Goal: Task Accomplishment & Management: Complete application form

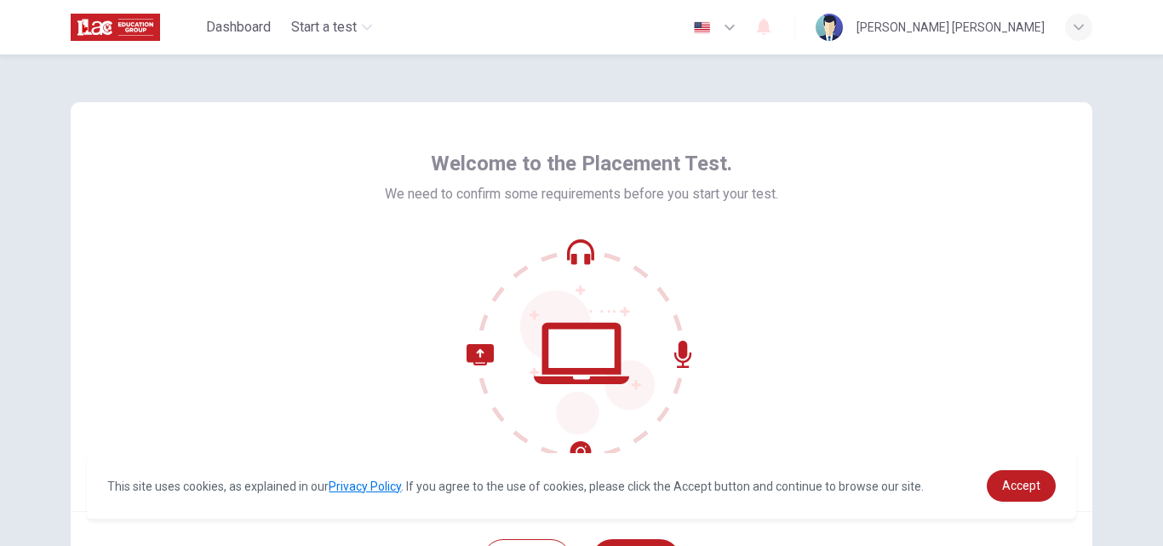
click at [733, 41] on button "button" at bounding box center [716, 27] width 62 height 34
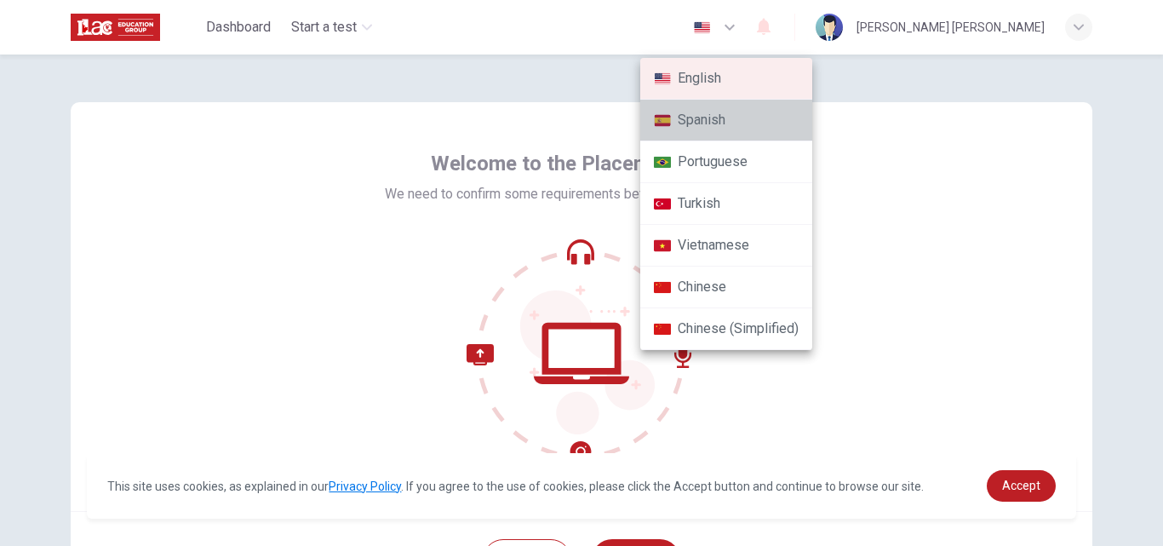
click at [744, 115] on li "Spanish" at bounding box center [726, 121] width 172 height 42
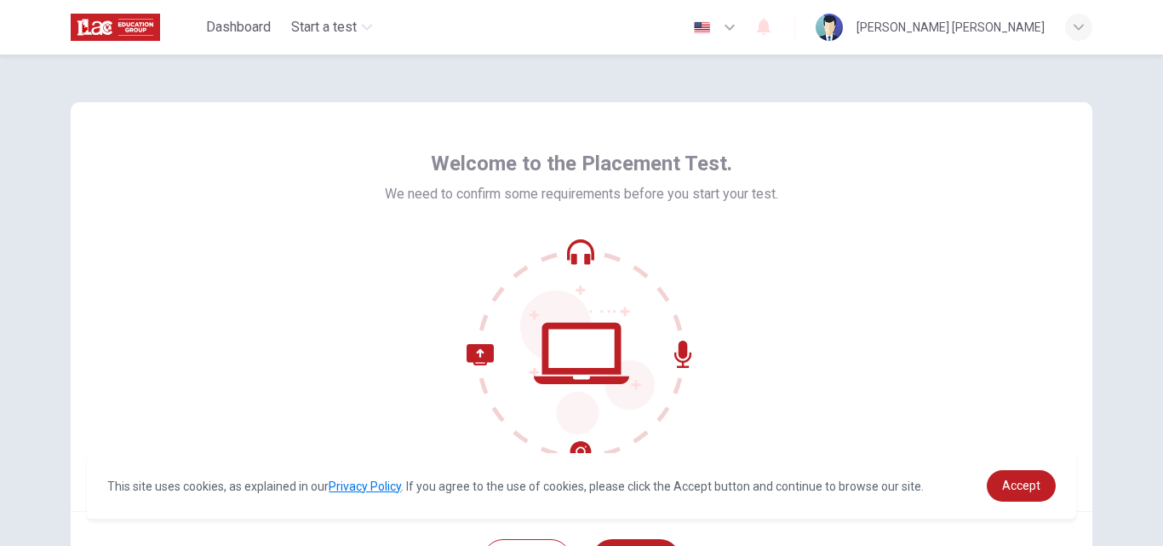
type input "es"
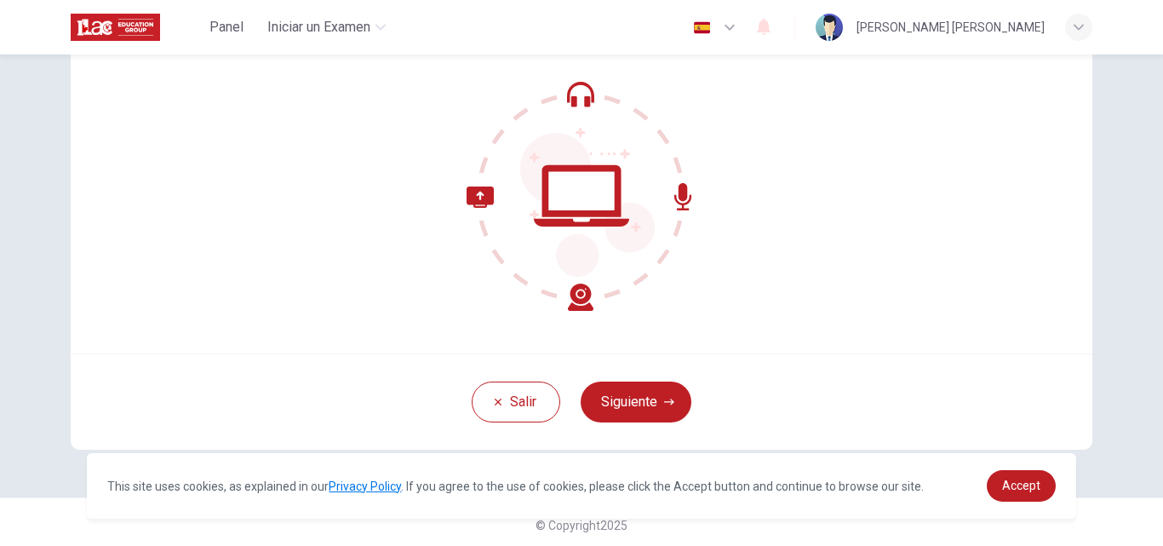
scroll to position [163, 0]
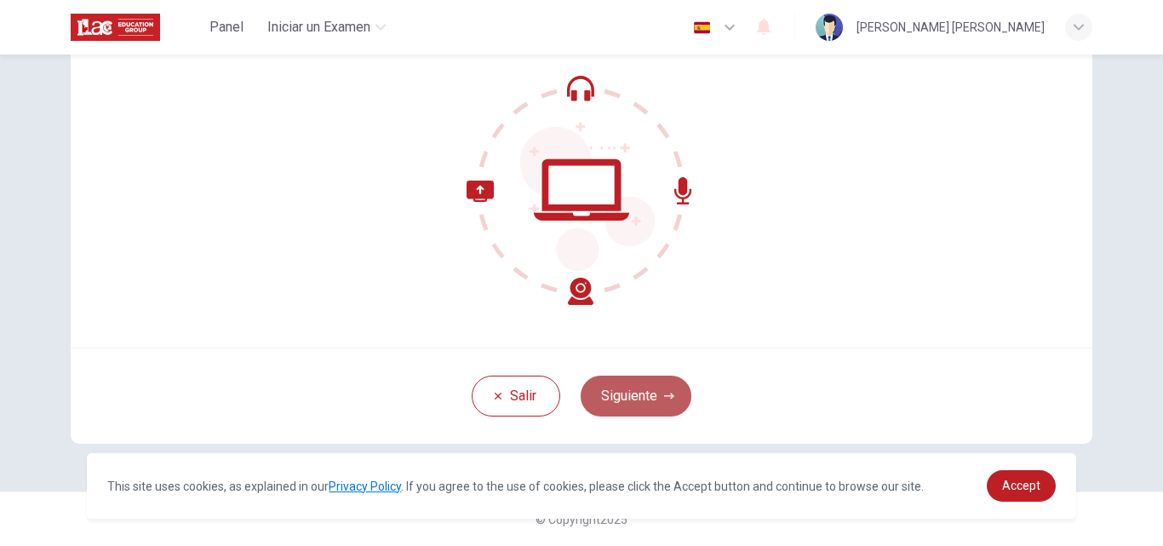
click at [656, 391] on button "Siguiente" at bounding box center [636, 395] width 111 height 41
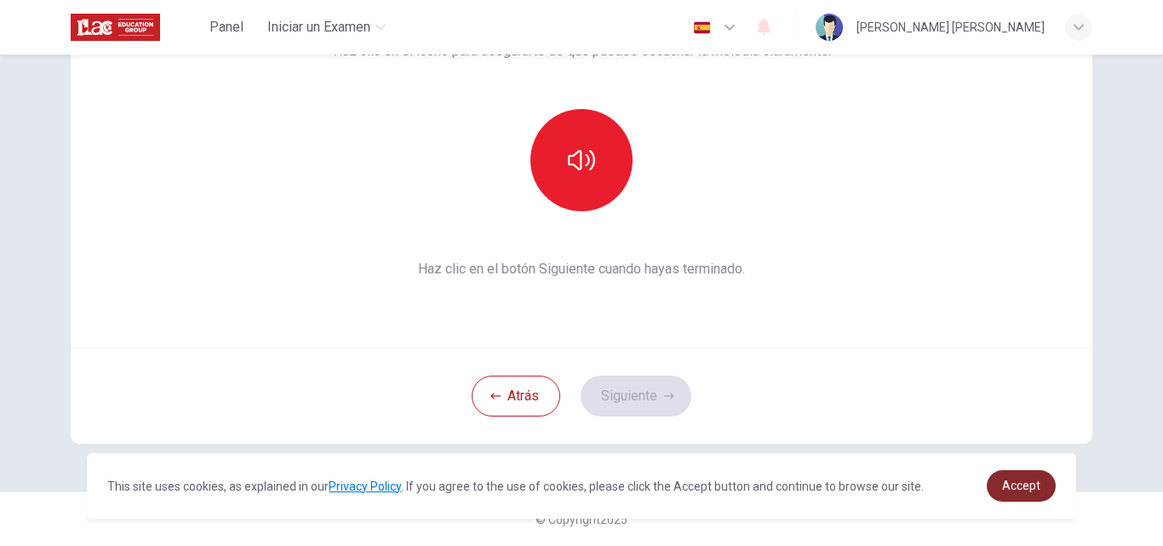
click at [1030, 499] on link "Accept" at bounding box center [1021, 486] width 69 height 32
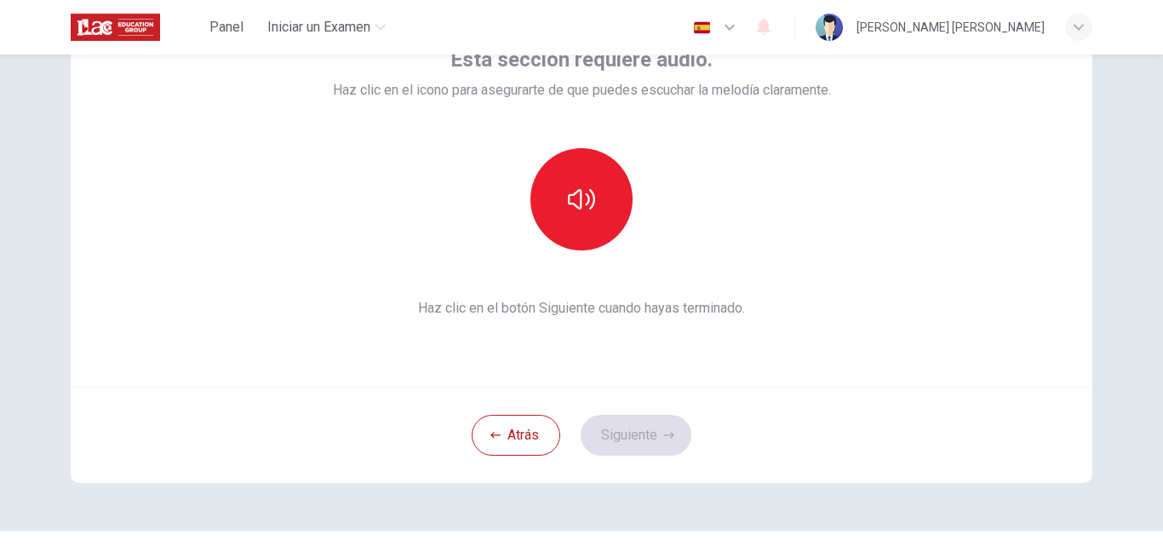
scroll to position [123, 0]
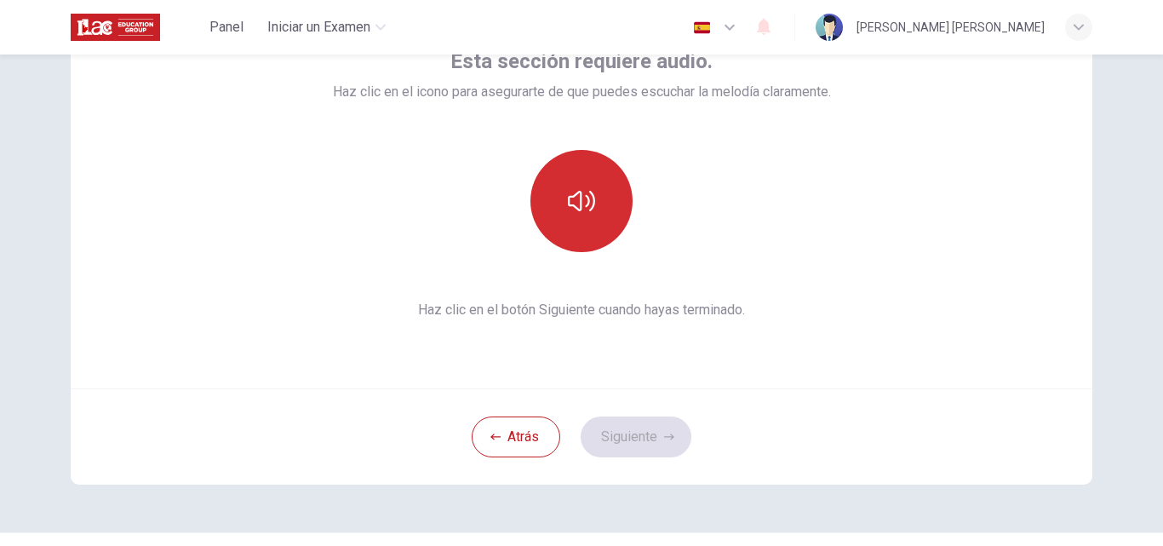
click at [598, 190] on button "button" at bounding box center [581, 201] width 102 height 102
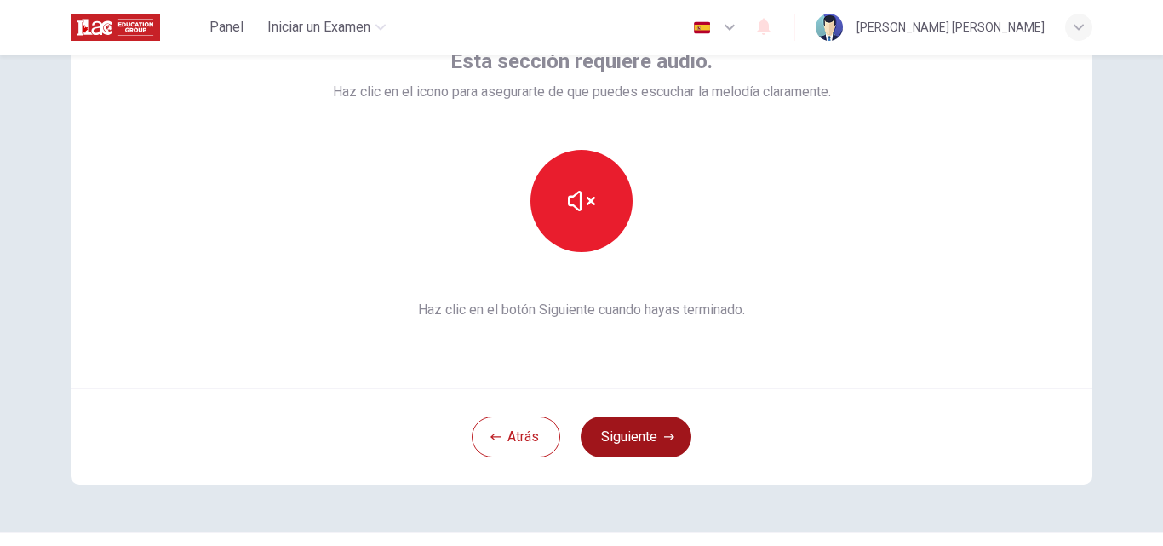
click at [640, 426] on button "Siguiente" at bounding box center [636, 436] width 111 height 41
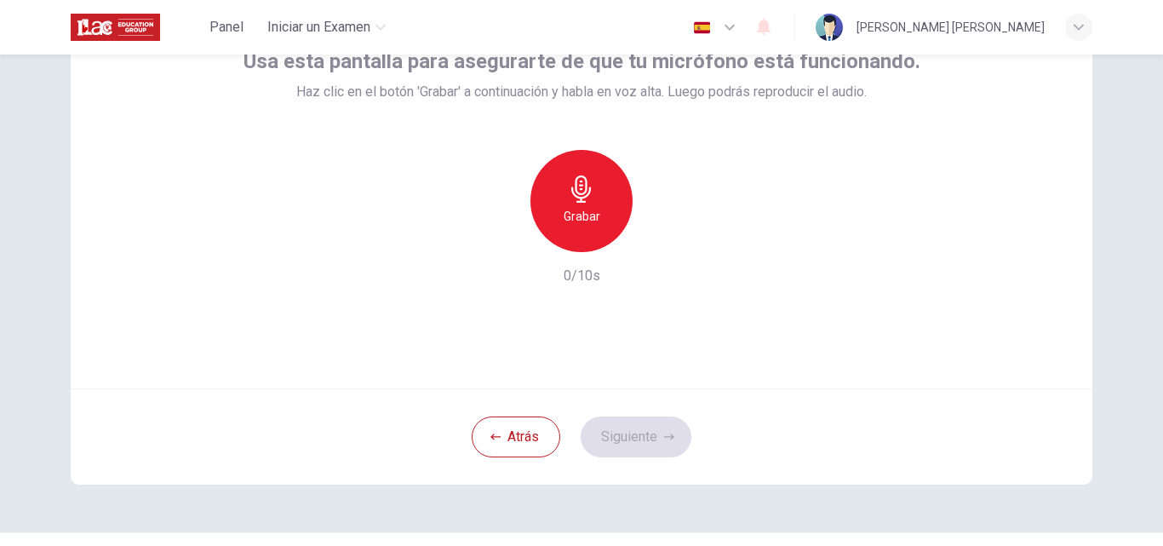
click at [546, 193] on div "Grabar" at bounding box center [581, 201] width 102 height 102
click at [651, 233] on icon "button" at bounding box center [659, 238] width 17 height 17
click at [661, 236] on icon "button" at bounding box center [660, 238] width 12 height 13
click at [626, 438] on button "Siguiente" at bounding box center [636, 436] width 111 height 41
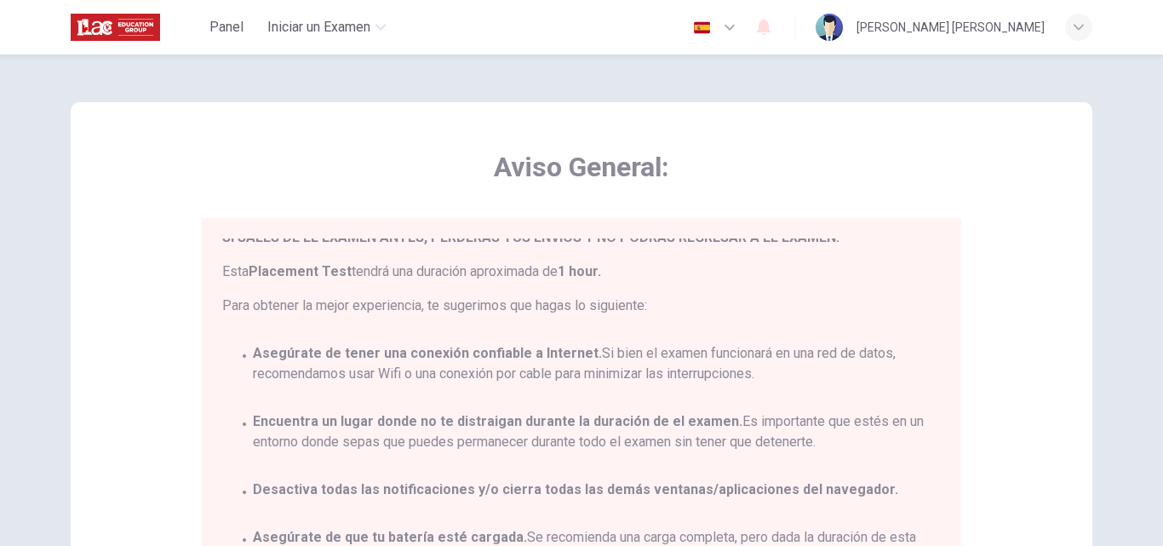
scroll to position [401, 0]
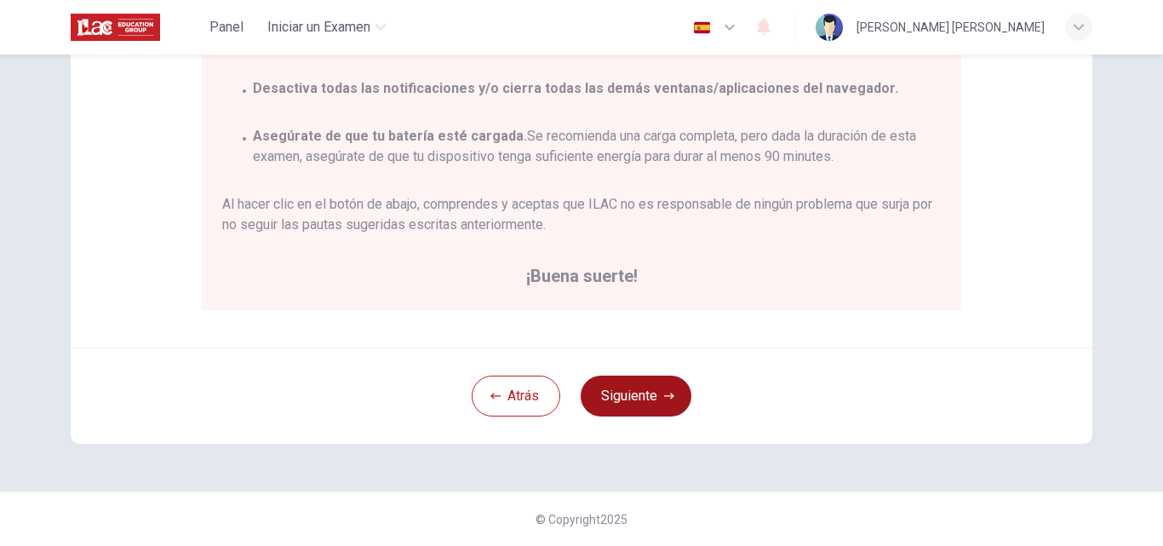
click at [639, 412] on button "Siguiente" at bounding box center [636, 395] width 111 height 41
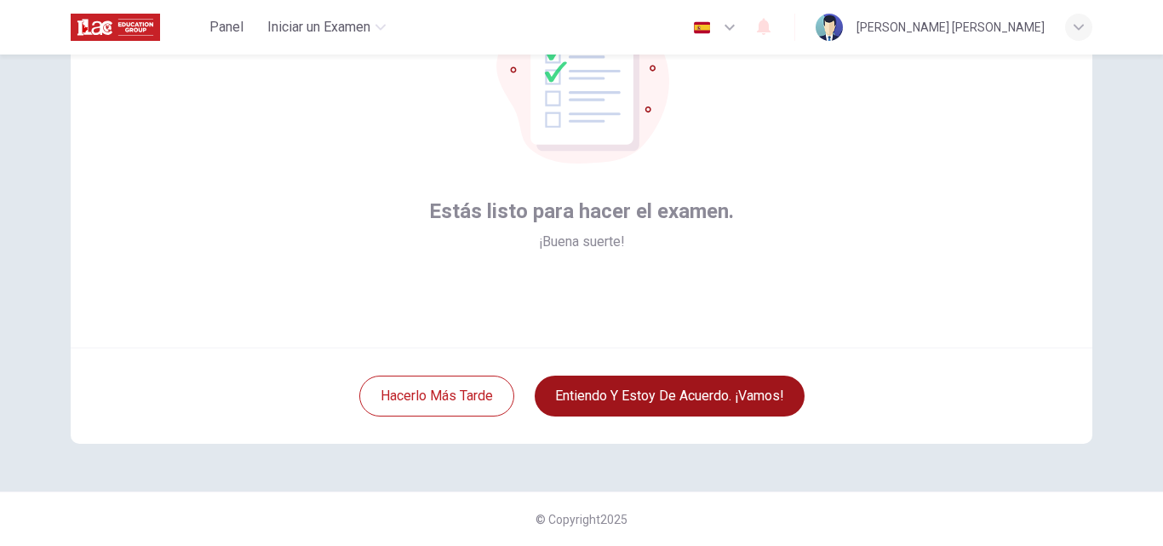
scroll to position [163, 0]
click at [639, 412] on button "Entiendo y estoy de acuerdo. ¡Vamos!" at bounding box center [670, 395] width 270 height 41
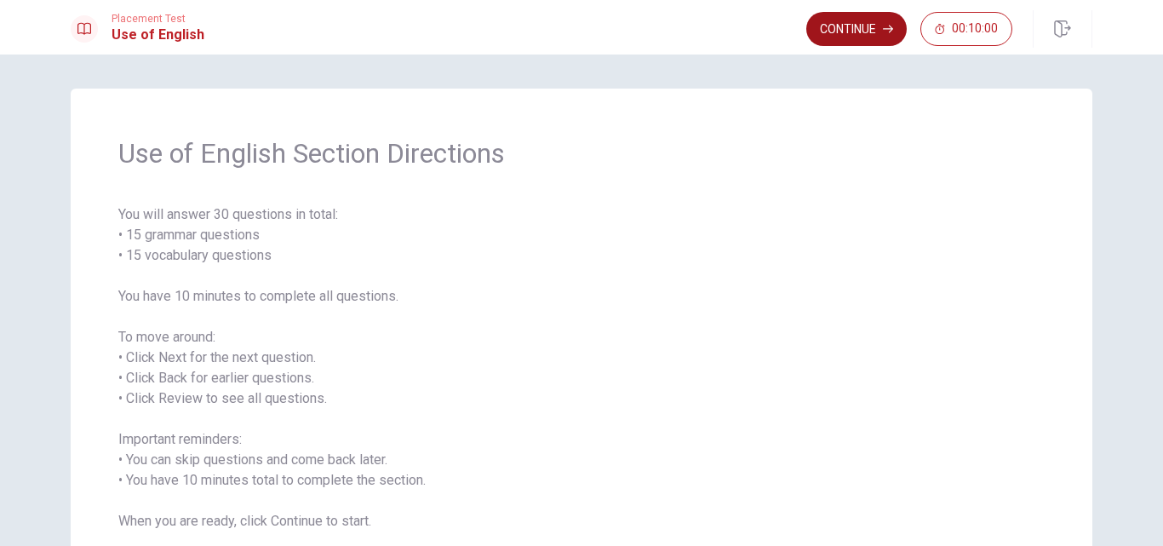
click at [856, 36] on button "Continue" at bounding box center [856, 29] width 100 height 34
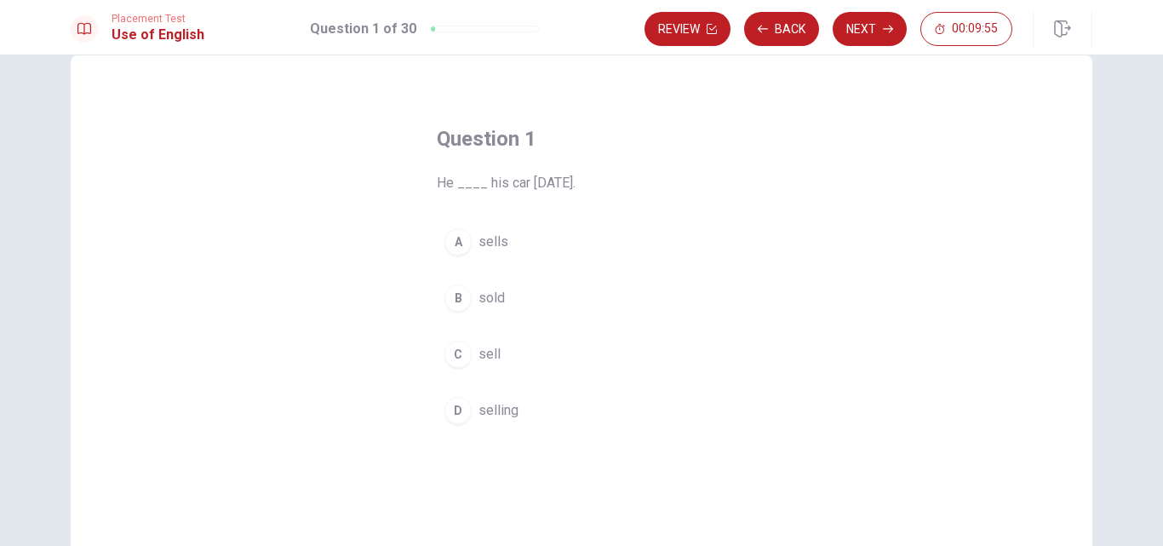
scroll to position [34, 0]
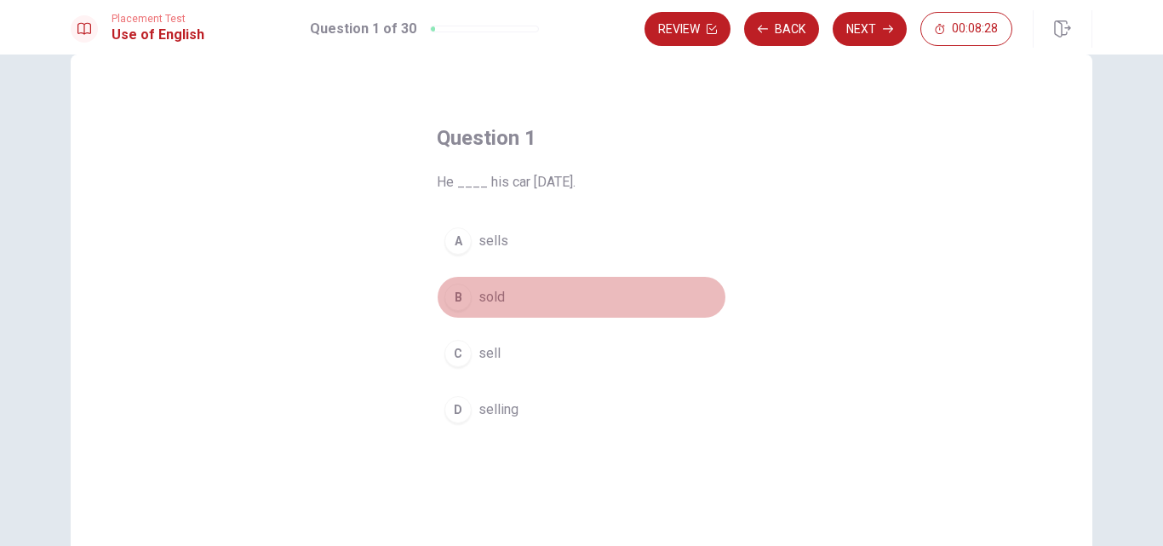
click at [538, 295] on button "B sold" at bounding box center [581, 297] width 289 height 43
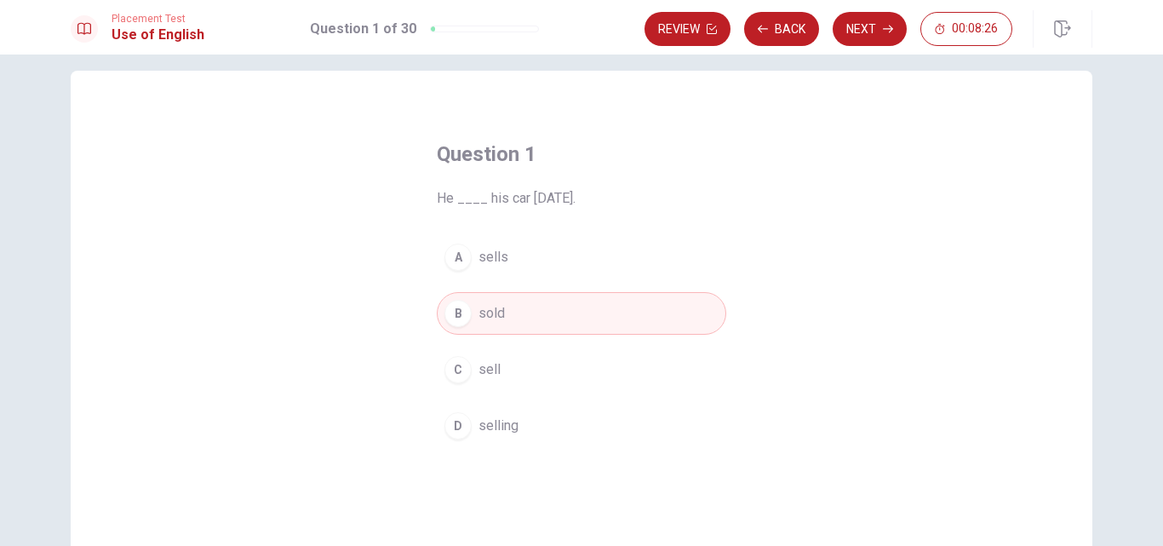
scroll to position [0, 0]
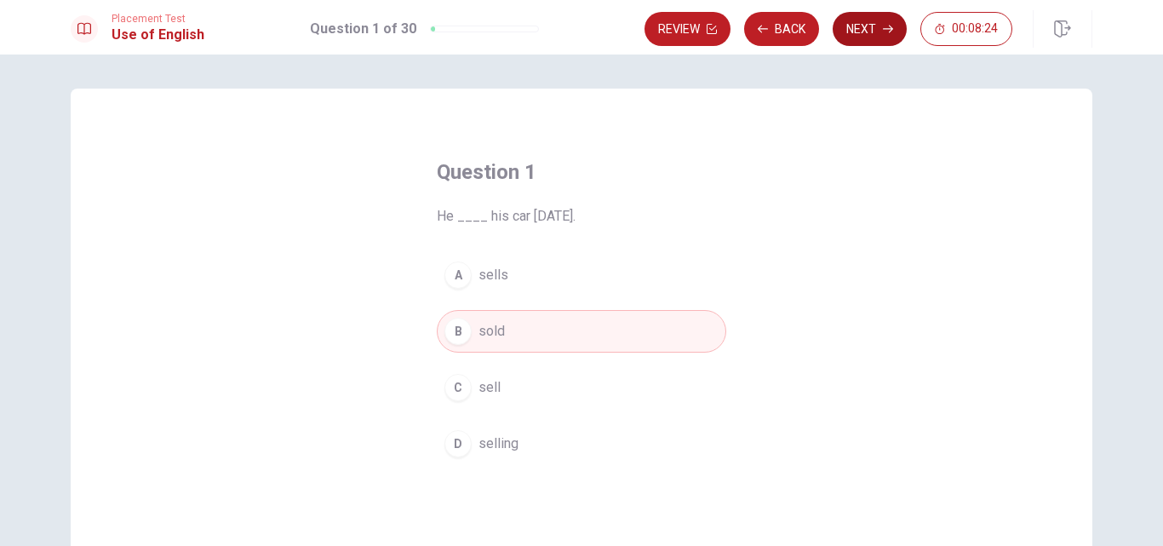
click at [859, 37] on button "Next" at bounding box center [870, 29] width 74 height 34
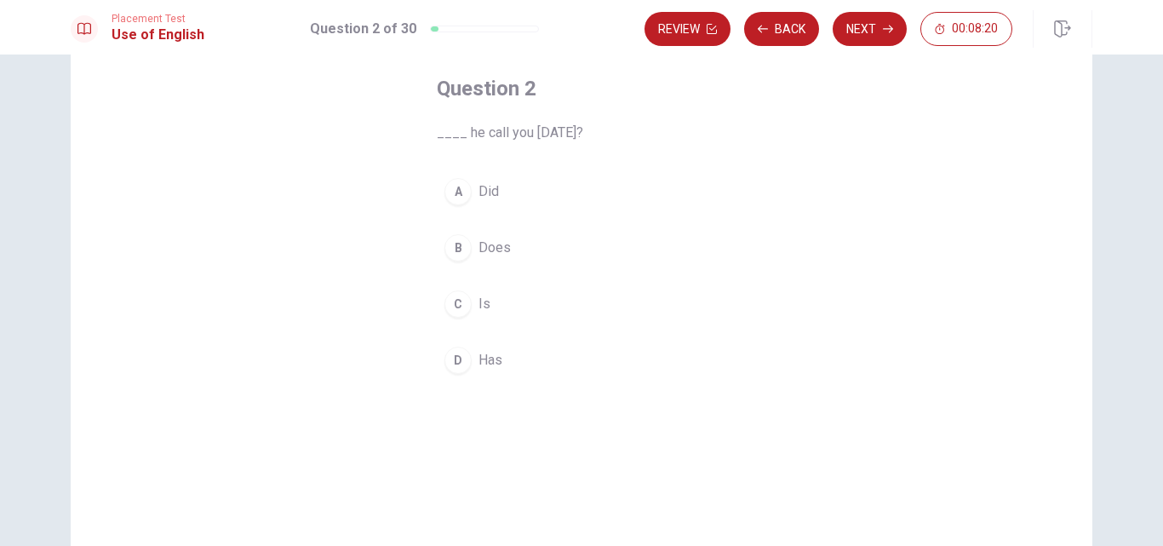
scroll to position [83, 0]
click at [502, 186] on button "A Did" at bounding box center [581, 192] width 289 height 43
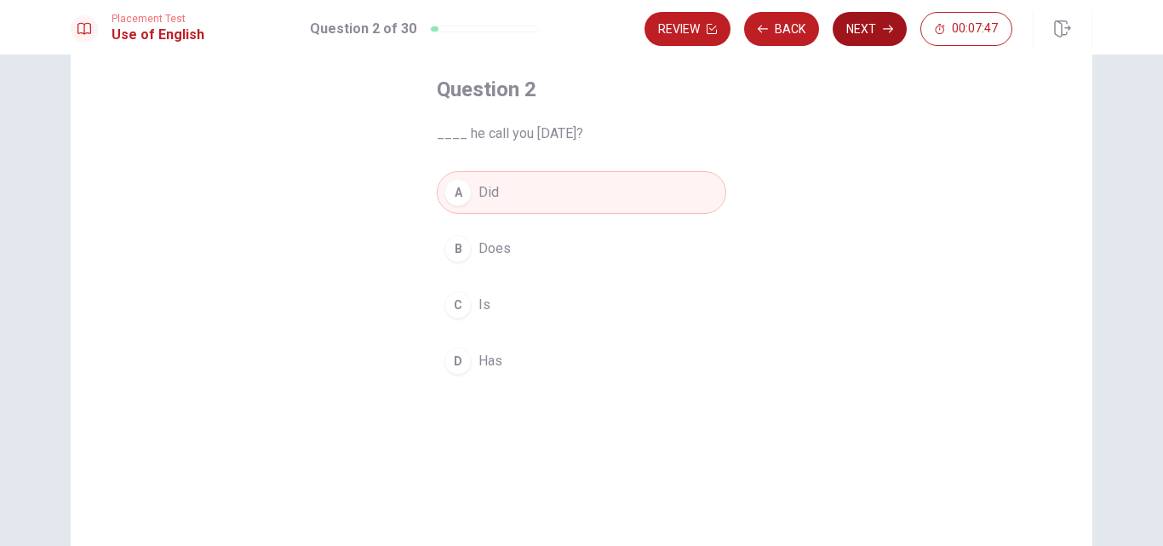
click at [865, 23] on button "Next" at bounding box center [870, 29] width 74 height 34
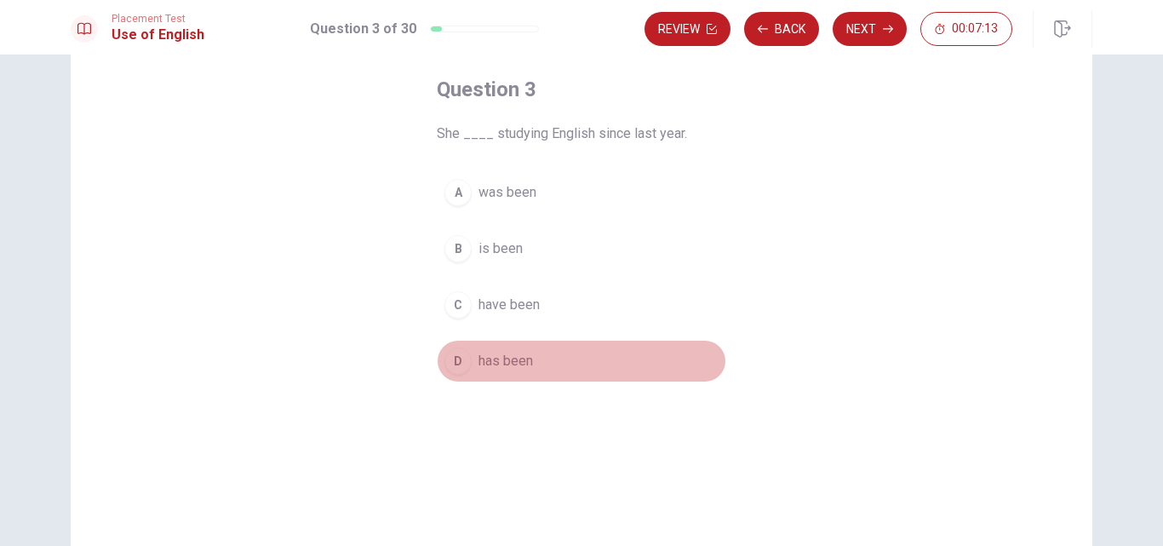
click at [578, 363] on button "D has been" at bounding box center [581, 361] width 289 height 43
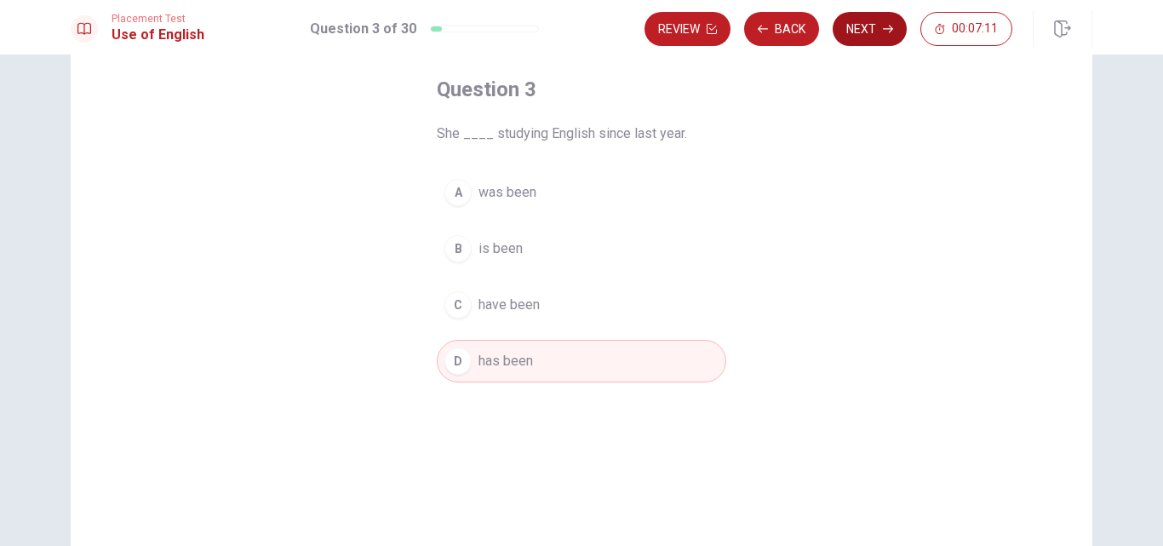
click at [849, 39] on button "Next" at bounding box center [870, 29] width 74 height 34
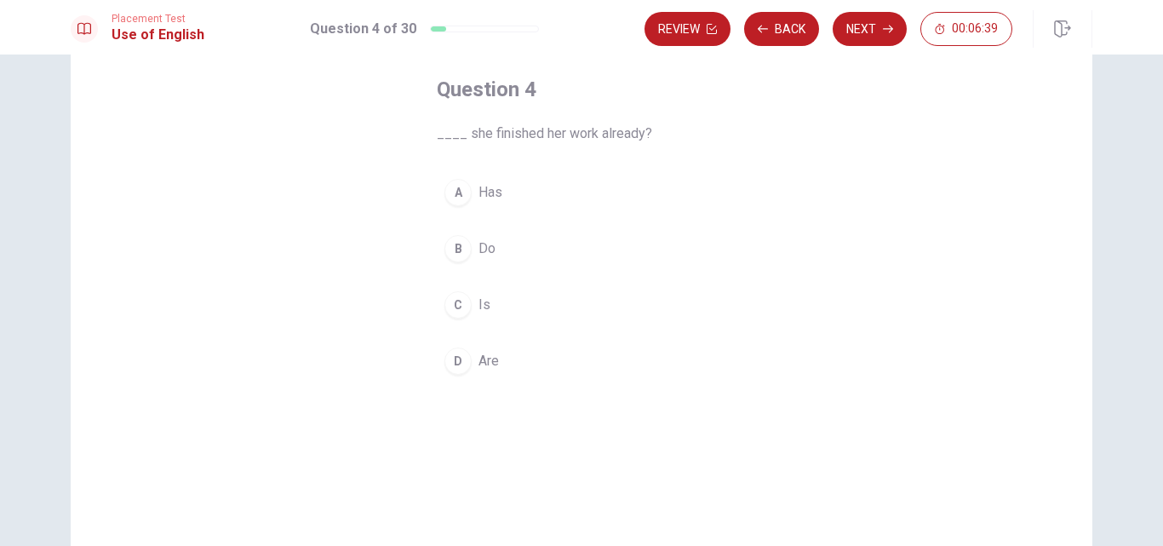
click at [513, 186] on button "A Has" at bounding box center [581, 192] width 289 height 43
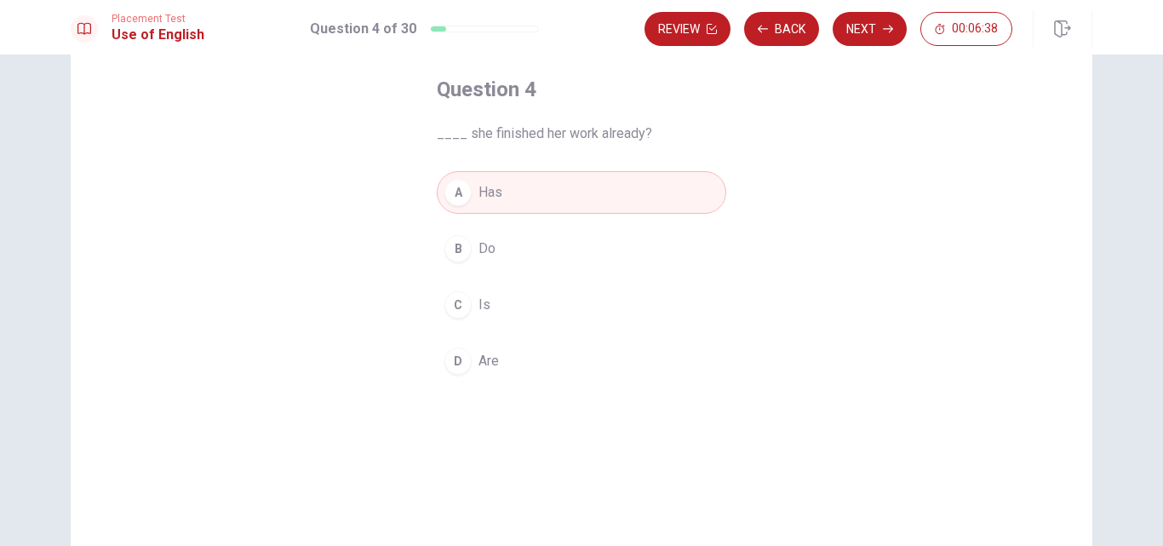
click at [879, 32] on button "Next" at bounding box center [870, 29] width 74 height 34
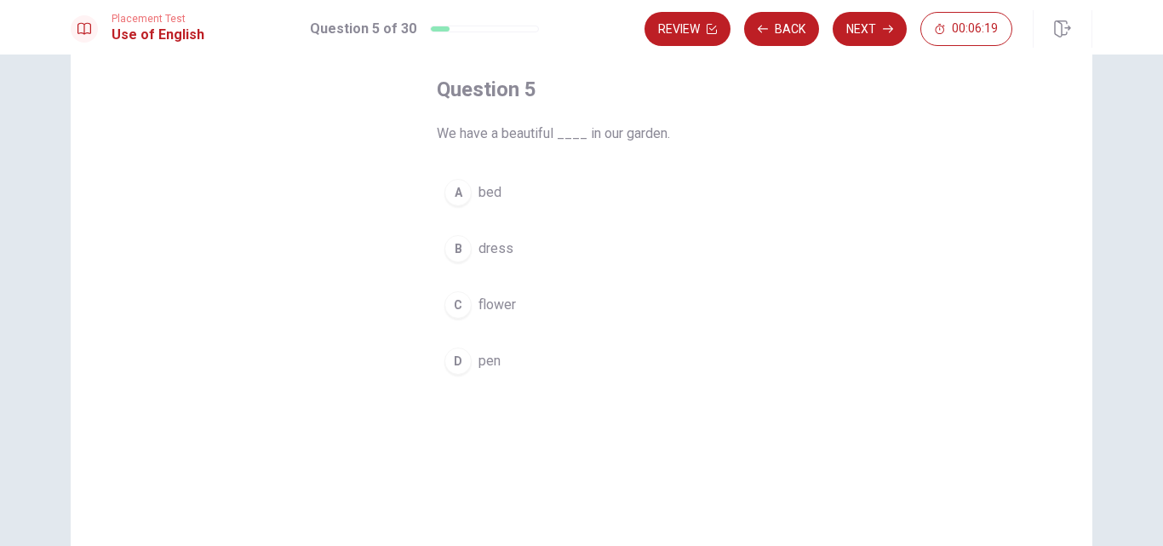
click at [492, 301] on span "flower" at bounding box center [497, 305] width 37 height 20
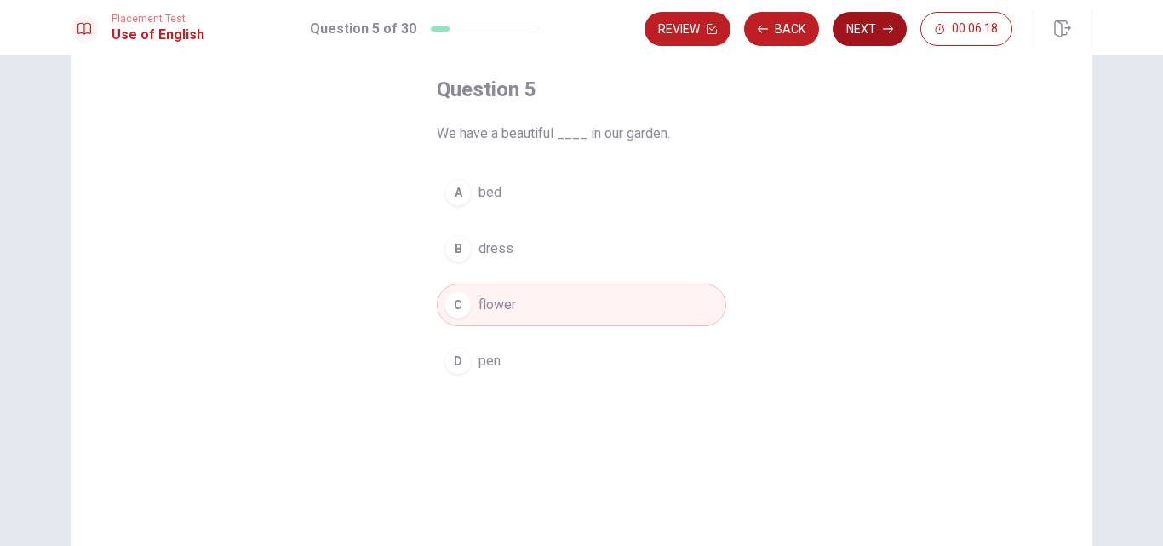
click at [882, 24] on button "Next" at bounding box center [870, 29] width 74 height 34
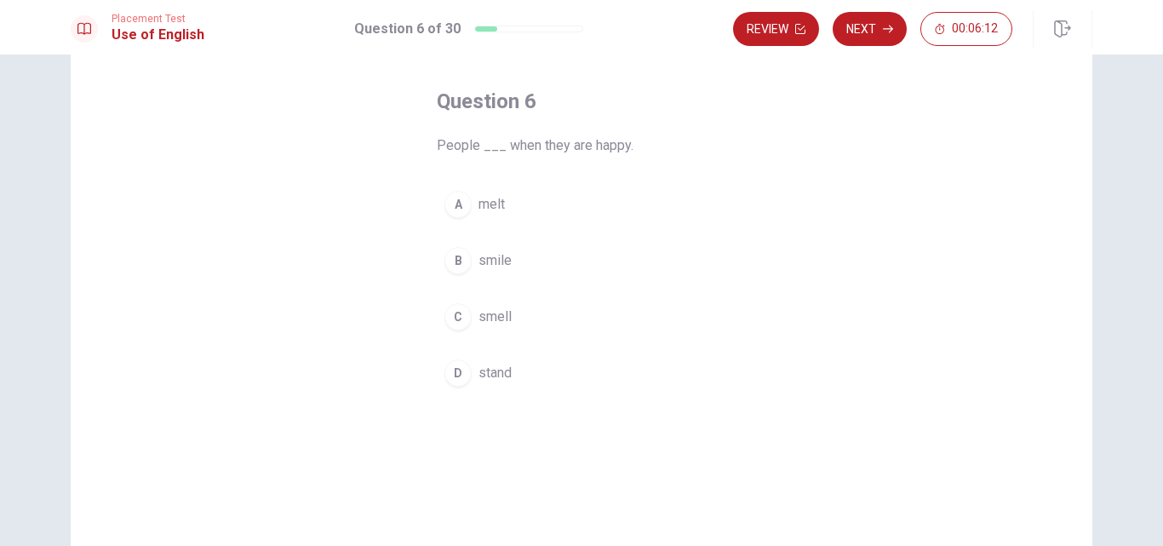
scroll to position [68, 0]
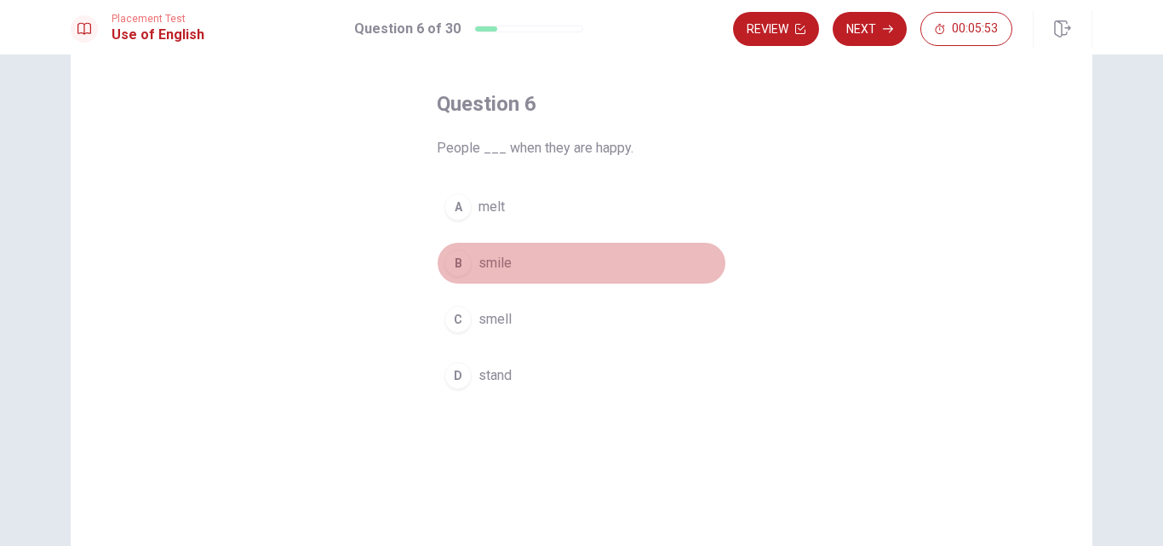
click at [504, 274] on button "B smile" at bounding box center [581, 263] width 289 height 43
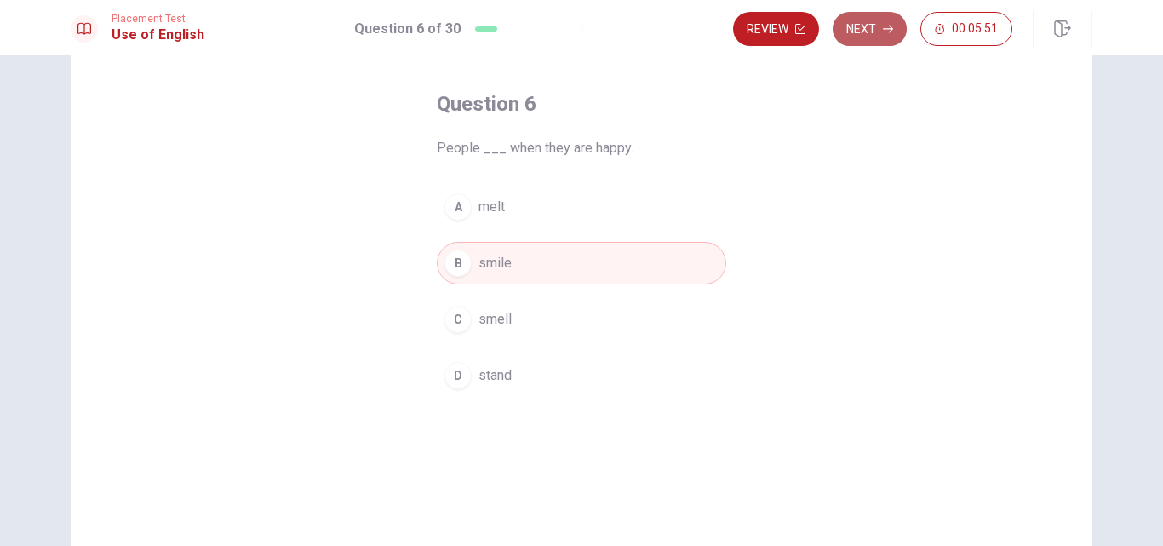
click at [881, 19] on button "Next" at bounding box center [870, 29] width 74 height 34
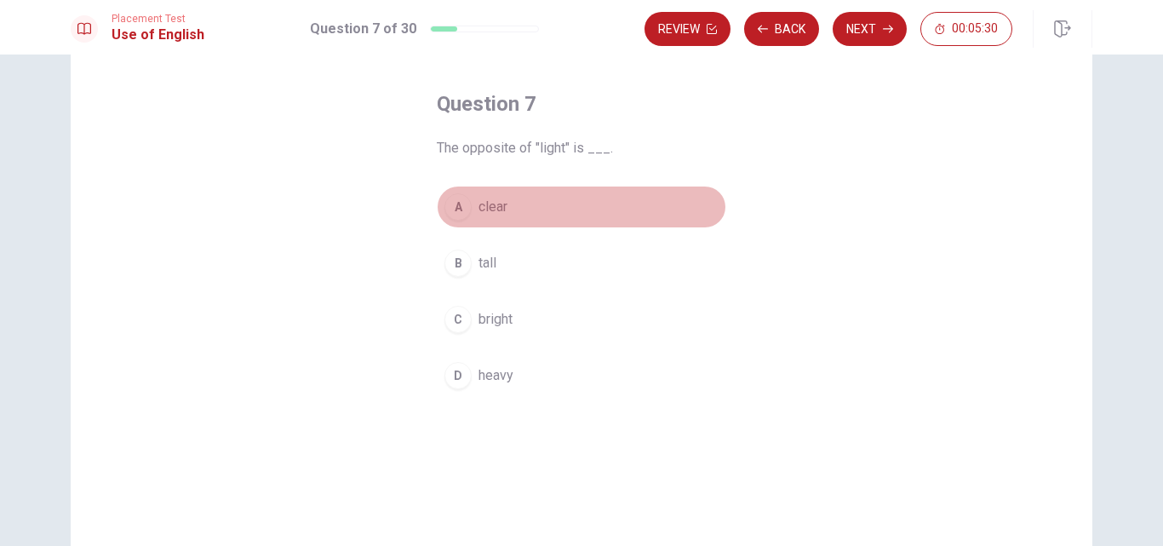
click at [484, 194] on button "A clear" at bounding box center [581, 207] width 289 height 43
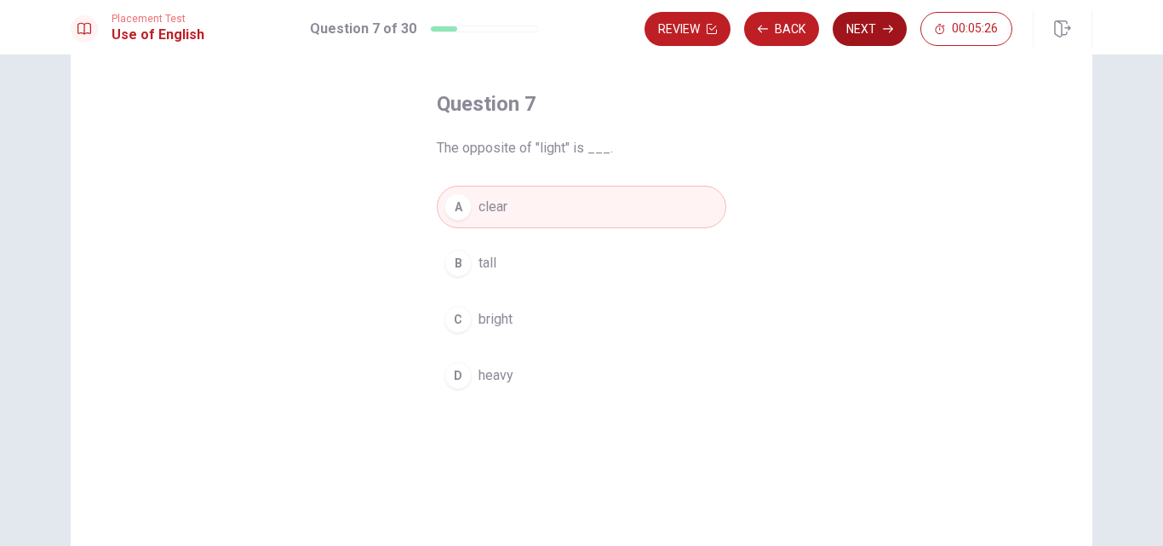
click at [839, 43] on button "Next" at bounding box center [870, 29] width 74 height 34
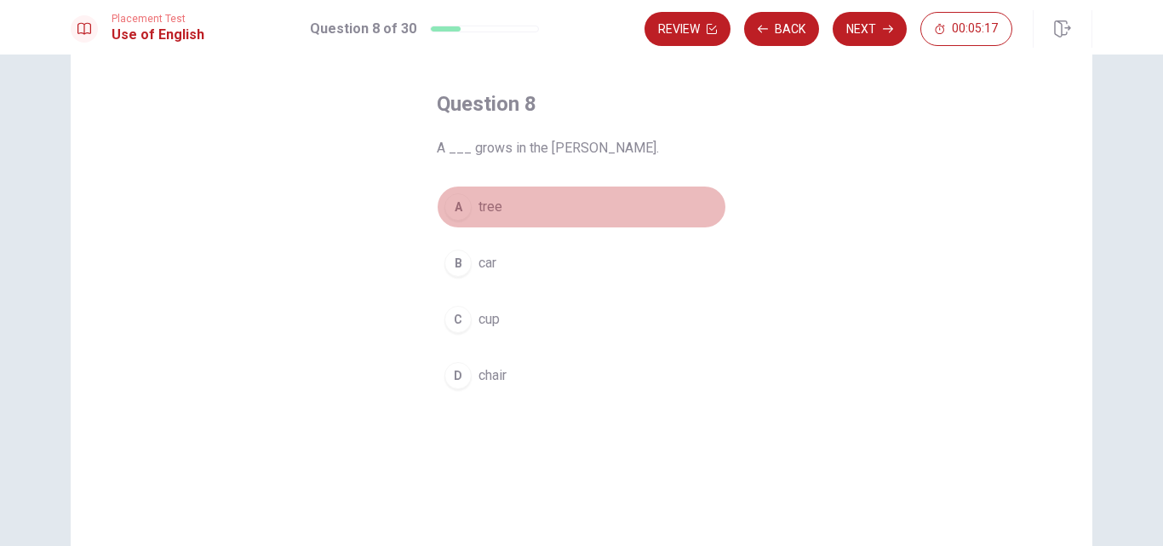
click at [528, 207] on button "A tree" at bounding box center [581, 207] width 289 height 43
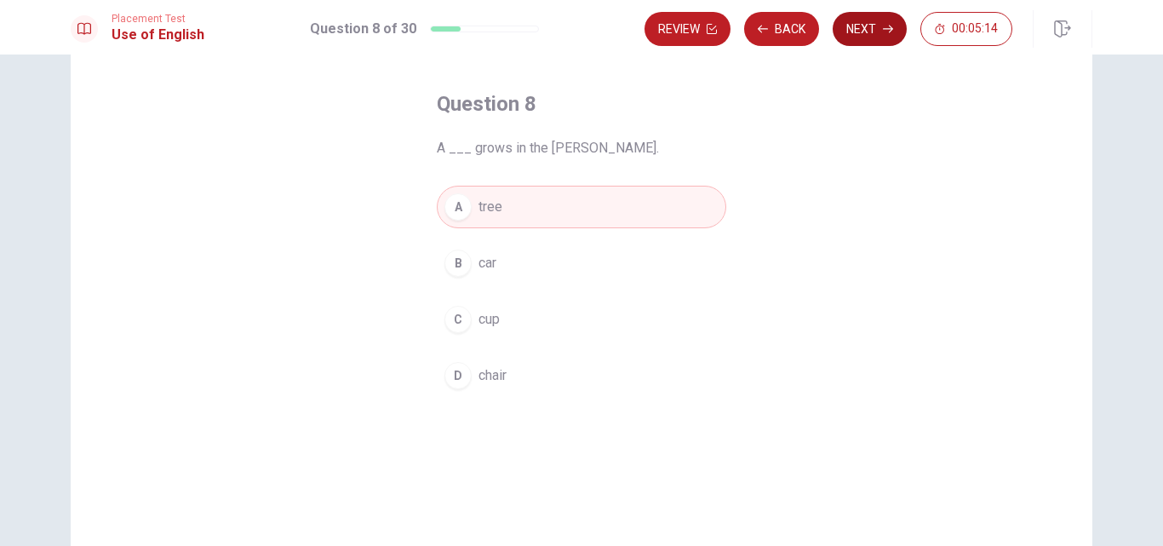
click at [893, 32] on button "Next" at bounding box center [870, 29] width 74 height 34
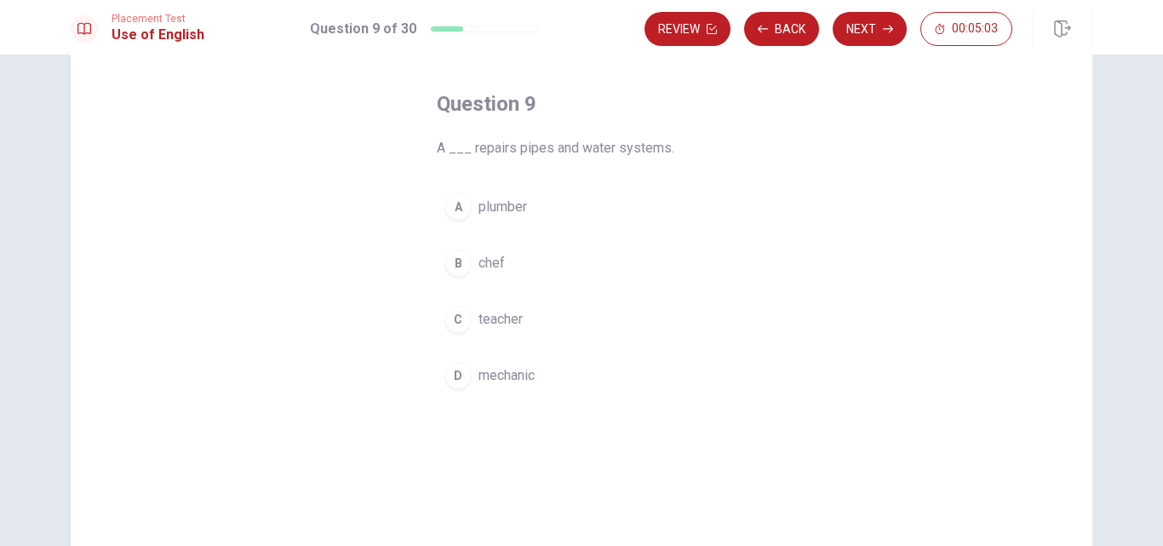
click at [536, 210] on button "A plumber" at bounding box center [581, 207] width 289 height 43
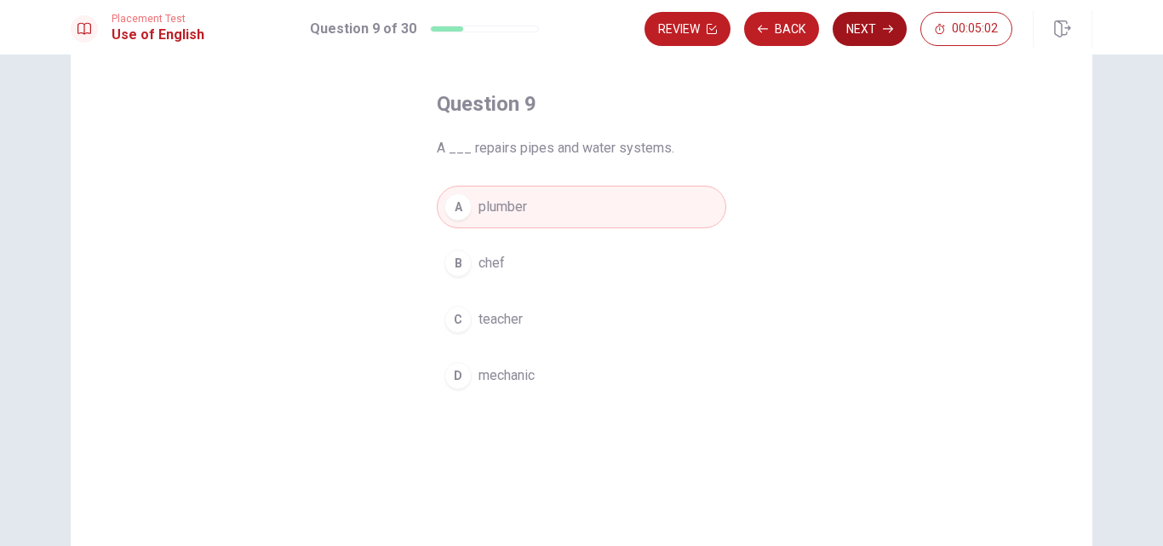
click at [879, 31] on button "Next" at bounding box center [870, 29] width 74 height 34
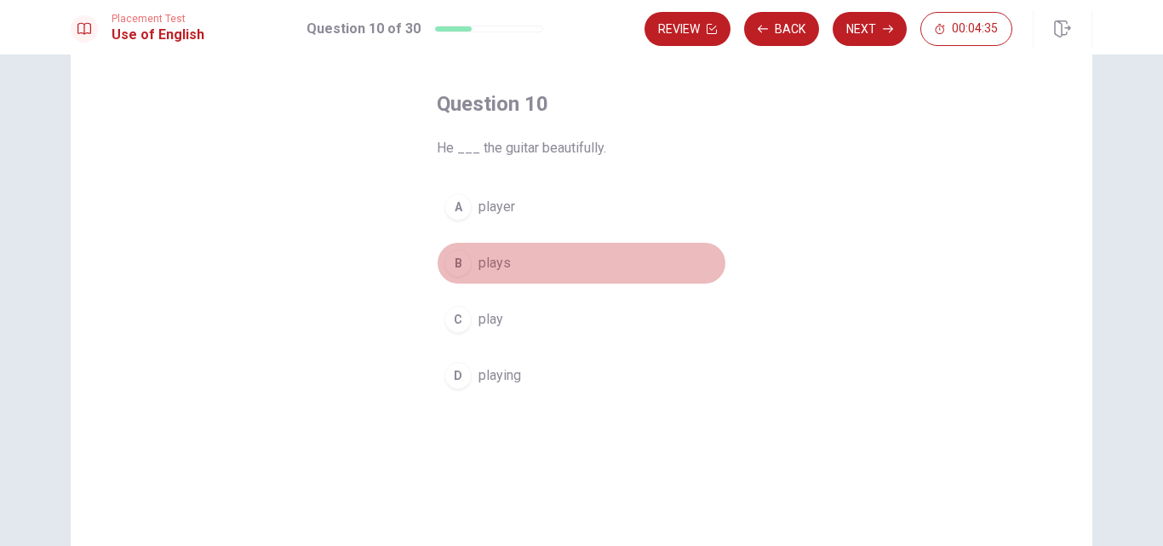
click at [536, 269] on button "B plays" at bounding box center [581, 263] width 289 height 43
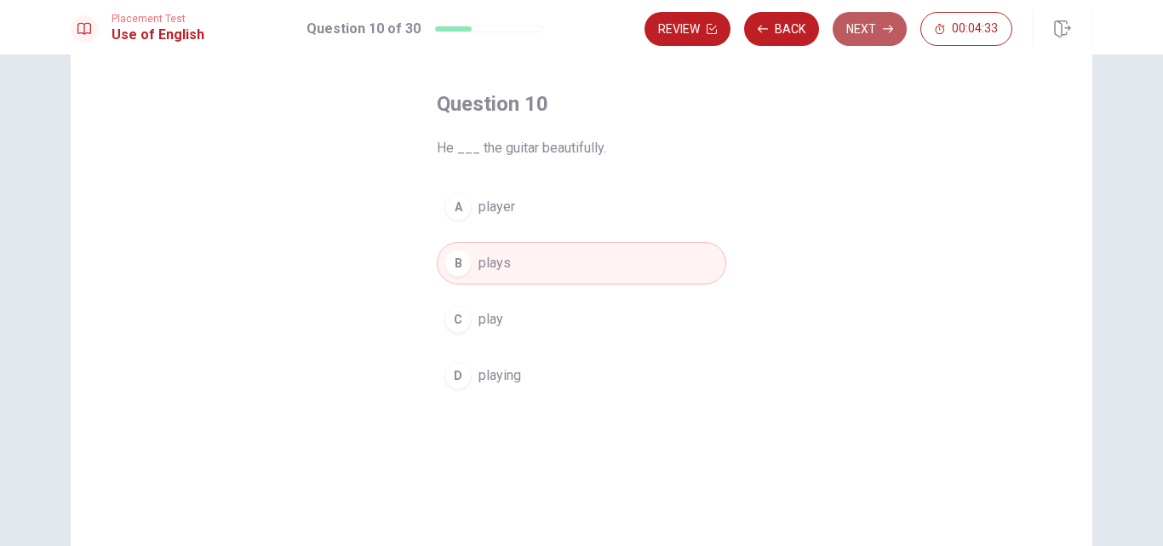
click at [868, 33] on button "Next" at bounding box center [870, 29] width 74 height 34
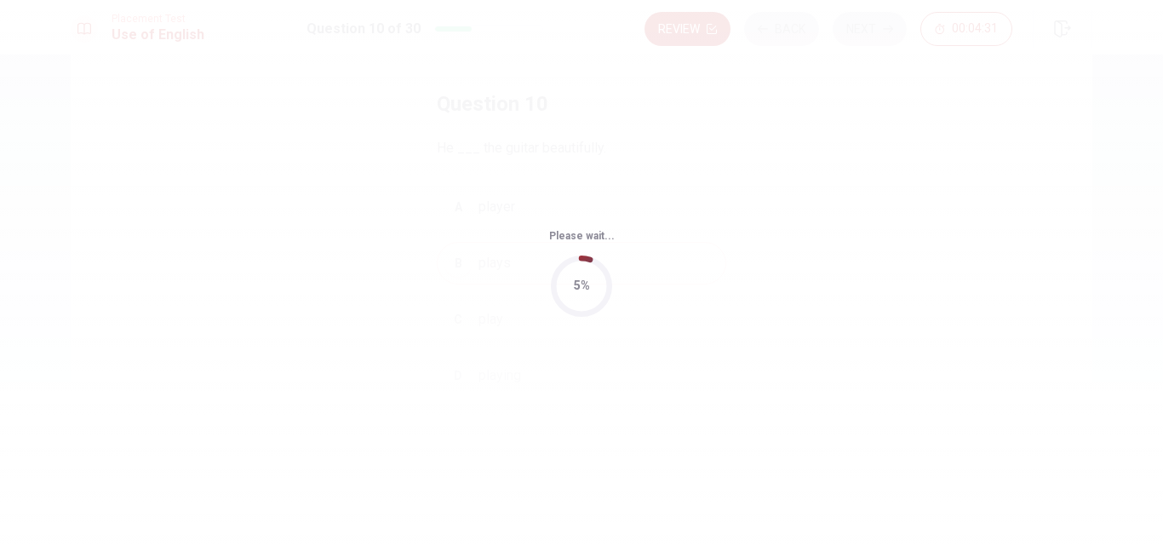
scroll to position [0, 0]
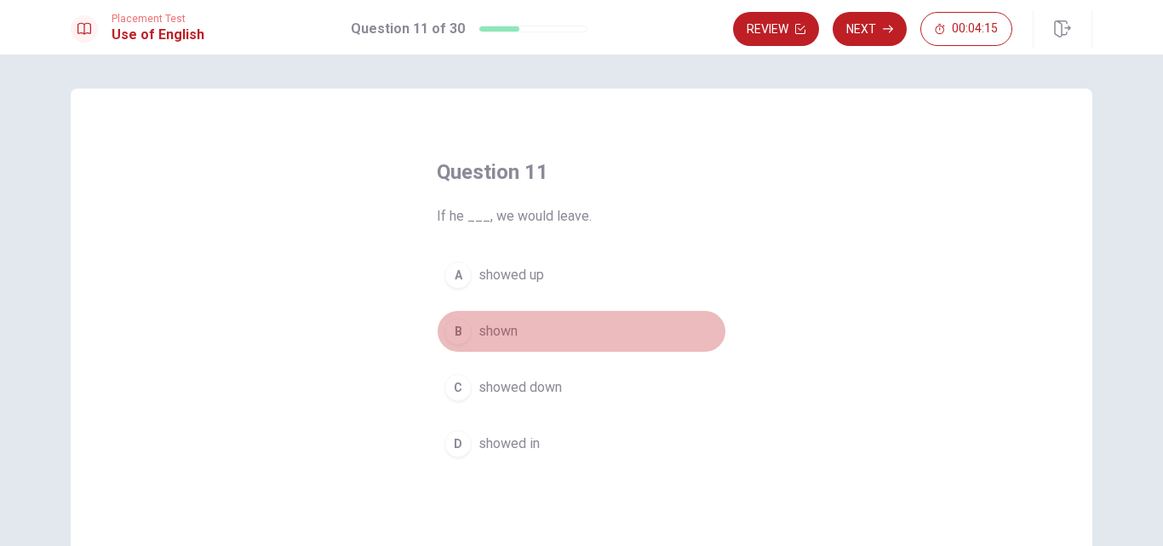
click at [582, 318] on button "B shown" at bounding box center [581, 331] width 289 height 43
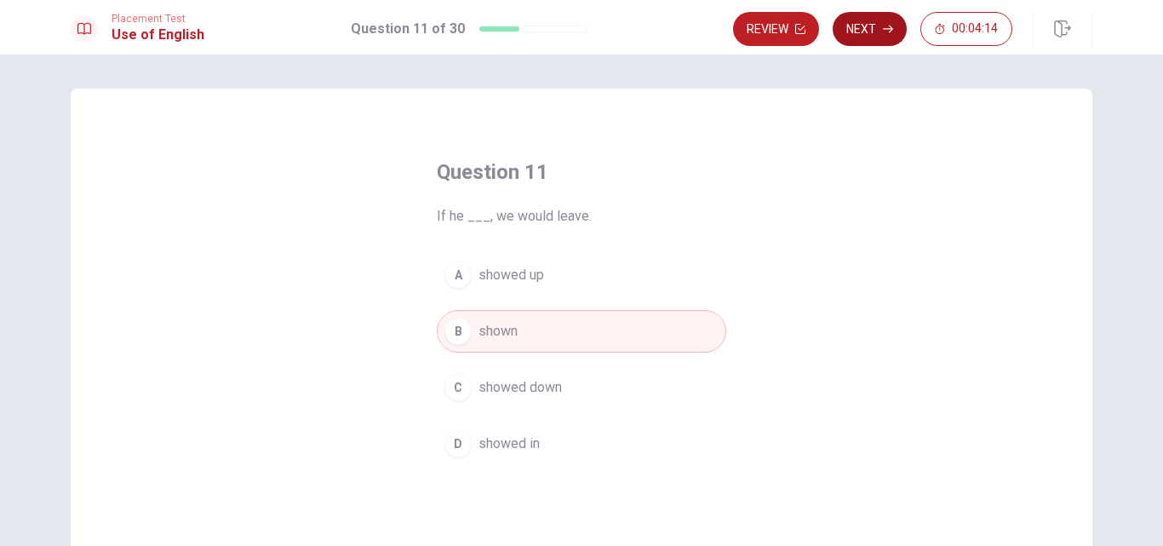
click at [868, 17] on button "Next" at bounding box center [870, 29] width 74 height 34
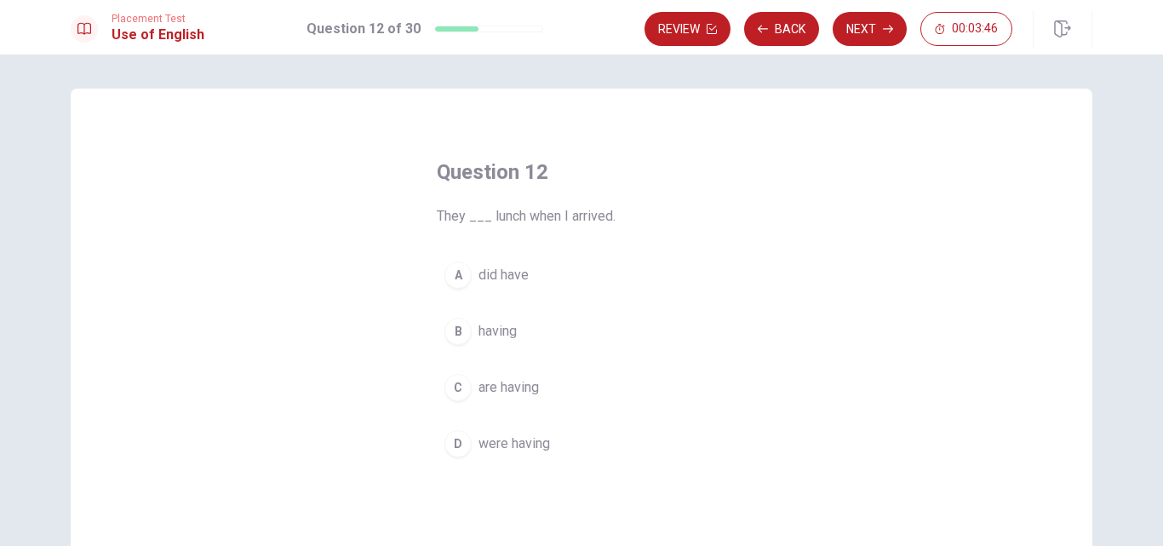
click at [550, 324] on button "B having" at bounding box center [581, 331] width 289 height 43
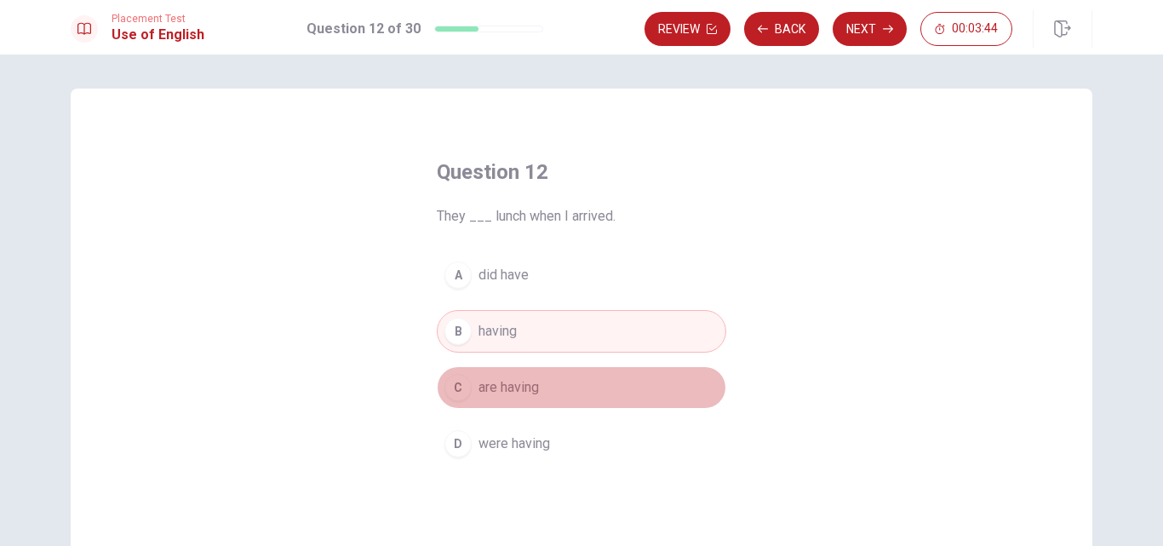
click at [595, 391] on button "C are having" at bounding box center [581, 387] width 289 height 43
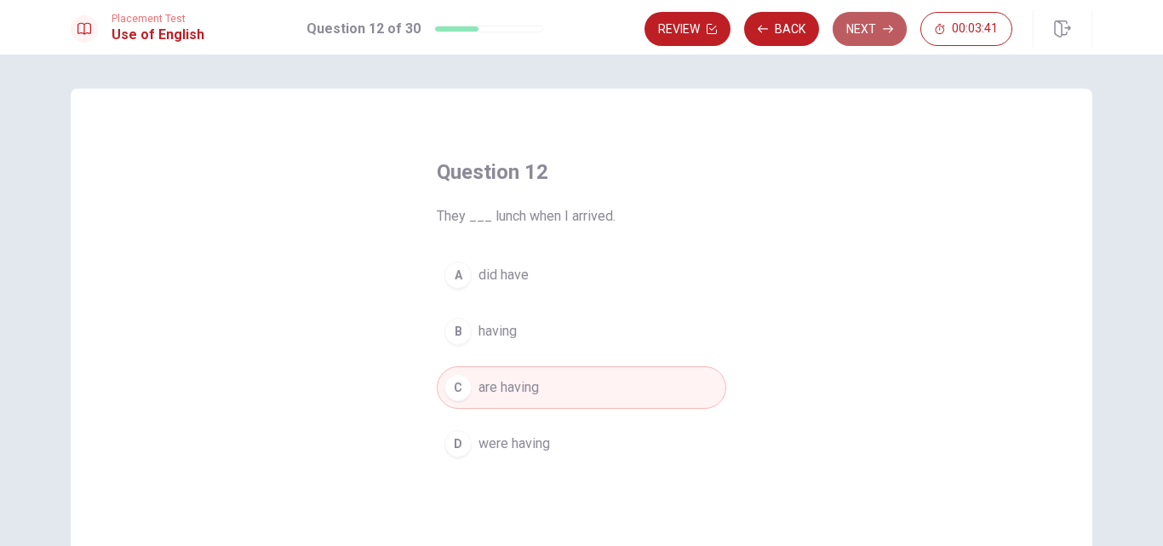
click at [874, 39] on button "Next" at bounding box center [870, 29] width 74 height 34
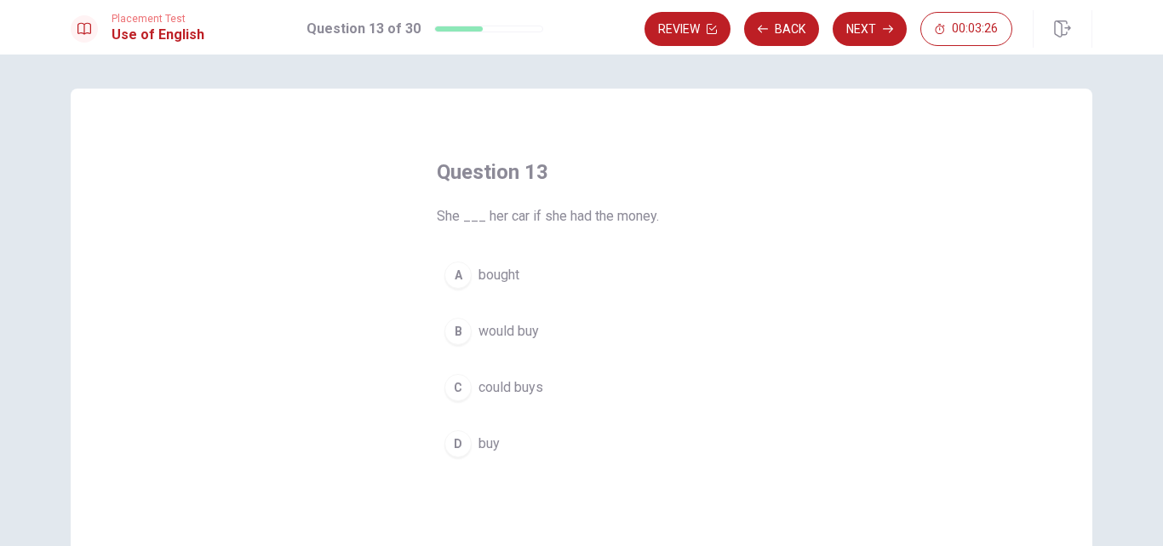
click at [585, 329] on button "B would buy" at bounding box center [581, 331] width 289 height 43
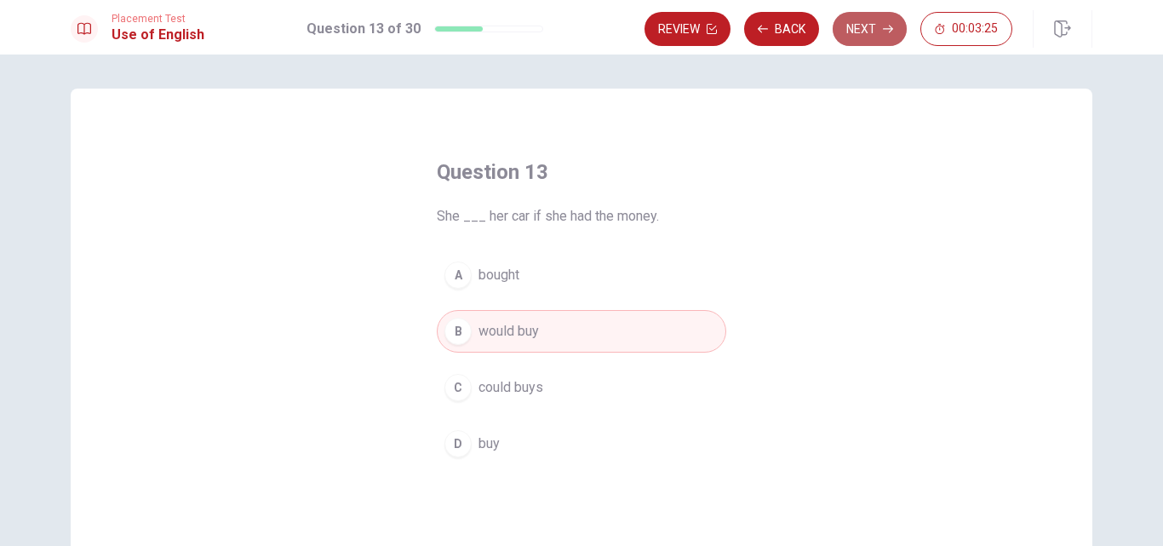
click at [862, 36] on button "Next" at bounding box center [870, 29] width 74 height 34
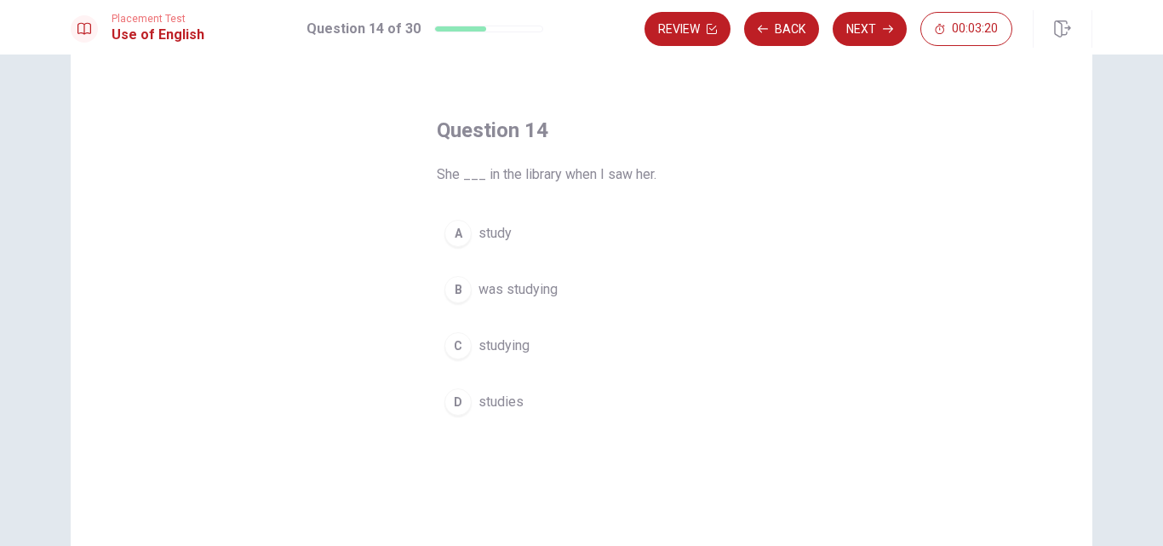
scroll to position [43, 0]
click at [536, 279] on span "was studying" at bounding box center [518, 288] width 79 height 20
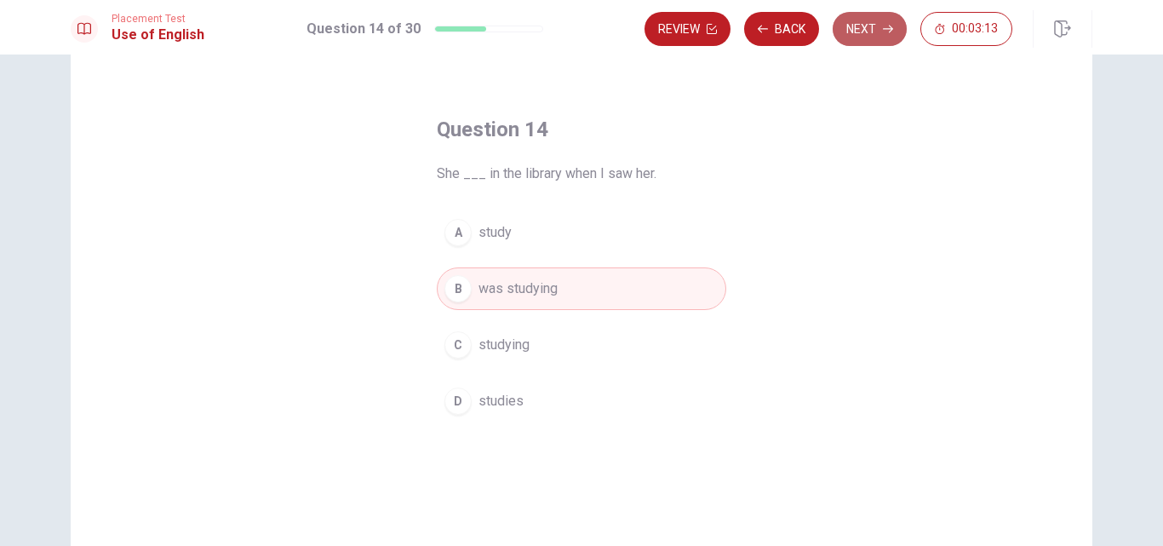
click at [879, 36] on button "Next" at bounding box center [870, 29] width 74 height 34
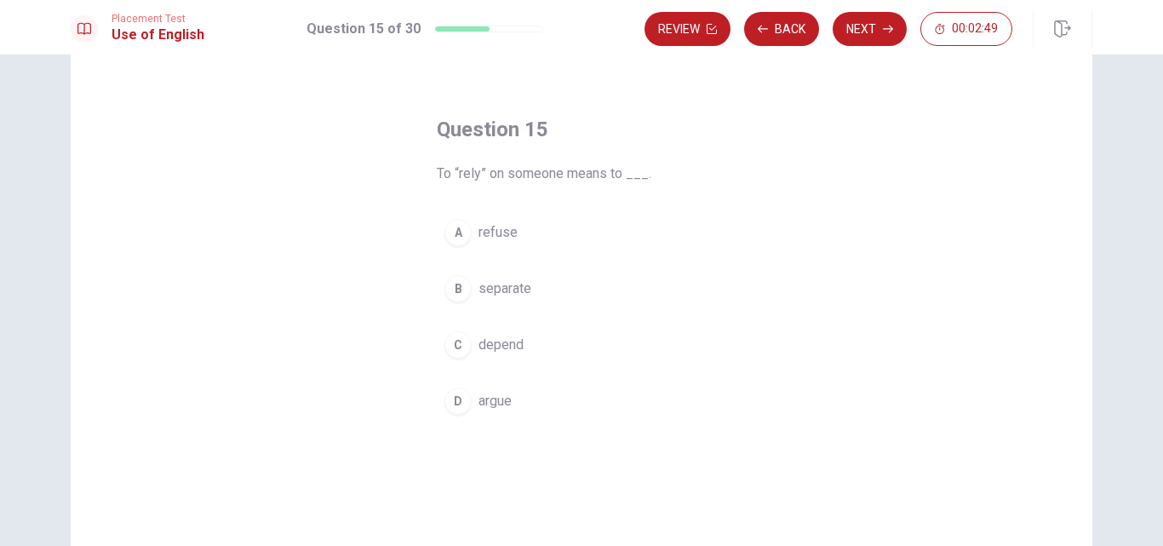
click at [506, 345] on span "depend" at bounding box center [501, 345] width 45 height 20
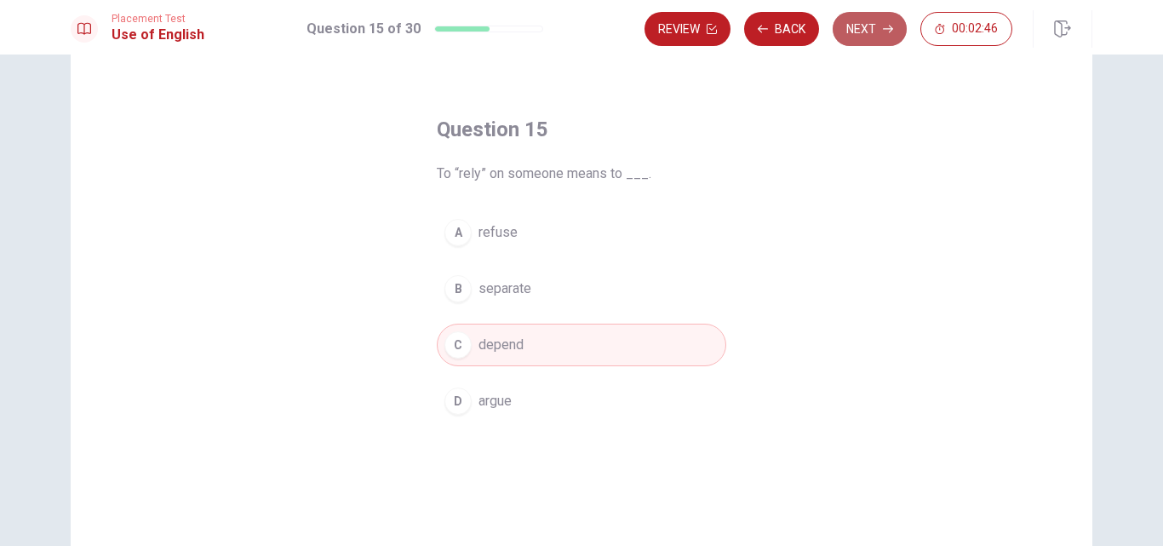
click at [876, 37] on button "Next" at bounding box center [870, 29] width 74 height 34
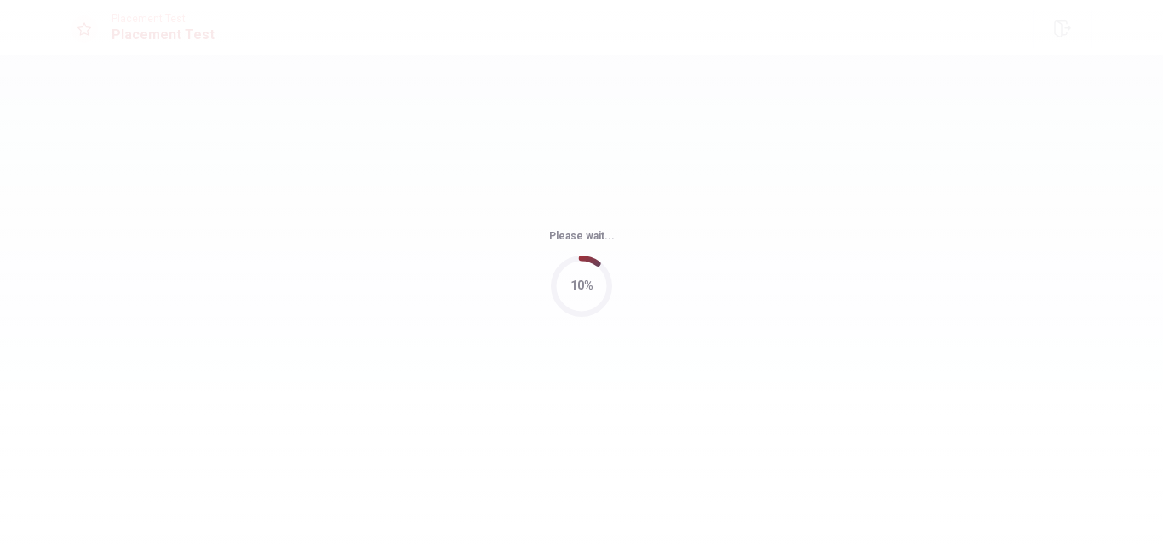
scroll to position [0, 0]
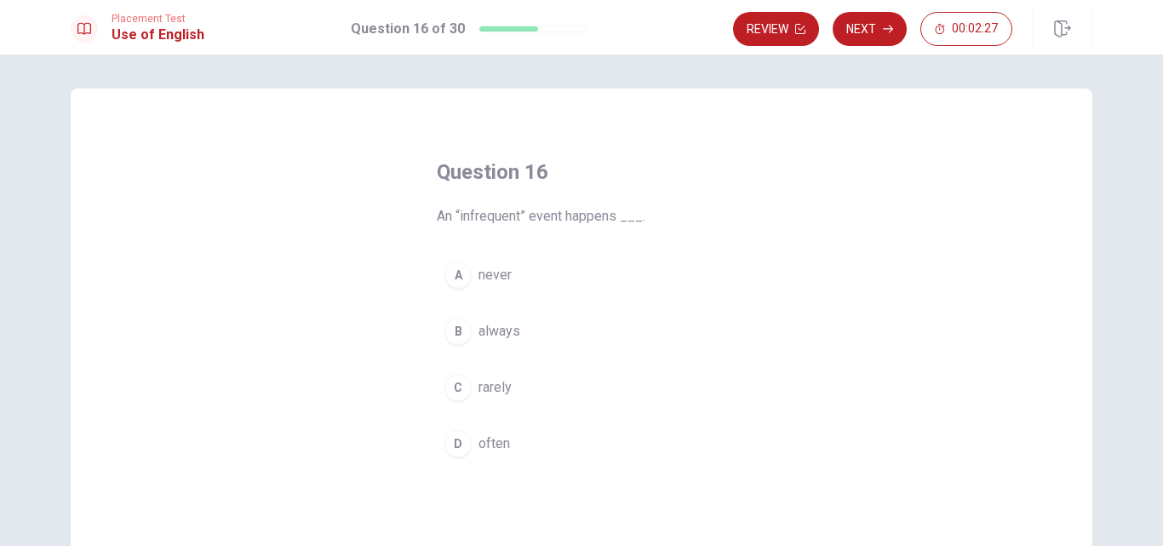
click at [559, 388] on button "C rarely" at bounding box center [581, 387] width 289 height 43
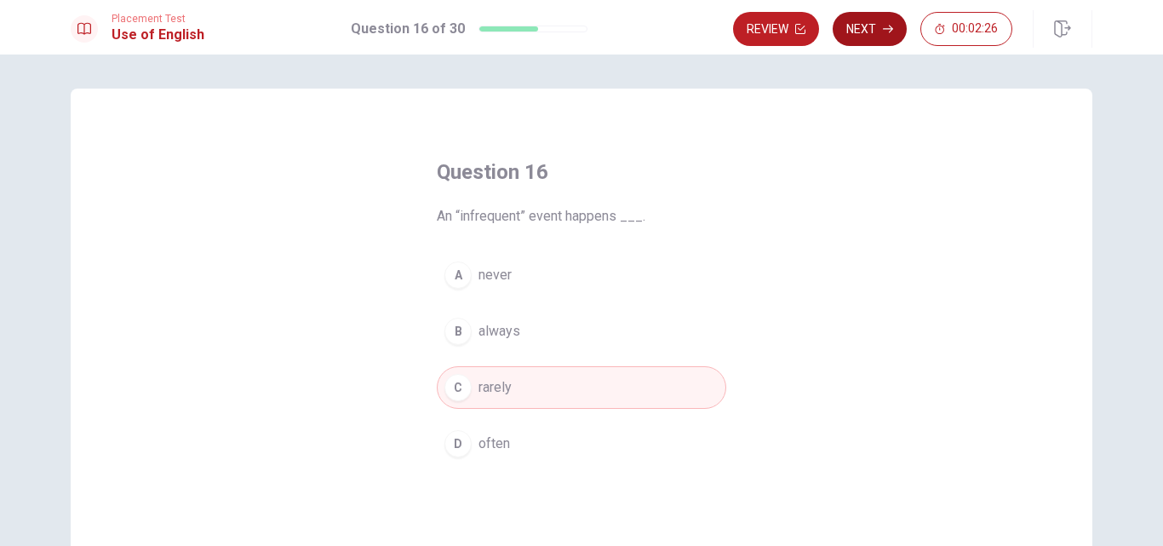
click at [884, 26] on icon "button" at bounding box center [888, 29] width 10 height 10
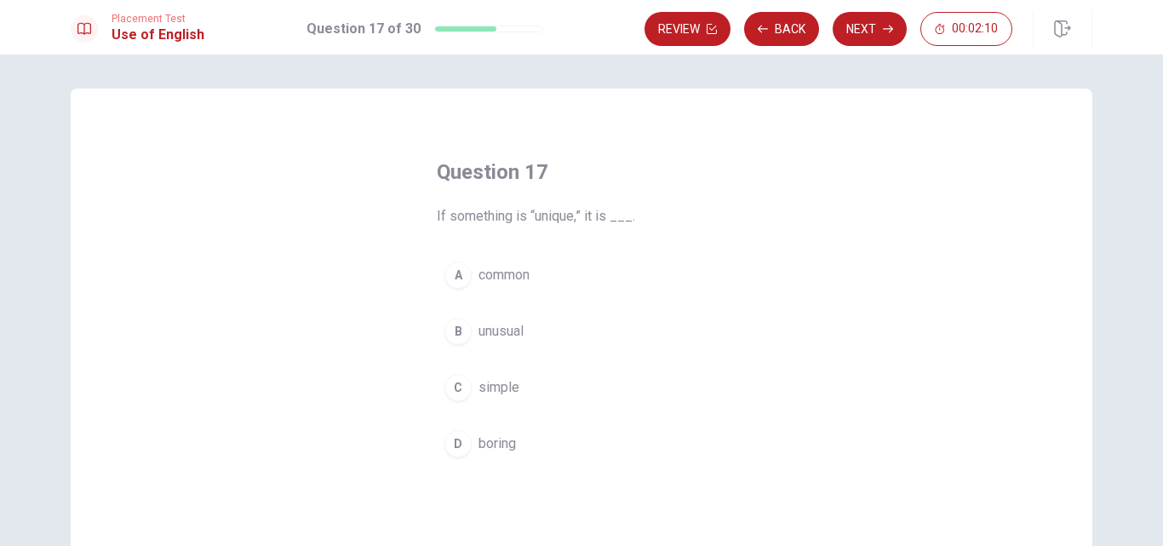
click at [575, 317] on button "B unusual" at bounding box center [581, 331] width 289 height 43
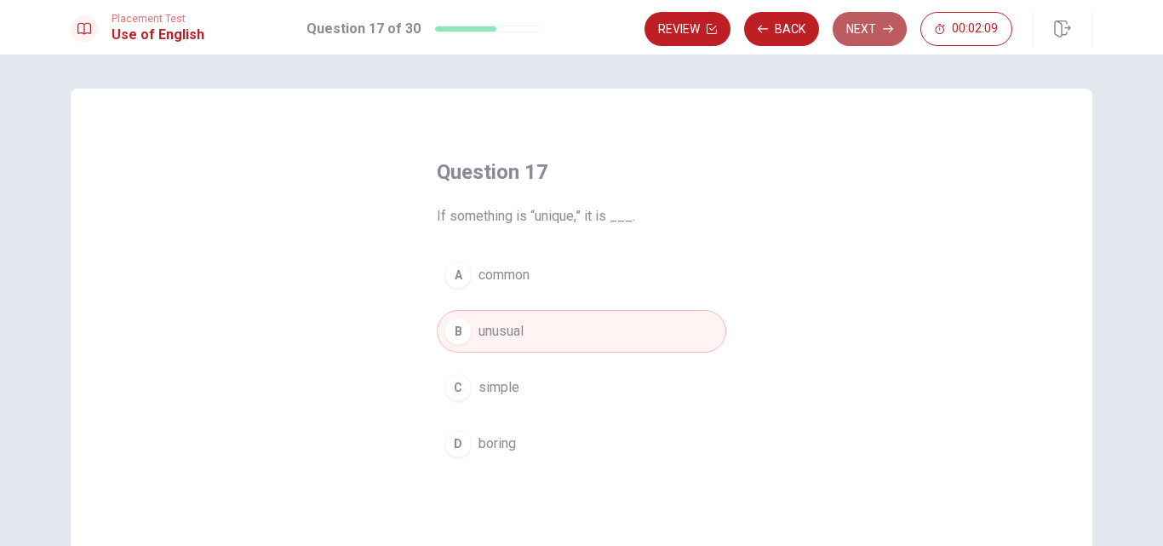
click at [859, 24] on button "Next" at bounding box center [870, 29] width 74 height 34
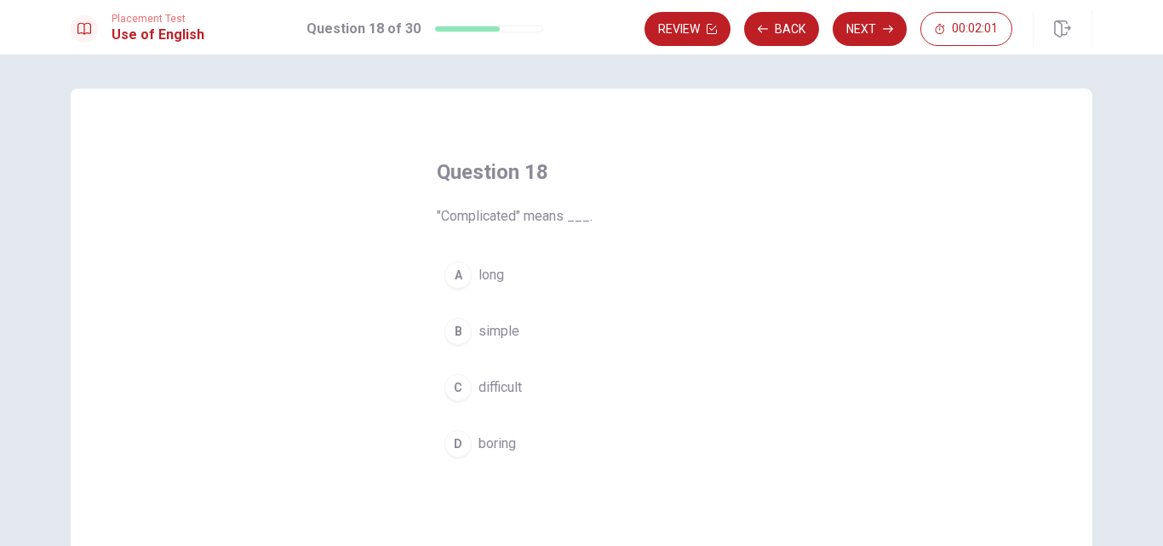
click at [551, 368] on button "C difficult" at bounding box center [581, 387] width 289 height 43
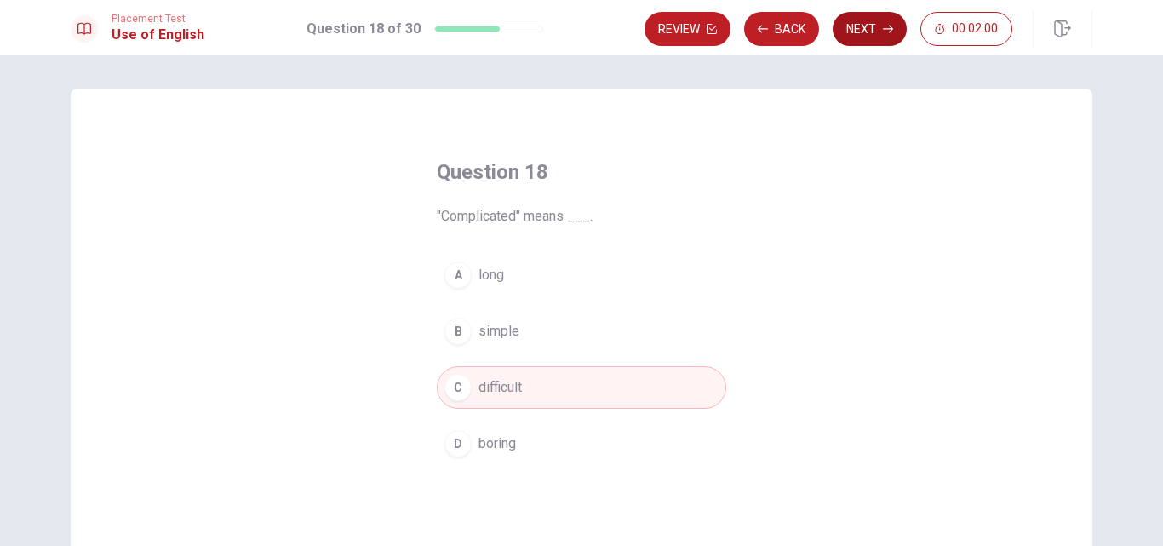
click at [859, 31] on button "Next" at bounding box center [870, 29] width 74 height 34
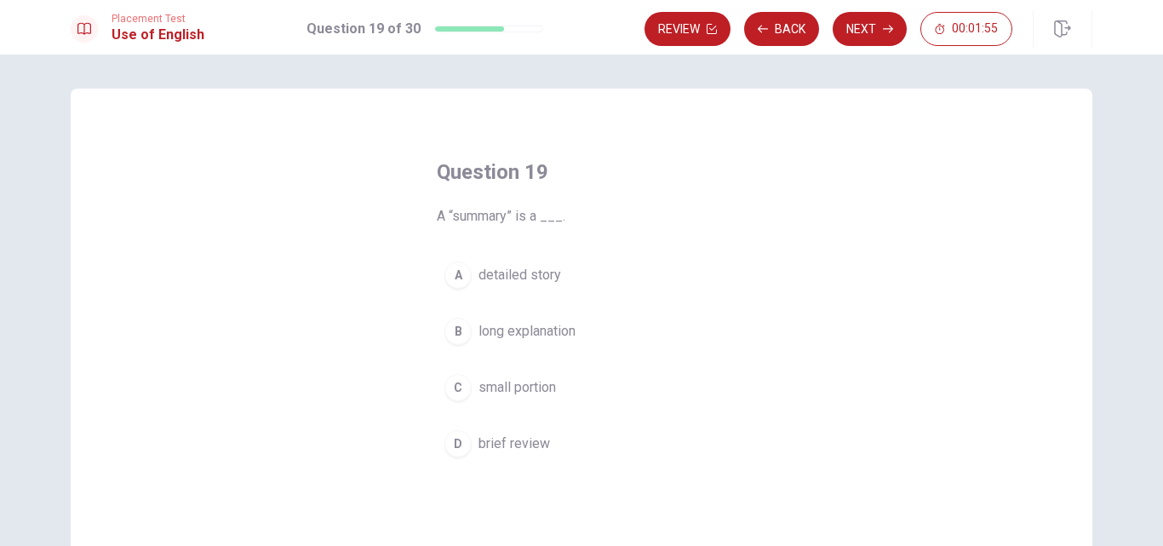
click at [594, 338] on button "B long explanation" at bounding box center [581, 331] width 289 height 43
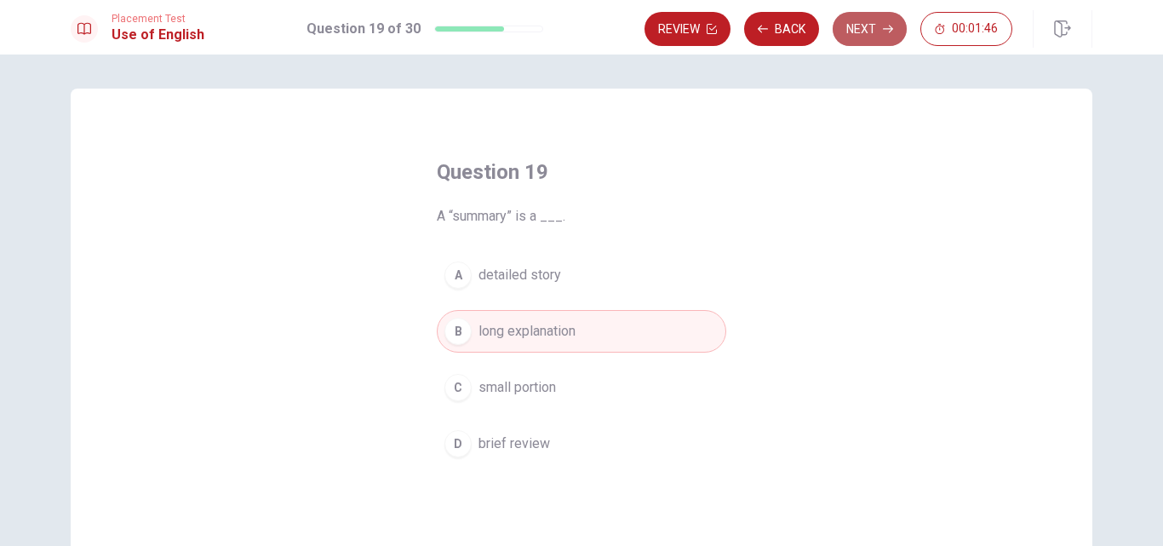
click at [881, 26] on button "Next" at bounding box center [870, 29] width 74 height 34
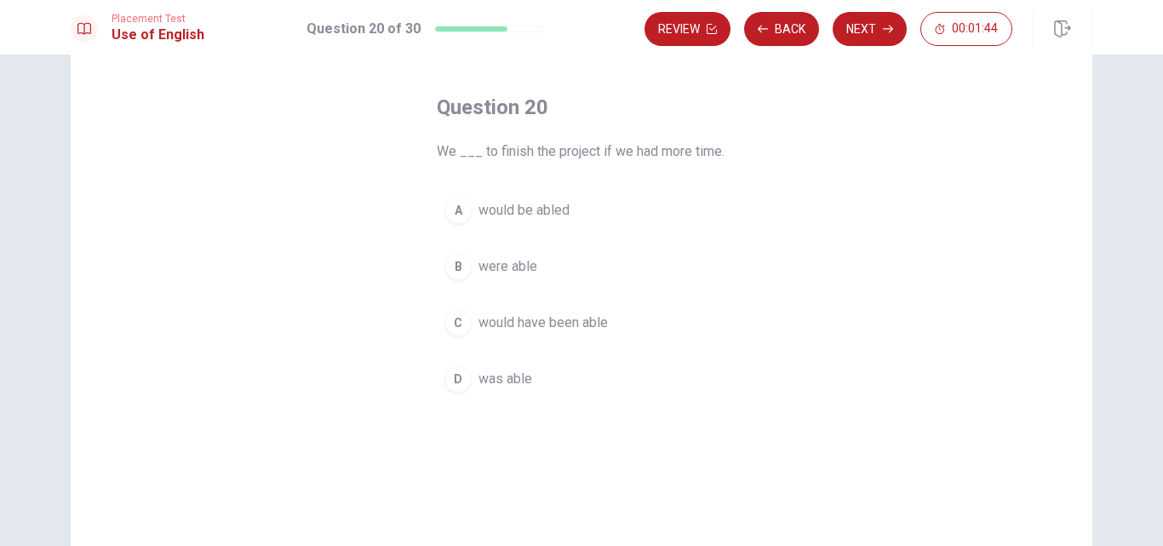
scroll to position [92, 0]
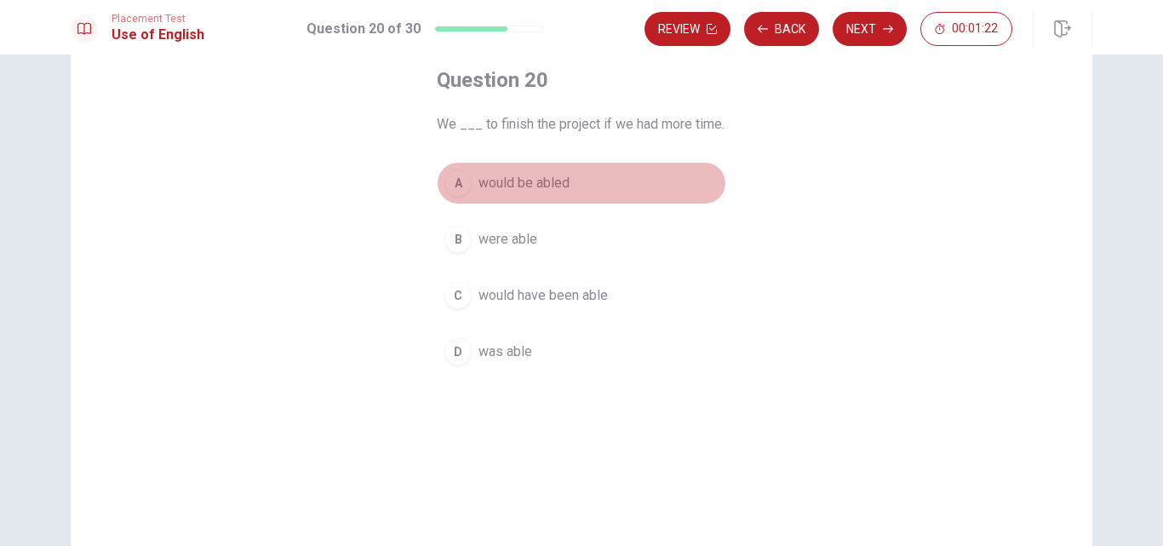
click at [532, 196] on button "A would be abled" at bounding box center [581, 183] width 289 height 43
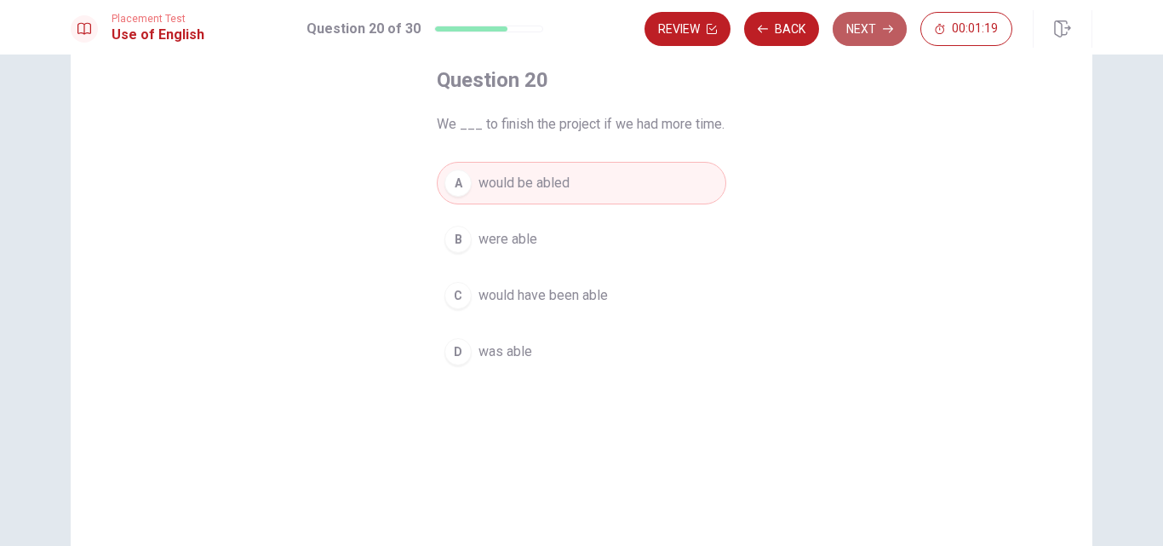
click at [845, 37] on button "Next" at bounding box center [870, 29] width 74 height 34
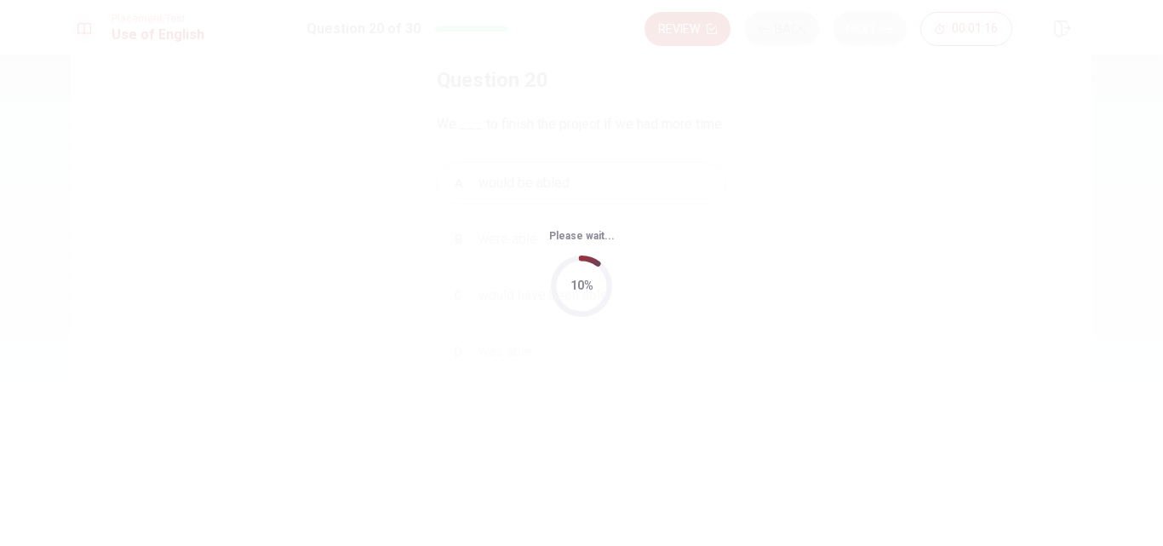
scroll to position [0, 0]
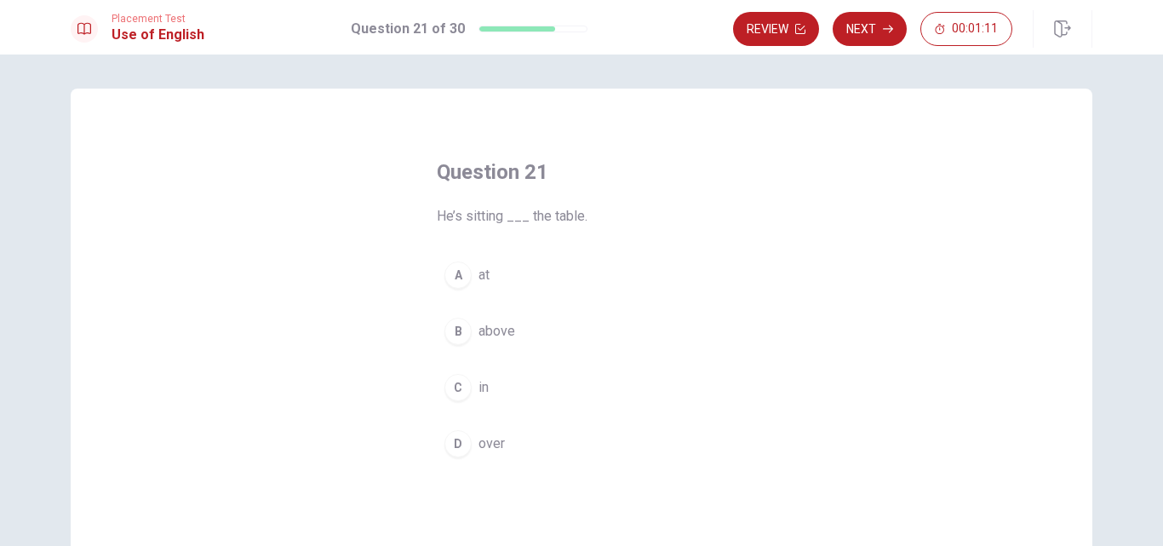
click at [562, 260] on button "A at" at bounding box center [581, 275] width 289 height 43
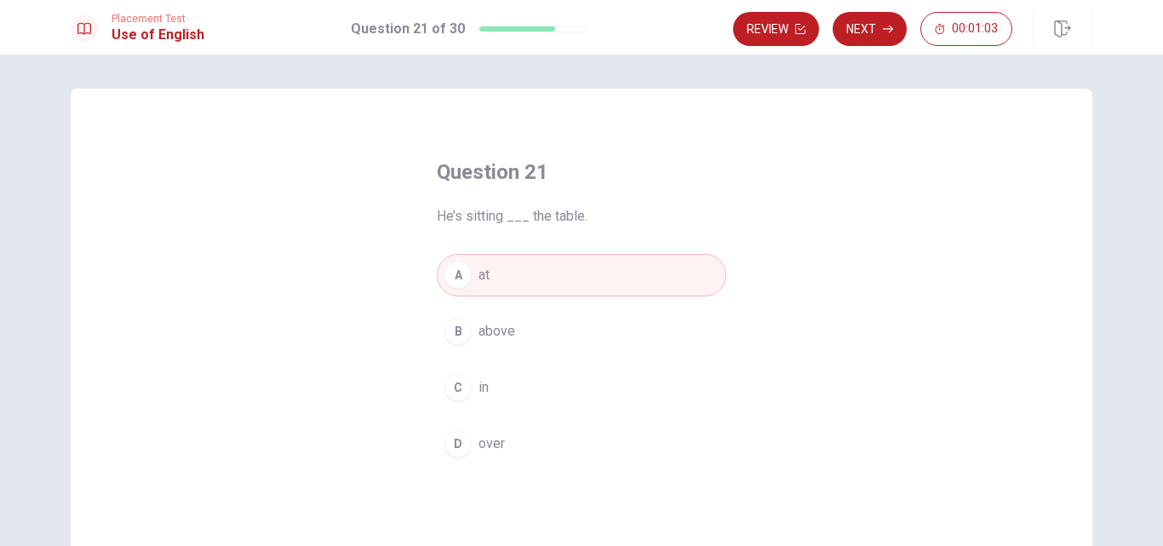
click at [570, 387] on button "C in" at bounding box center [581, 387] width 289 height 43
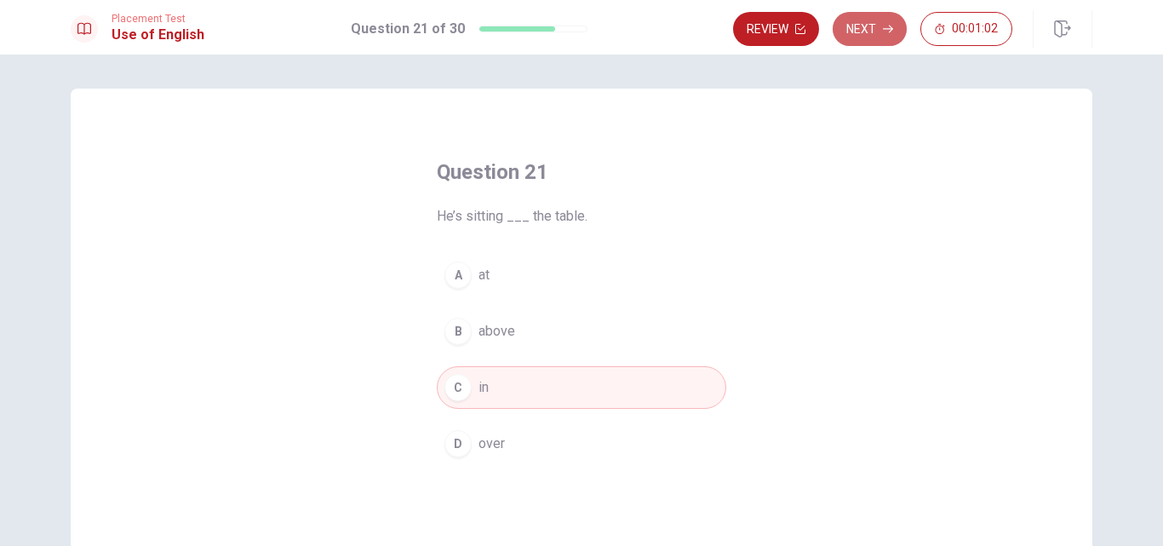
click at [874, 30] on button "Next" at bounding box center [870, 29] width 74 height 34
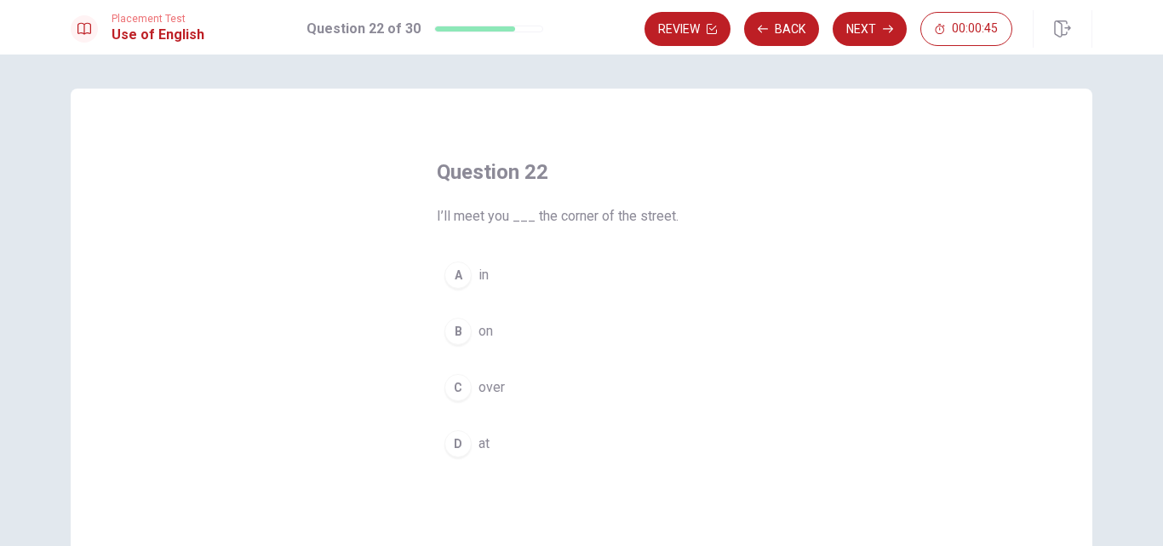
click at [537, 264] on button "A in" at bounding box center [581, 275] width 289 height 43
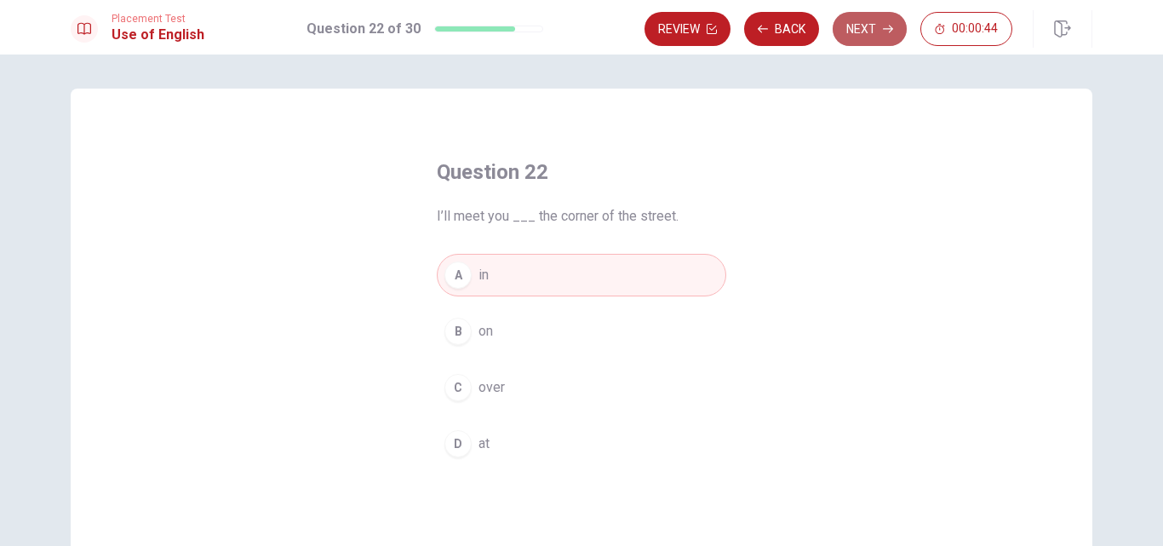
click at [858, 26] on button "Next" at bounding box center [870, 29] width 74 height 34
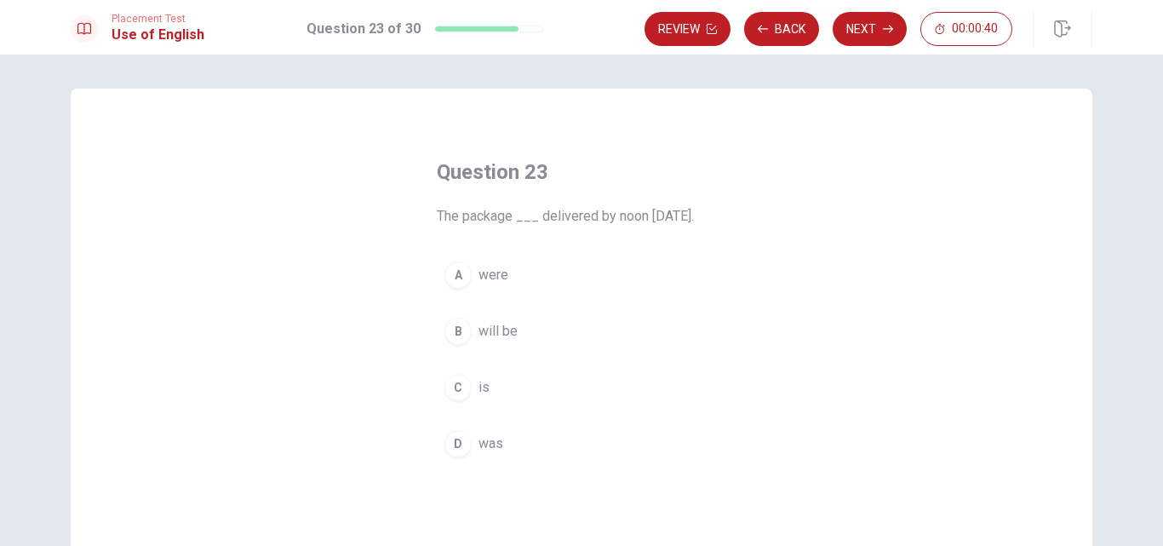
click at [554, 321] on button "B will be" at bounding box center [581, 331] width 289 height 43
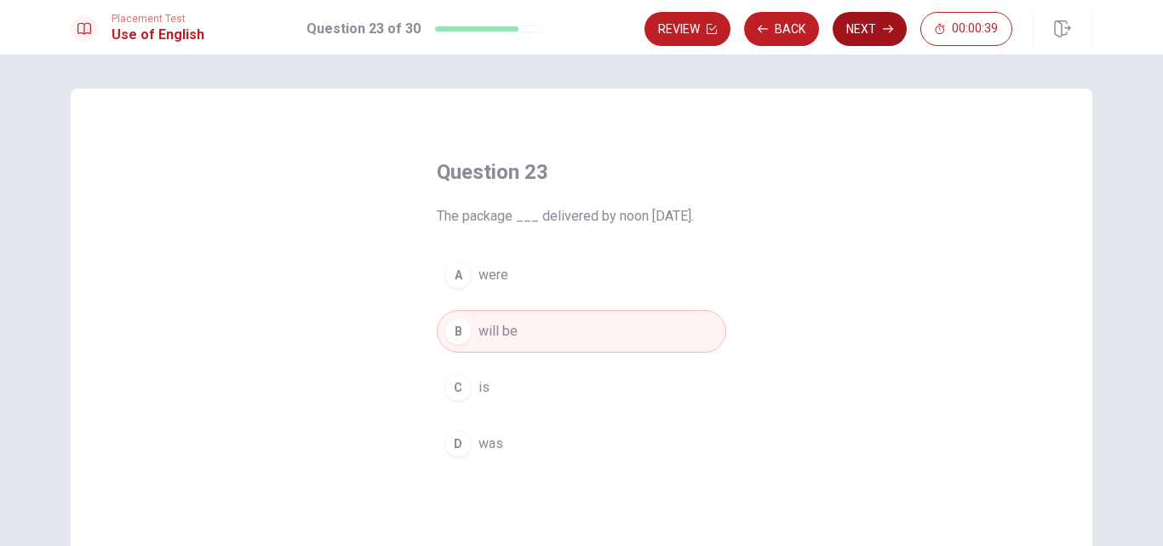
click at [866, 25] on button "Next" at bounding box center [870, 29] width 74 height 34
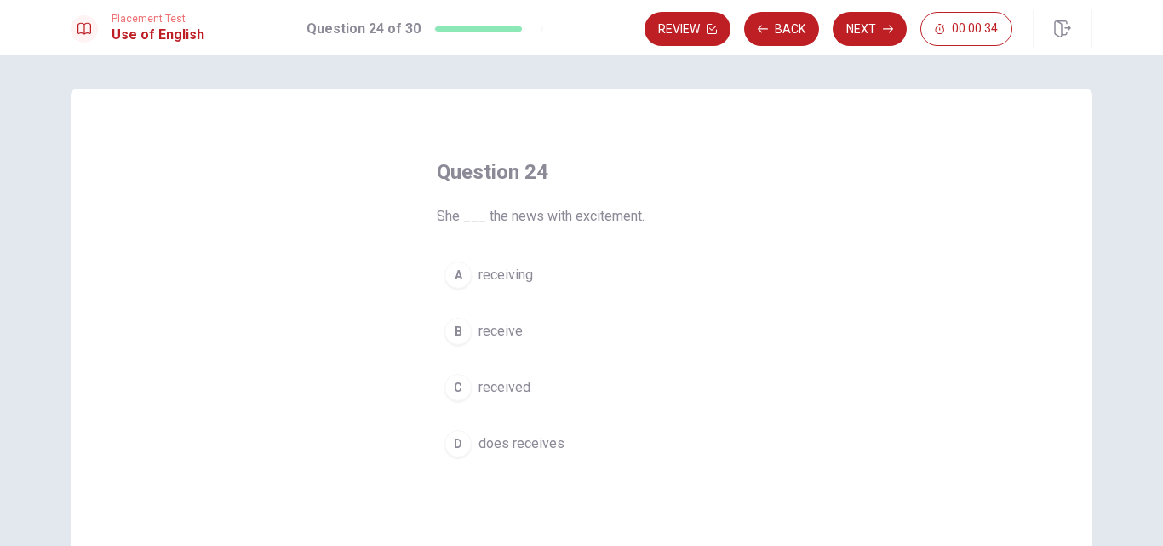
click at [555, 374] on button "C received" at bounding box center [581, 387] width 289 height 43
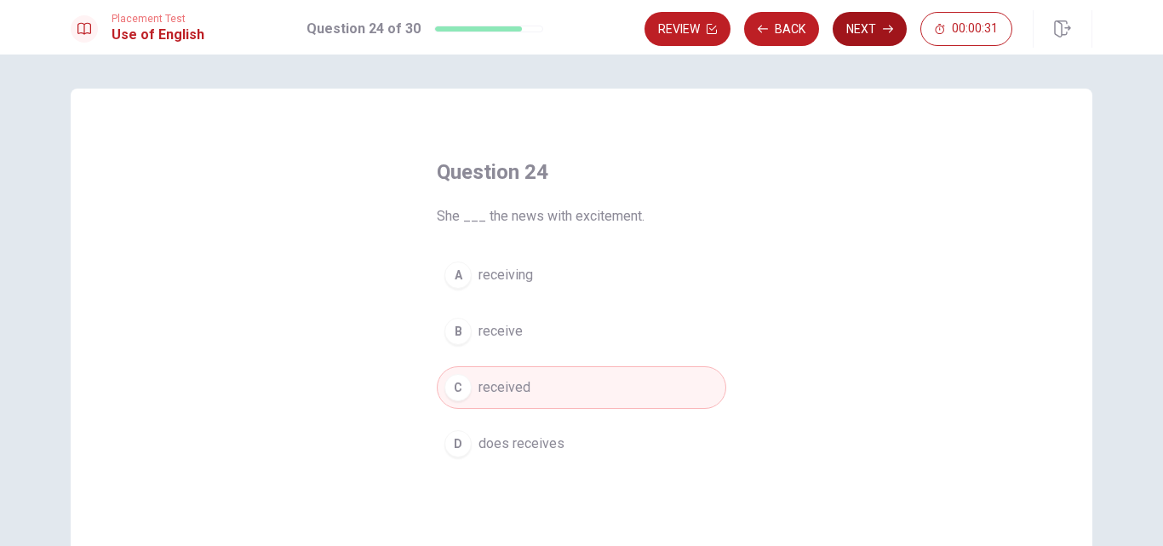
click at [864, 29] on button "Next" at bounding box center [870, 29] width 74 height 34
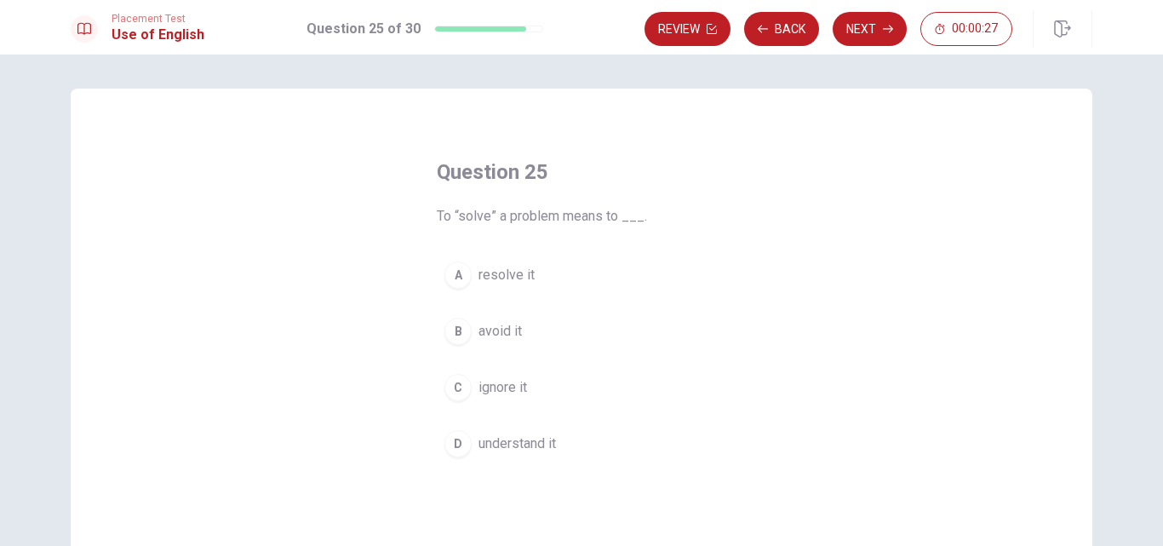
click at [578, 279] on button "A resolve it" at bounding box center [581, 275] width 289 height 43
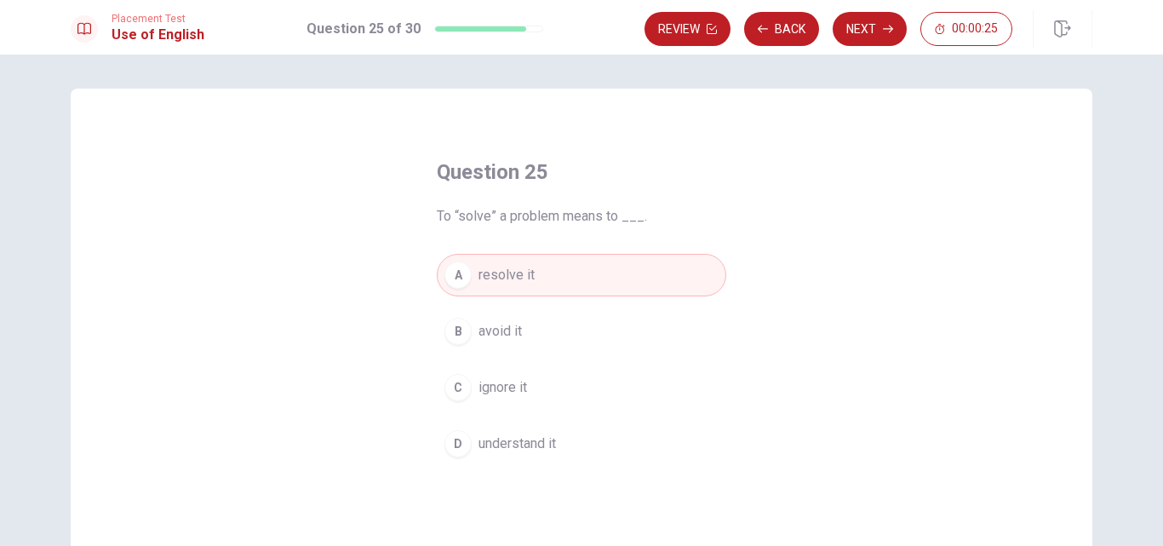
click at [882, 22] on button "Next" at bounding box center [870, 29] width 74 height 34
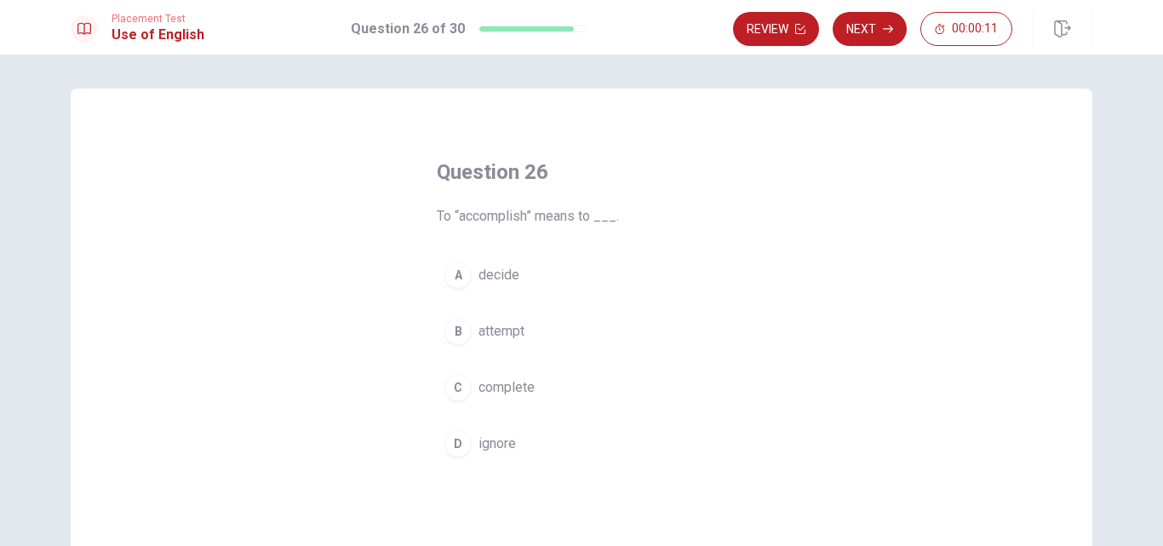
click at [538, 272] on button "A decide" at bounding box center [581, 275] width 289 height 43
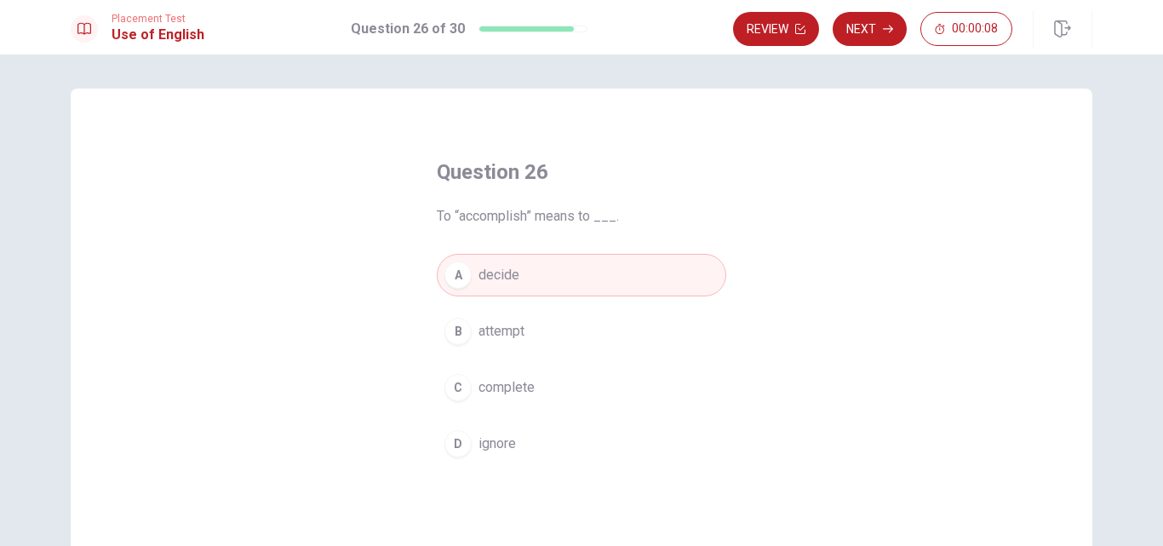
click at [644, 333] on button "B attempt" at bounding box center [581, 331] width 289 height 43
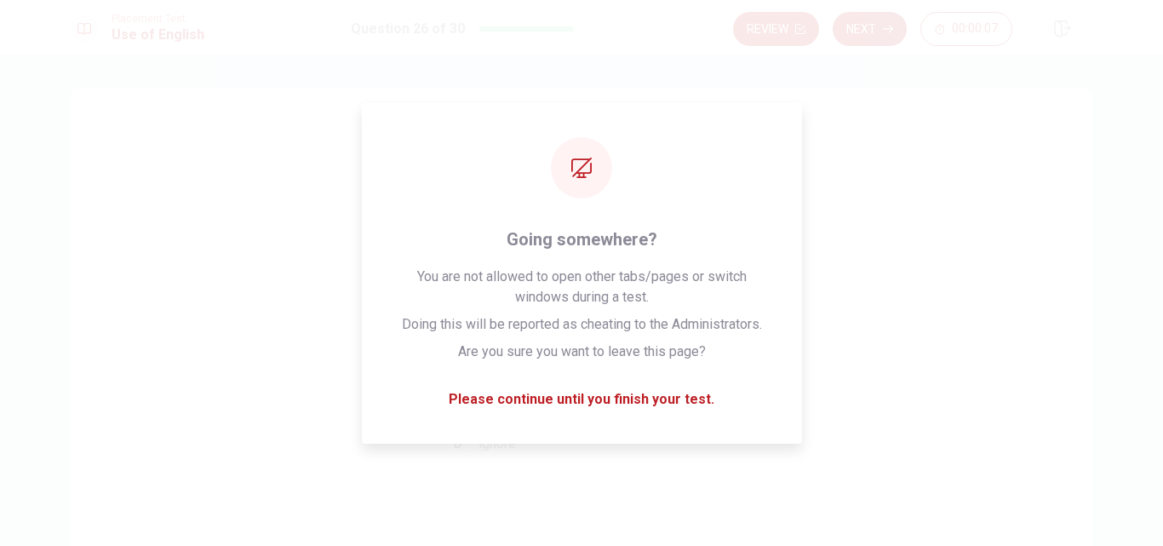
click at [852, 20] on button "Next" at bounding box center [870, 29] width 74 height 34
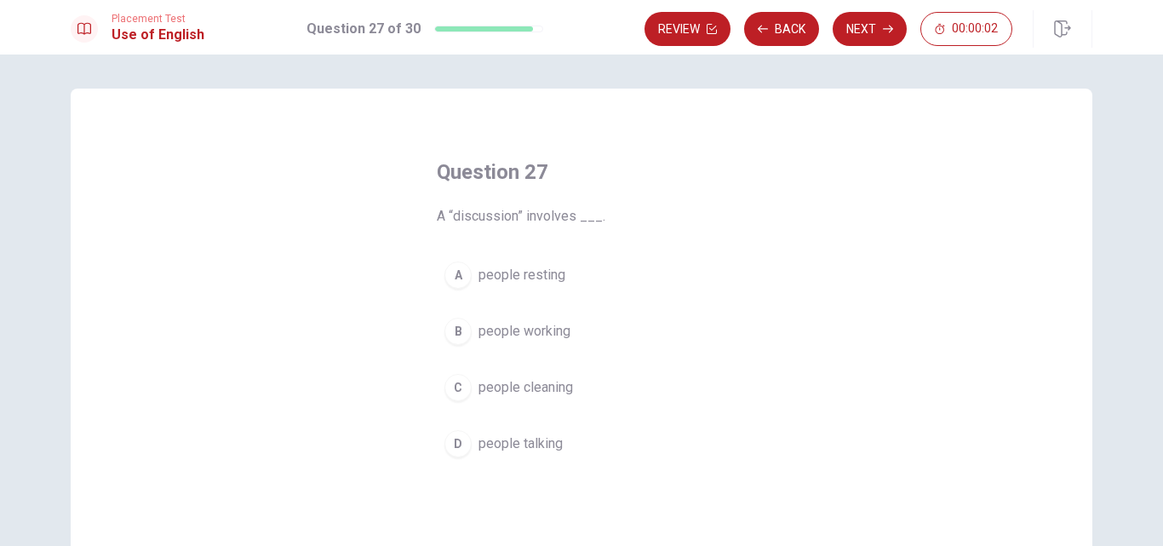
click at [582, 435] on button "D people talking" at bounding box center [581, 443] width 289 height 43
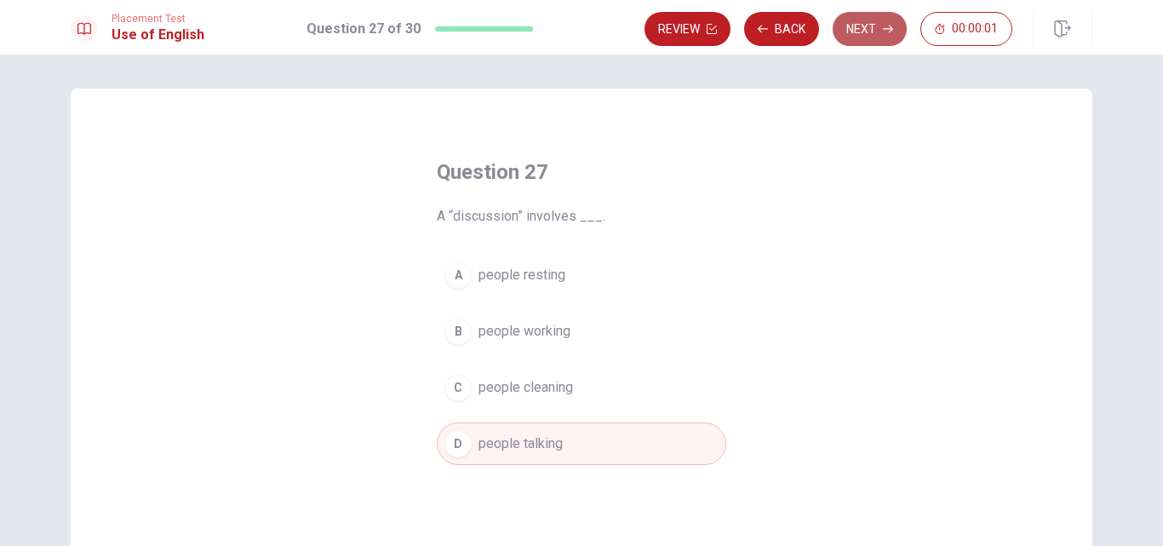
click at [843, 27] on button "Next" at bounding box center [870, 29] width 74 height 34
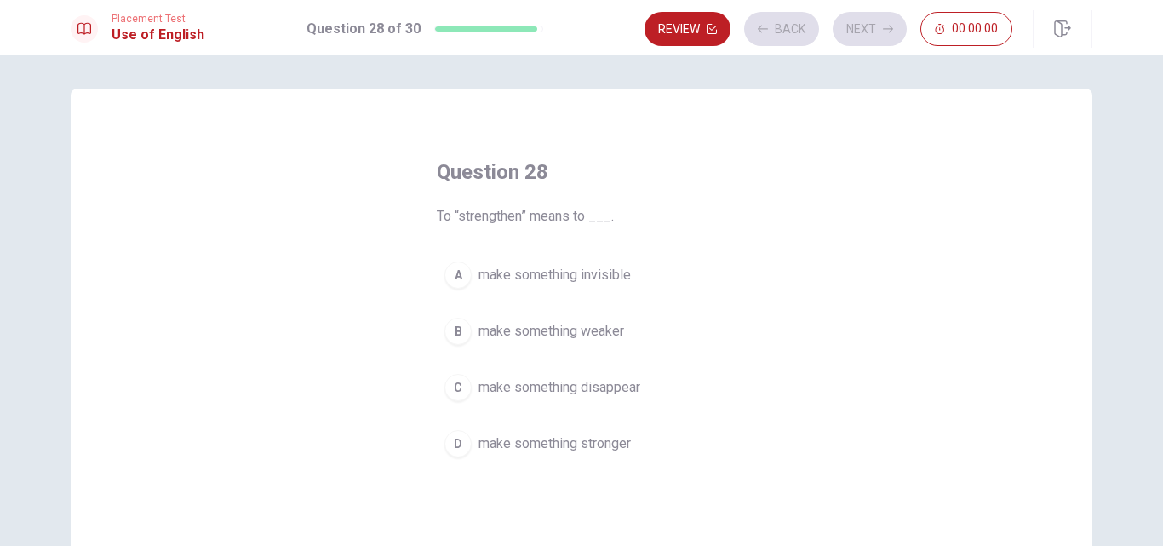
click at [661, 348] on button "B make something weaker" at bounding box center [581, 331] width 289 height 43
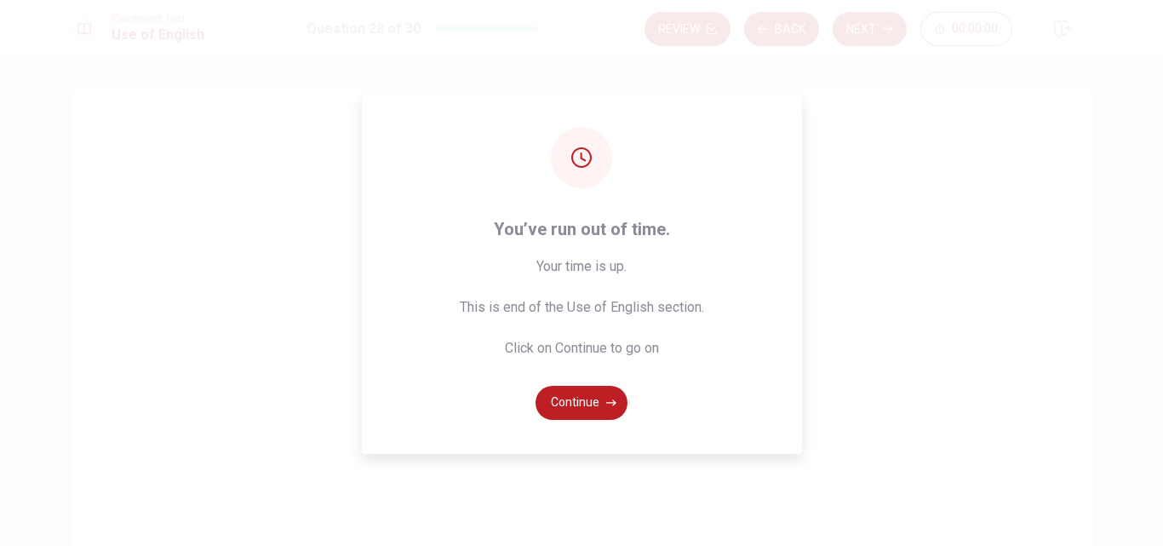
click at [871, 52] on div "You’ve run out of time. Your time is up. This is end of the Use of English sect…" at bounding box center [581, 273] width 1163 height 546
click at [606, 403] on icon "button" at bounding box center [611, 402] width 10 height 6
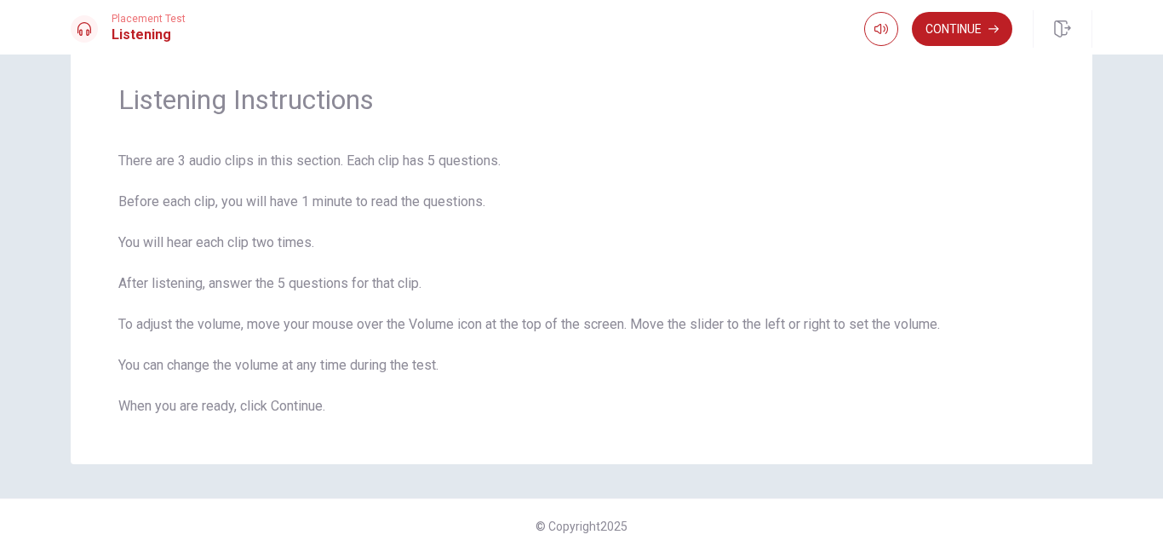
scroll to position [60, 0]
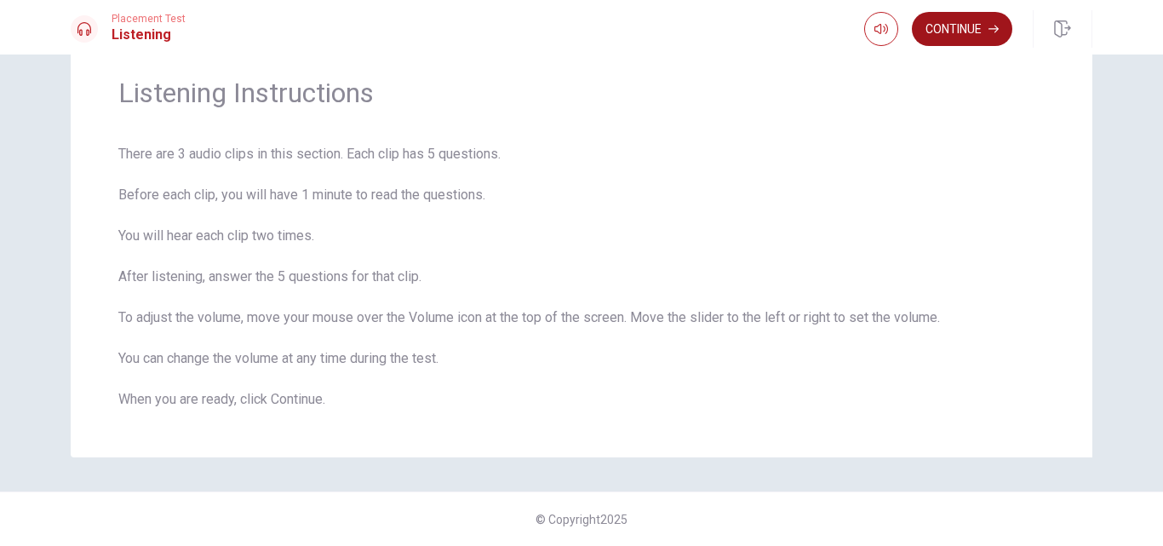
click at [970, 17] on button "Continue" at bounding box center [962, 29] width 100 height 34
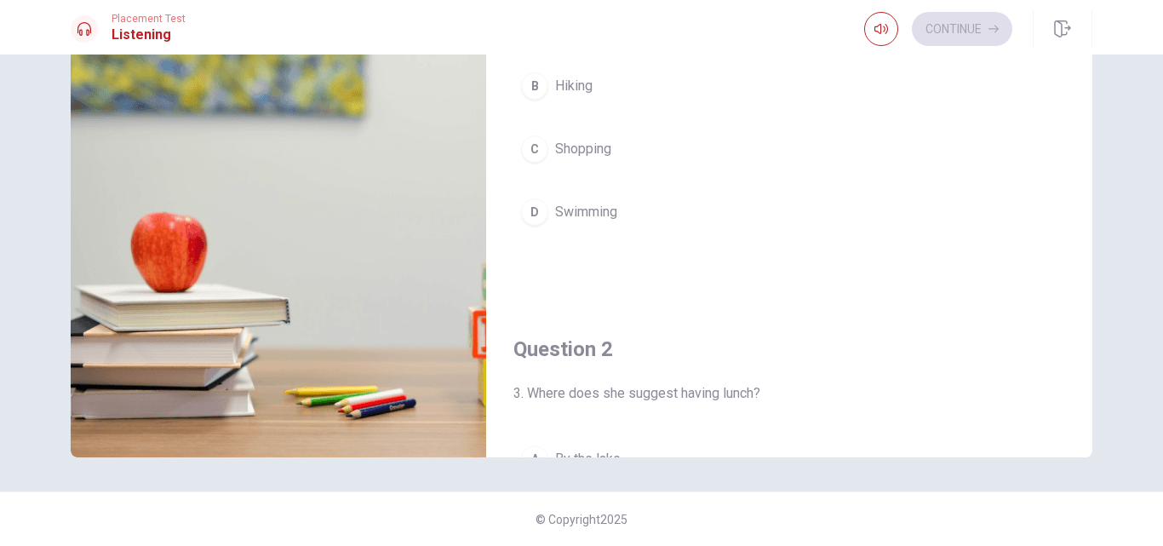
scroll to position [0, 0]
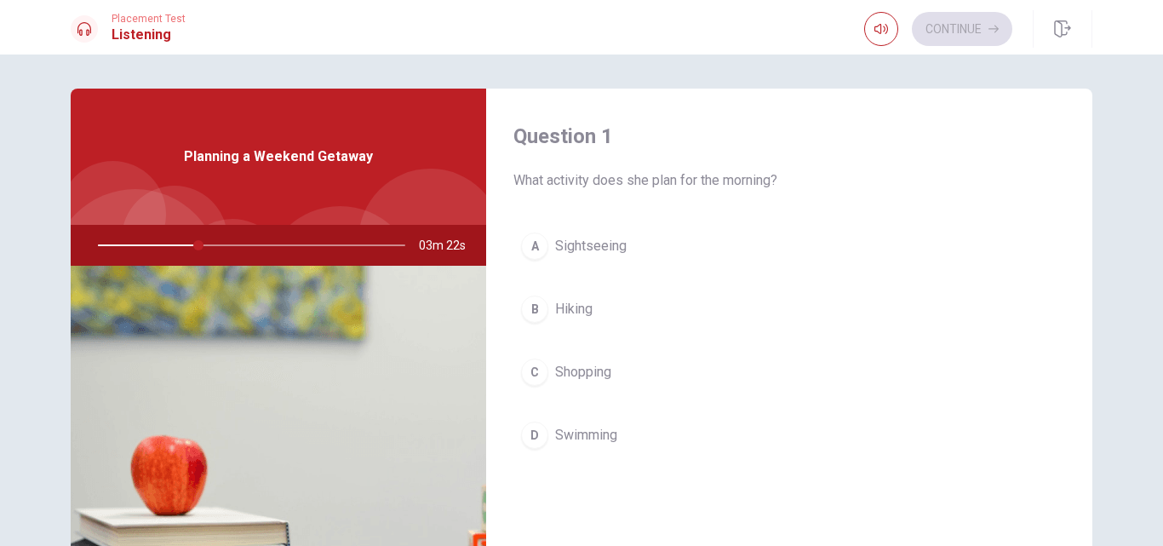
click at [613, 318] on button "B Hiking" at bounding box center [789, 309] width 552 height 43
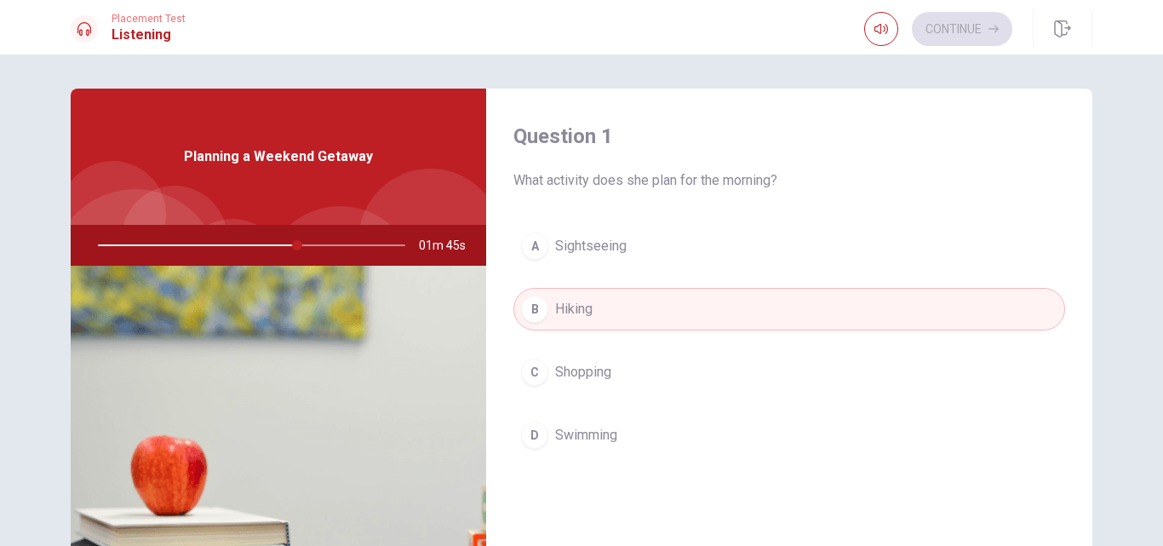
click at [807, 173] on span "What activity does she plan for the morning?" at bounding box center [789, 180] width 552 height 20
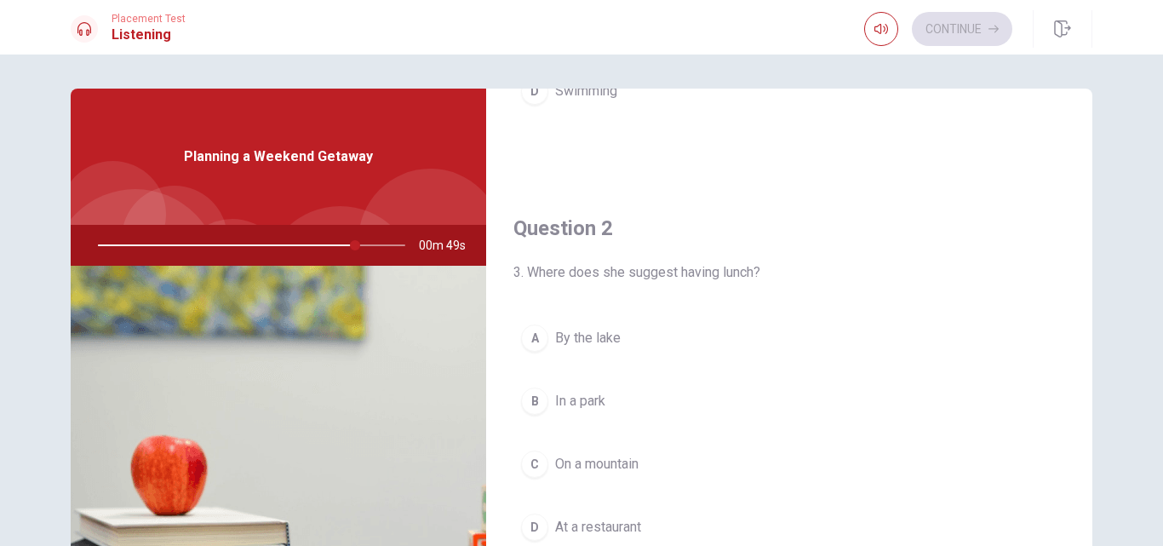
scroll to position [347, 0]
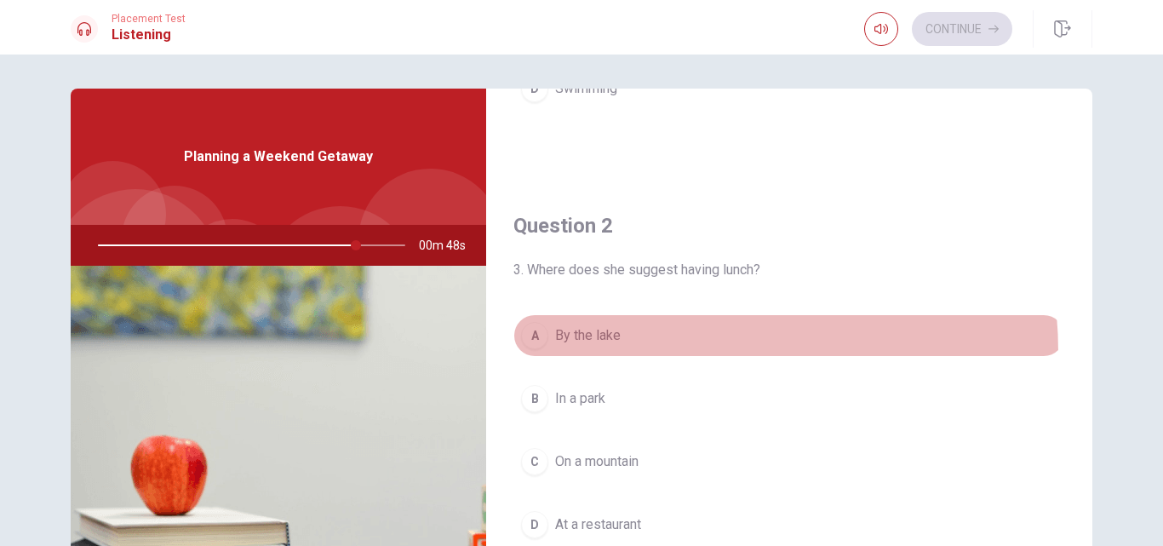
click at [633, 353] on button "A By the lake" at bounding box center [789, 335] width 552 height 43
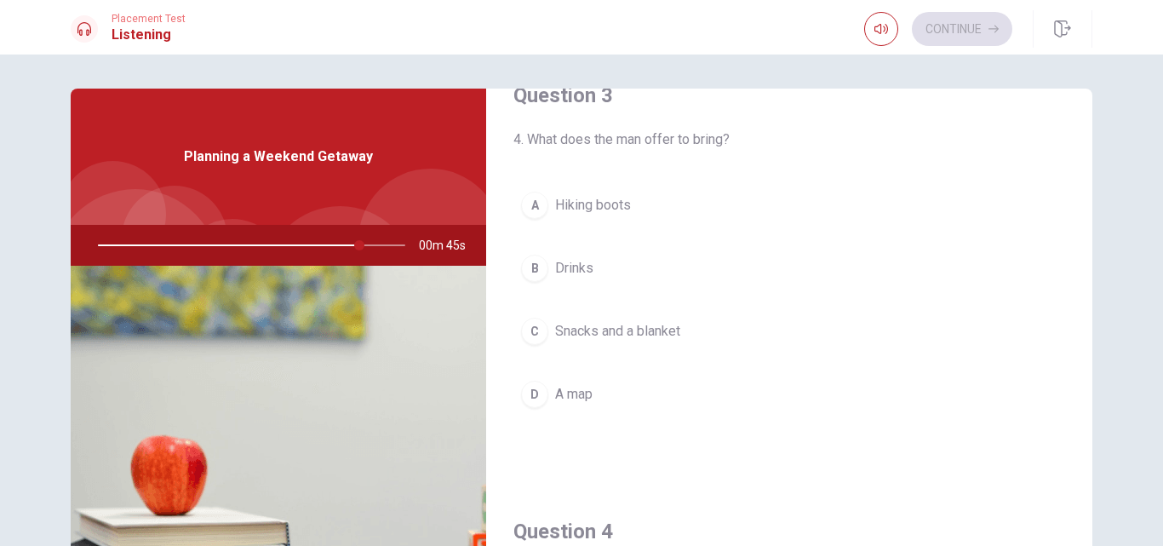
scroll to position [913, 0]
click at [637, 323] on button "C Snacks and a blanket" at bounding box center [789, 331] width 552 height 43
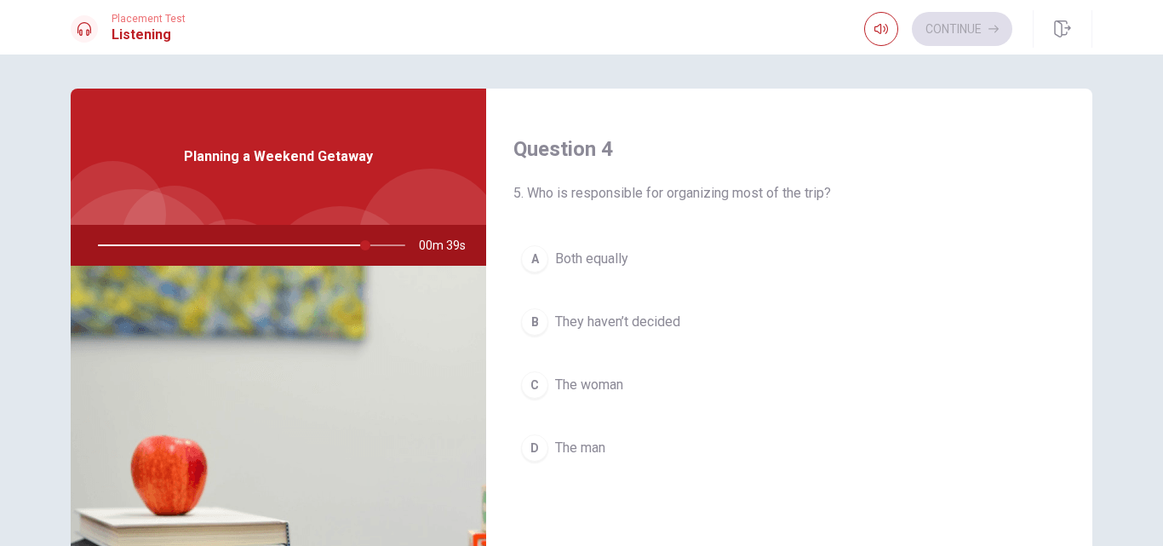
scroll to position [1315, 0]
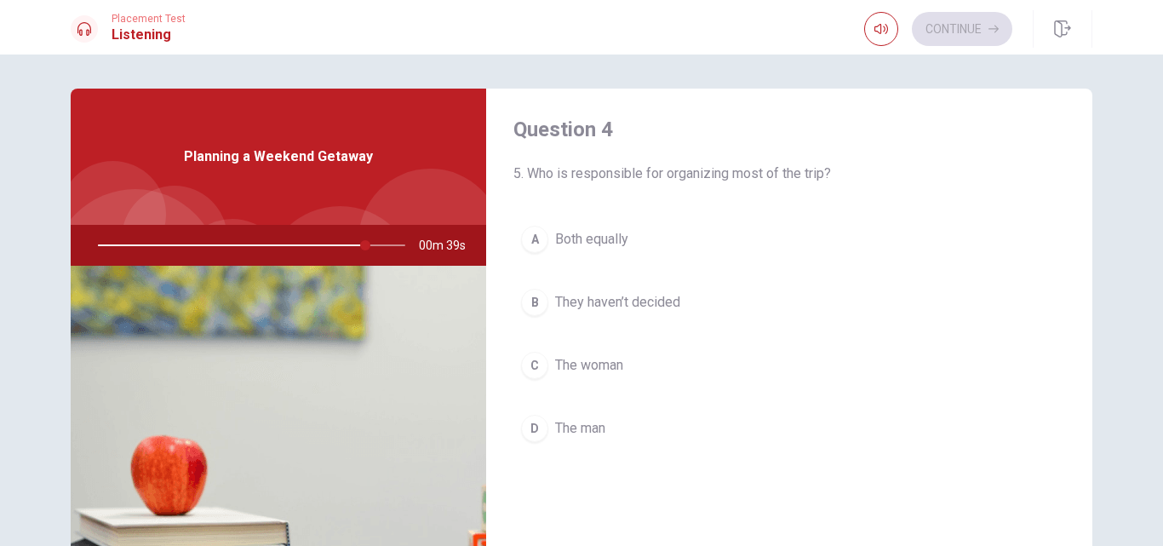
click at [658, 386] on button "C The woman" at bounding box center [789, 365] width 552 height 43
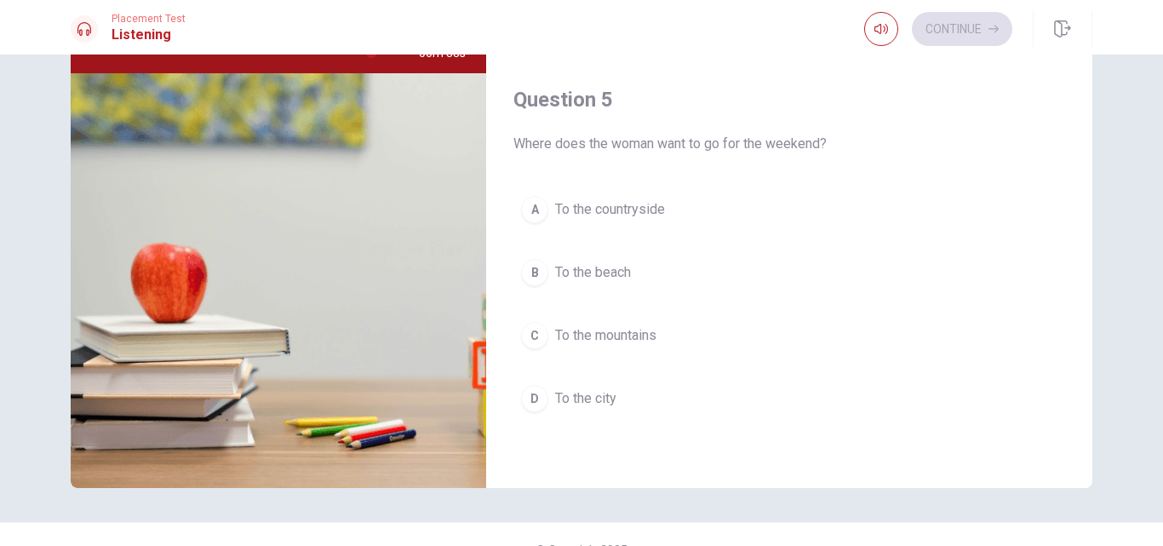
scroll to position [223, 0]
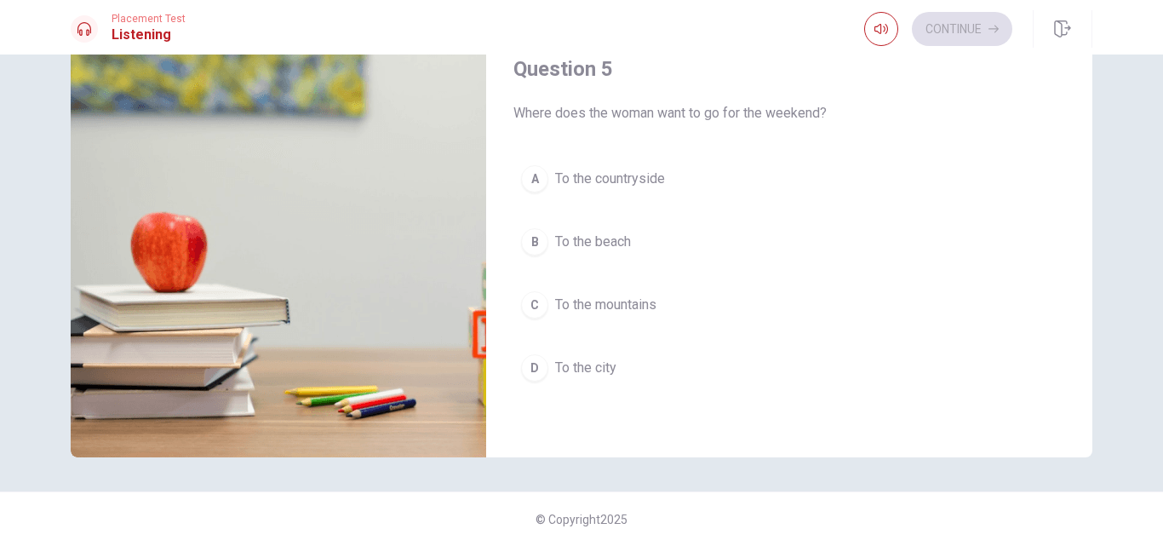
click at [681, 194] on button "A To the countryside" at bounding box center [789, 179] width 552 height 43
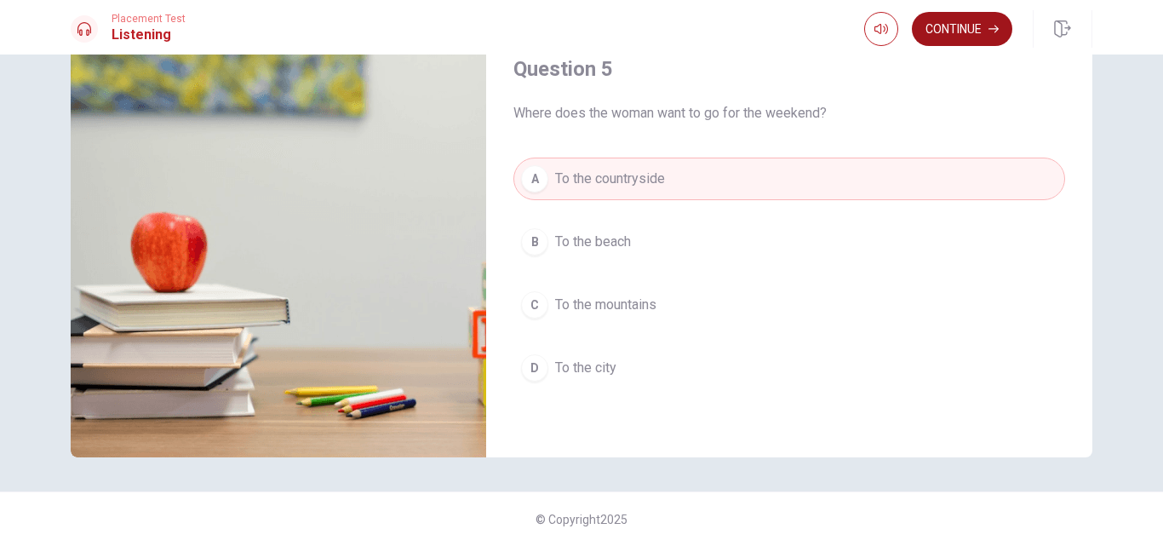
click at [937, 37] on button "Continue" at bounding box center [962, 29] width 100 height 34
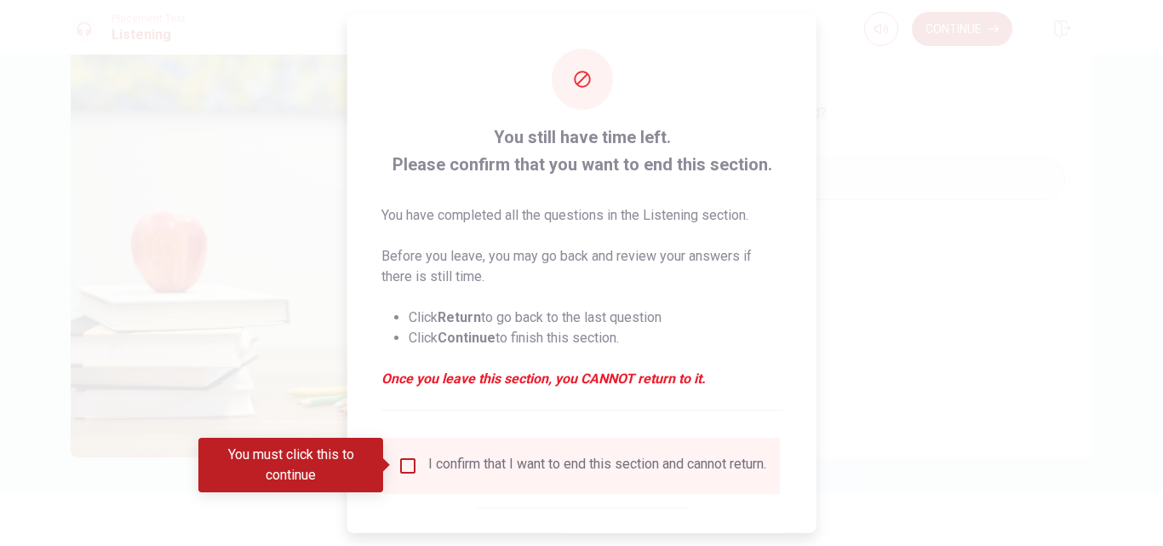
click at [411, 466] on input "You must click this to continue" at bounding box center [408, 465] width 20 height 20
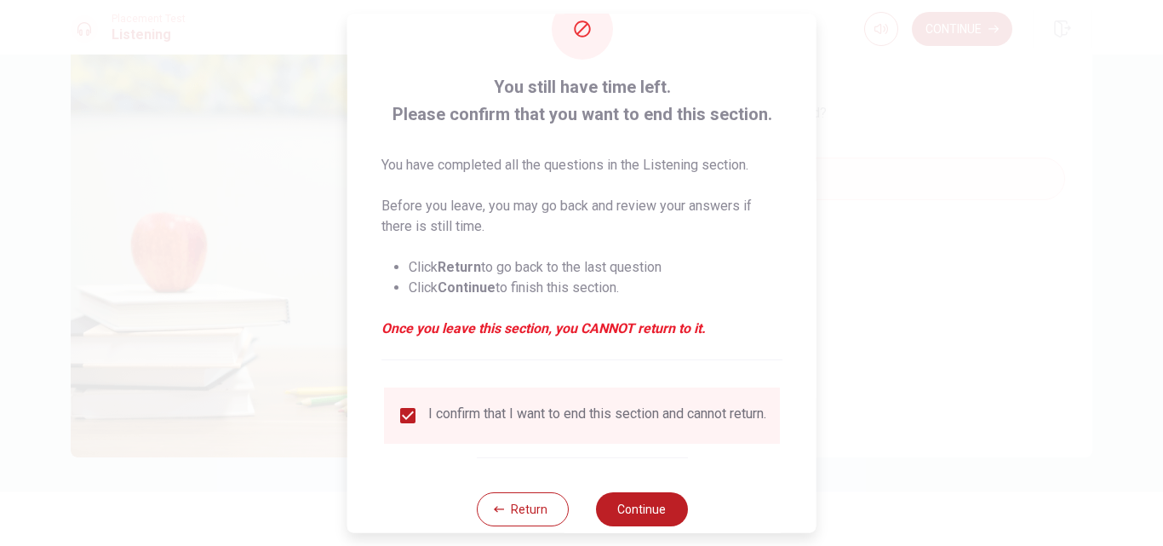
scroll to position [89, 0]
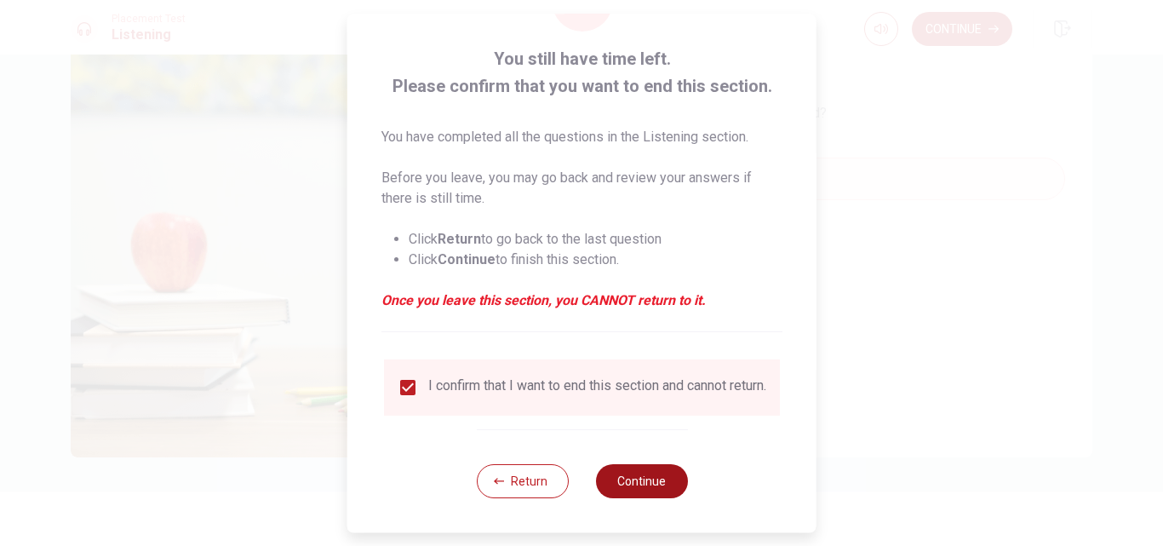
click at [658, 476] on button "Continue" at bounding box center [641, 481] width 92 height 34
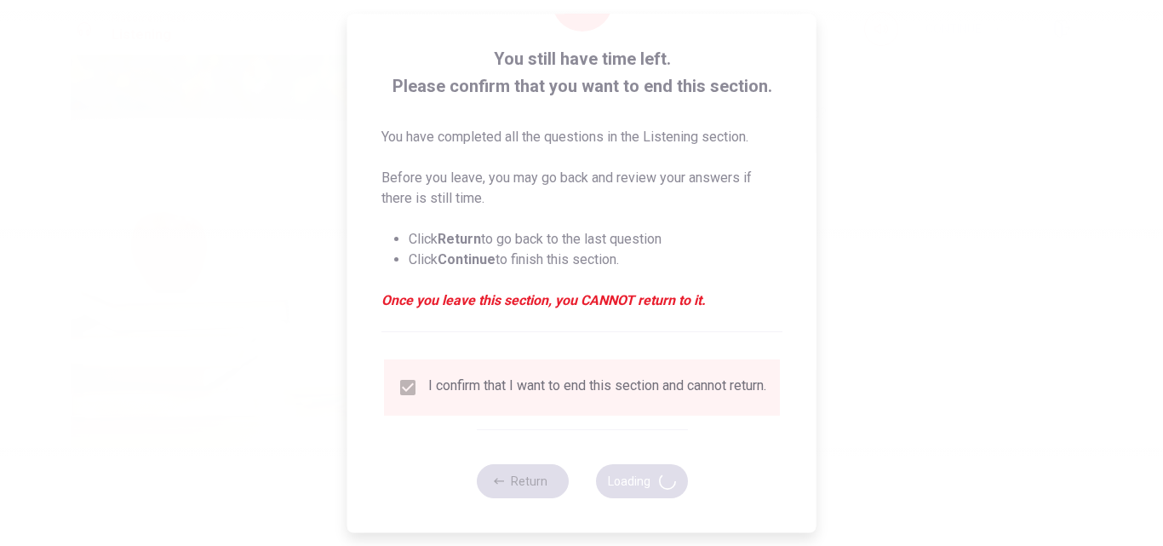
type input "93"
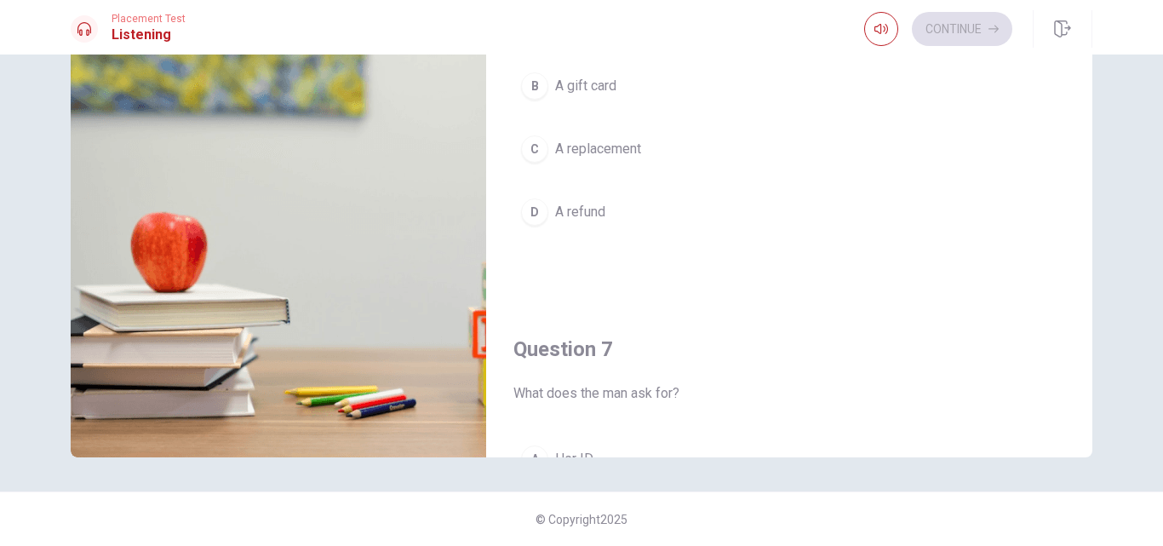
scroll to position [0, 0]
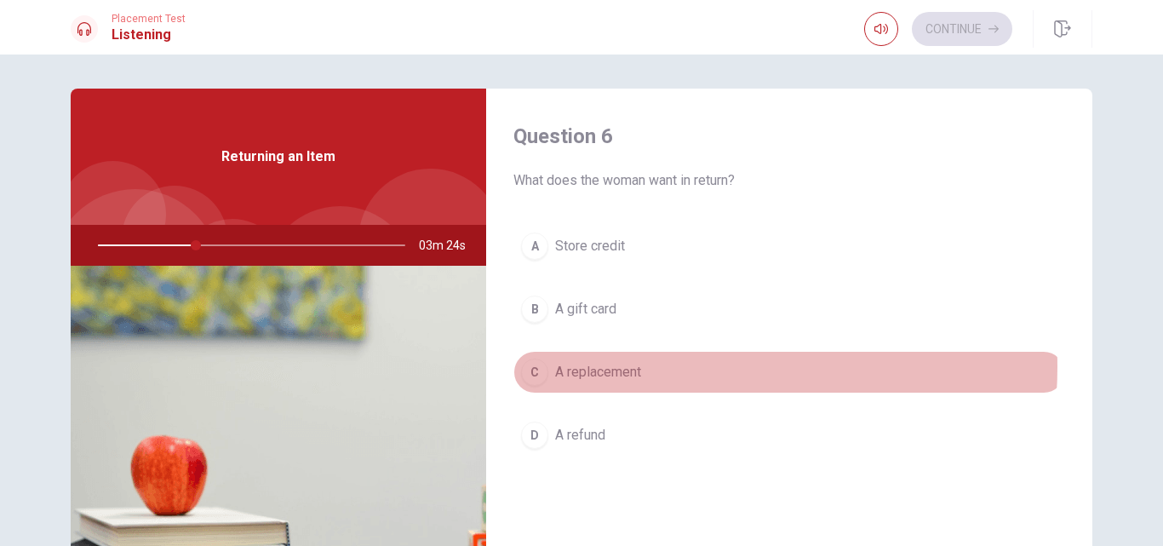
click at [662, 367] on button "C A replacement" at bounding box center [789, 372] width 552 height 43
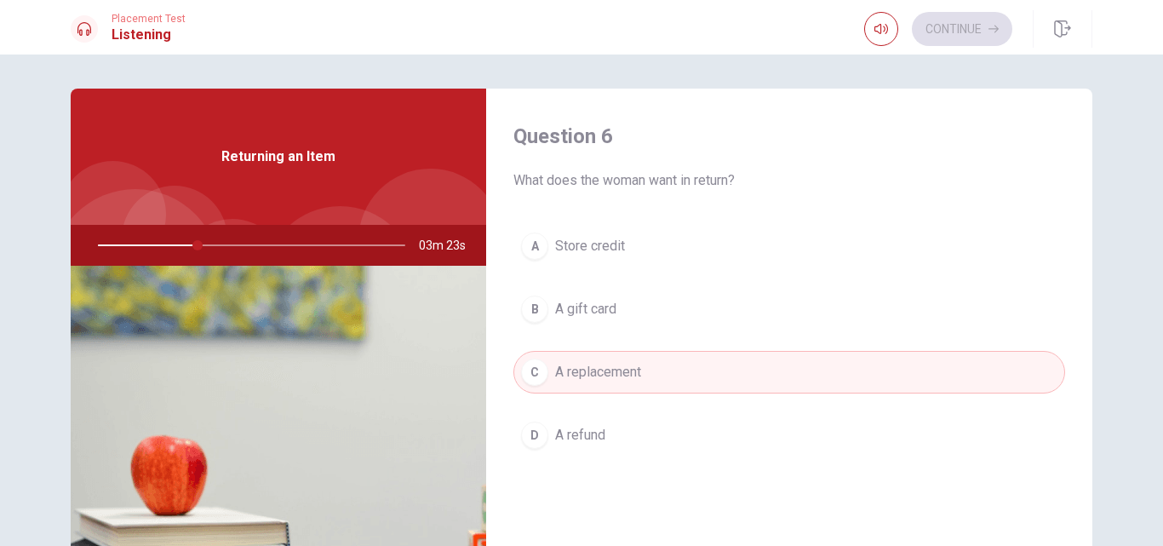
click at [685, 421] on button "D A refund" at bounding box center [789, 435] width 552 height 43
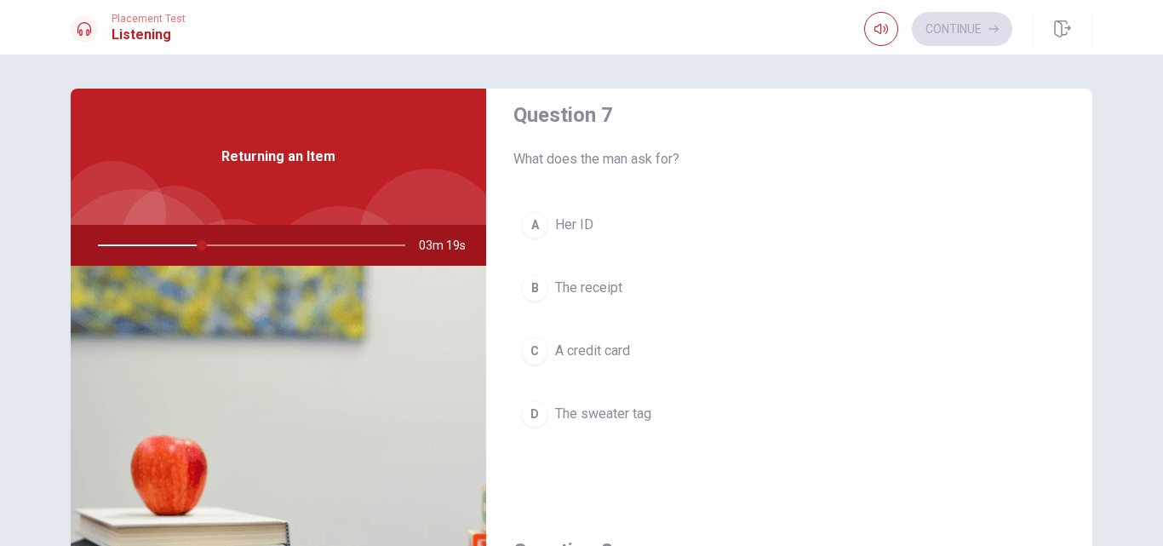
scroll to position [458, 0]
click at [676, 301] on button "B The receipt" at bounding box center [789, 287] width 552 height 43
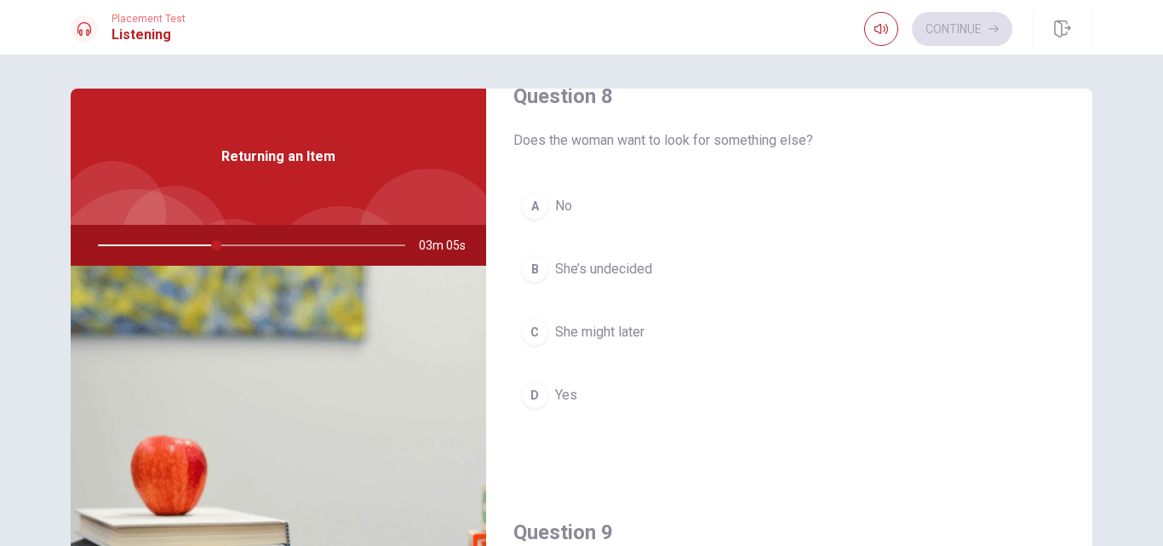
scroll to position [910, 0]
click at [678, 205] on button "A No" at bounding box center [789, 207] width 552 height 43
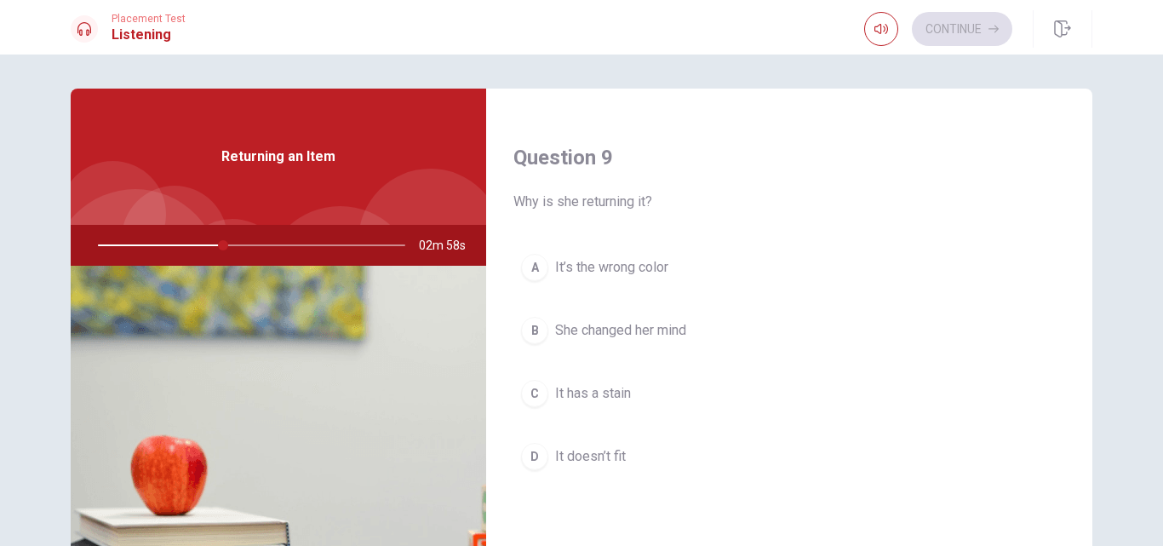
scroll to position [1298, 0]
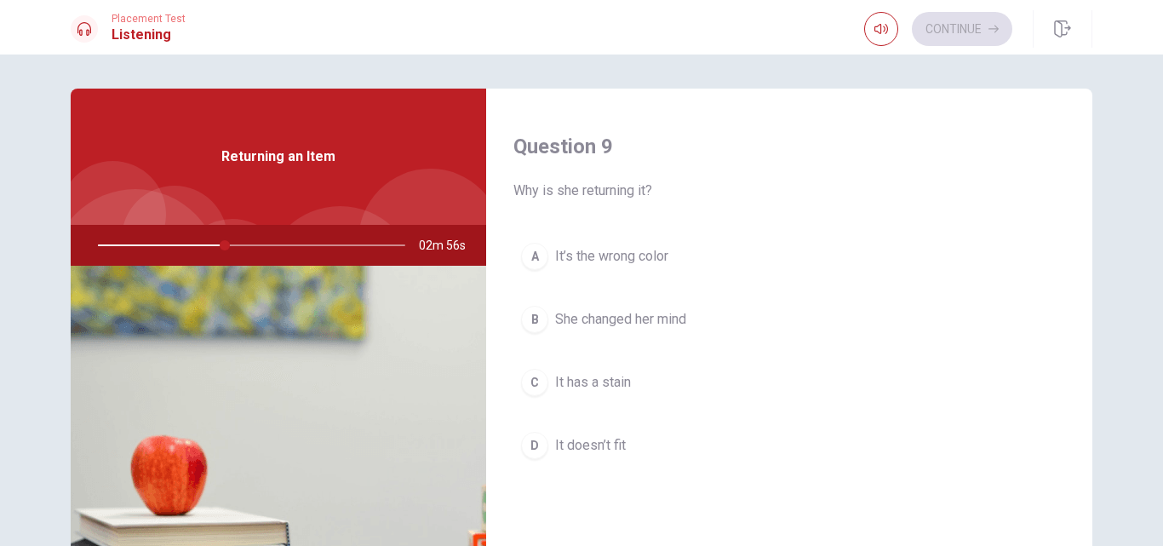
click at [666, 326] on span "She changed her mind" at bounding box center [620, 319] width 131 height 20
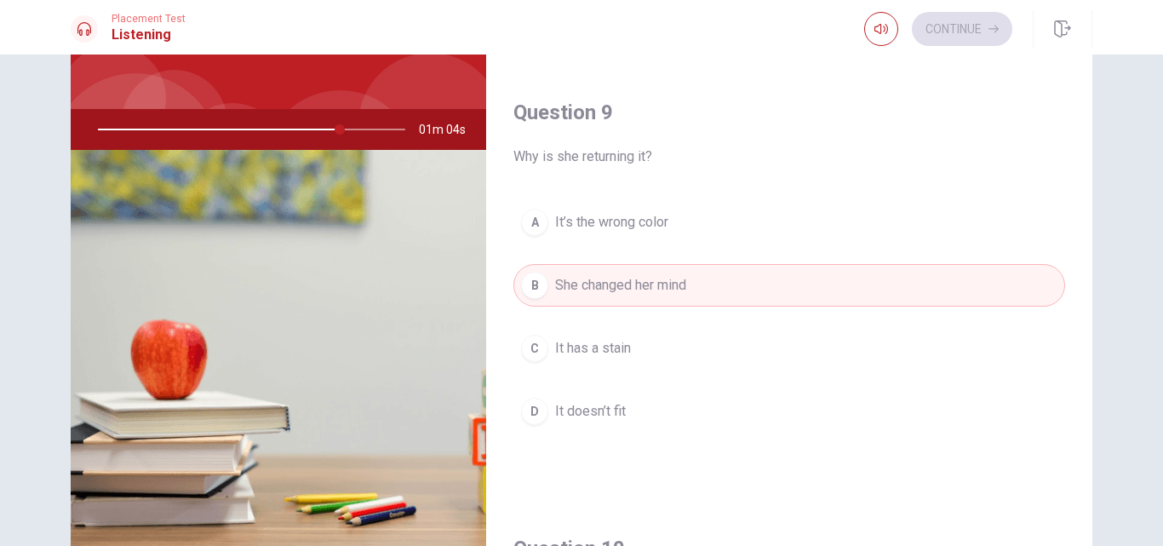
scroll to position [1250, 0]
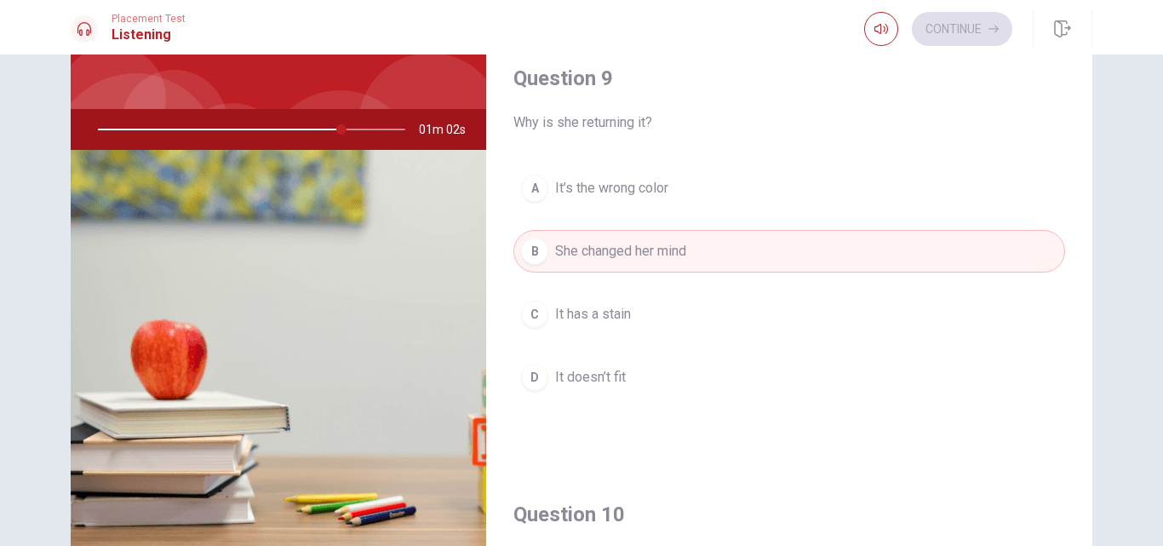
click at [640, 368] on button "D It doesn’t fit" at bounding box center [789, 377] width 552 height 43
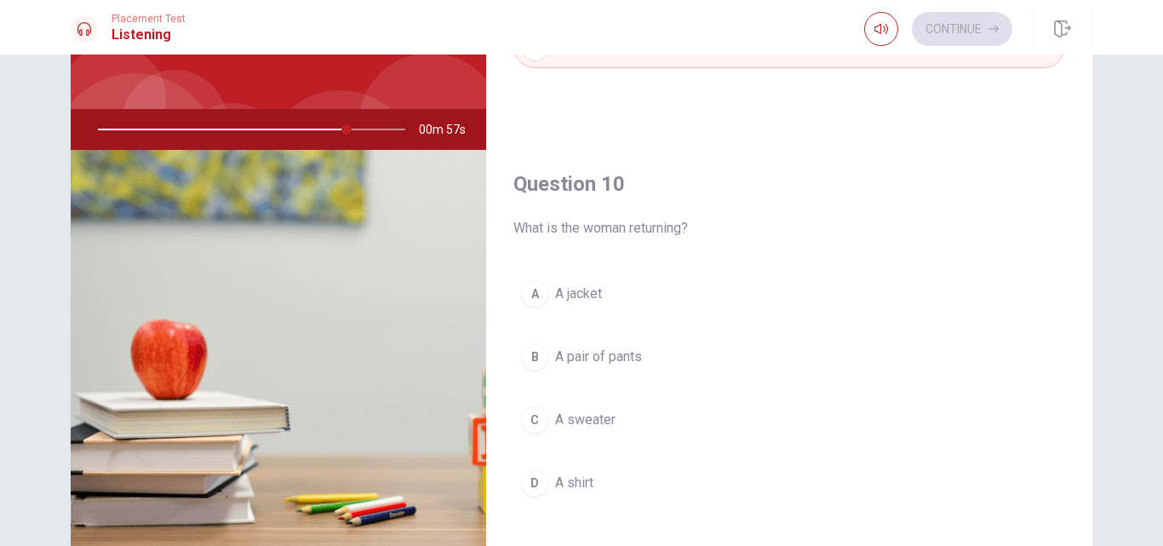
scroll to position [1588, 0]
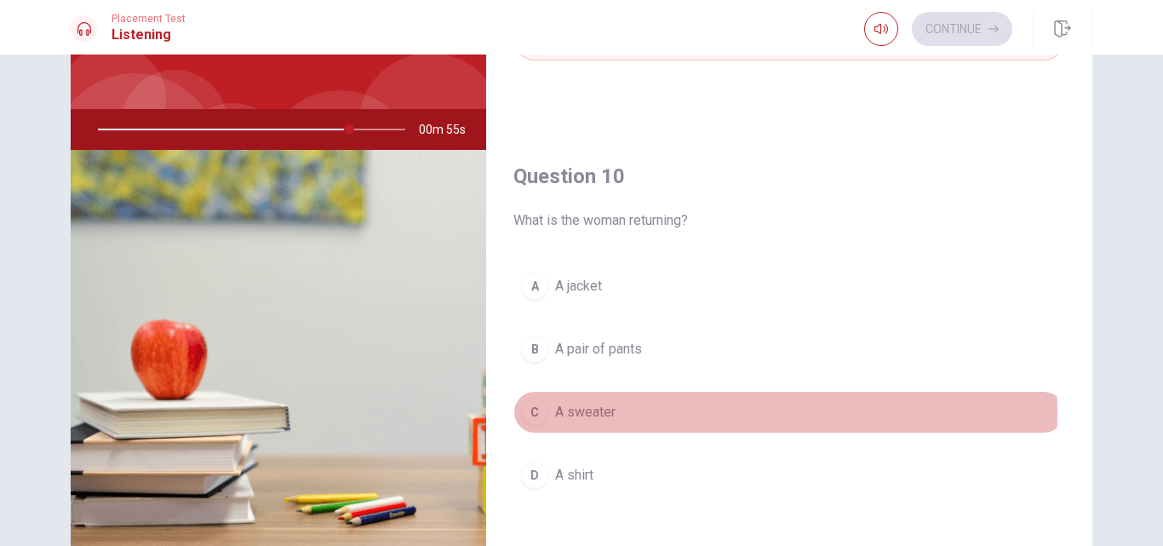
click at [654, 412] on button "C A sweater" at bounding box center [789, 412] width 552 height 43
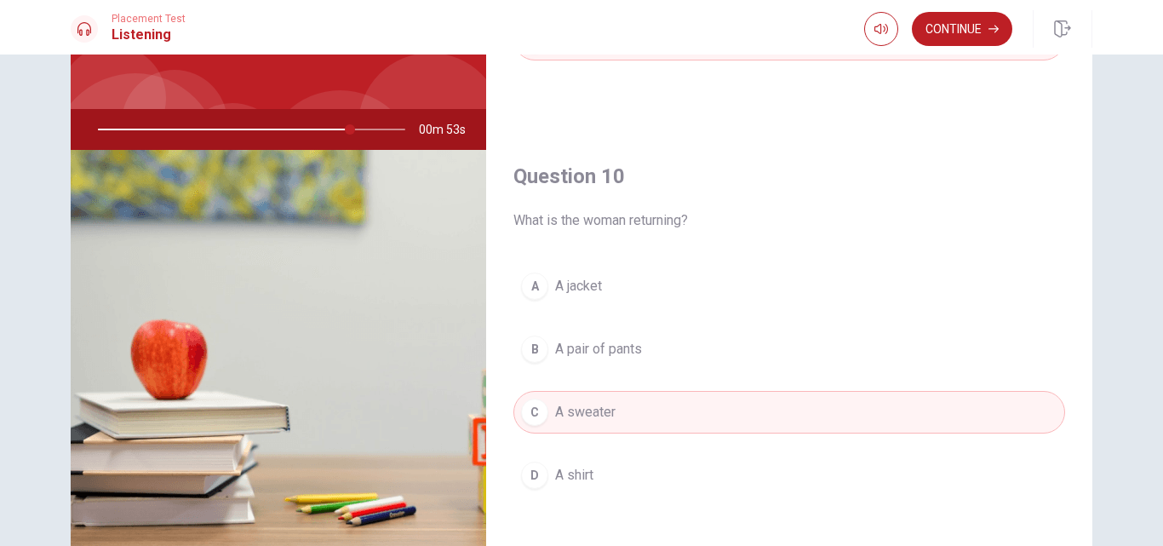
scroll to position [223, 0]
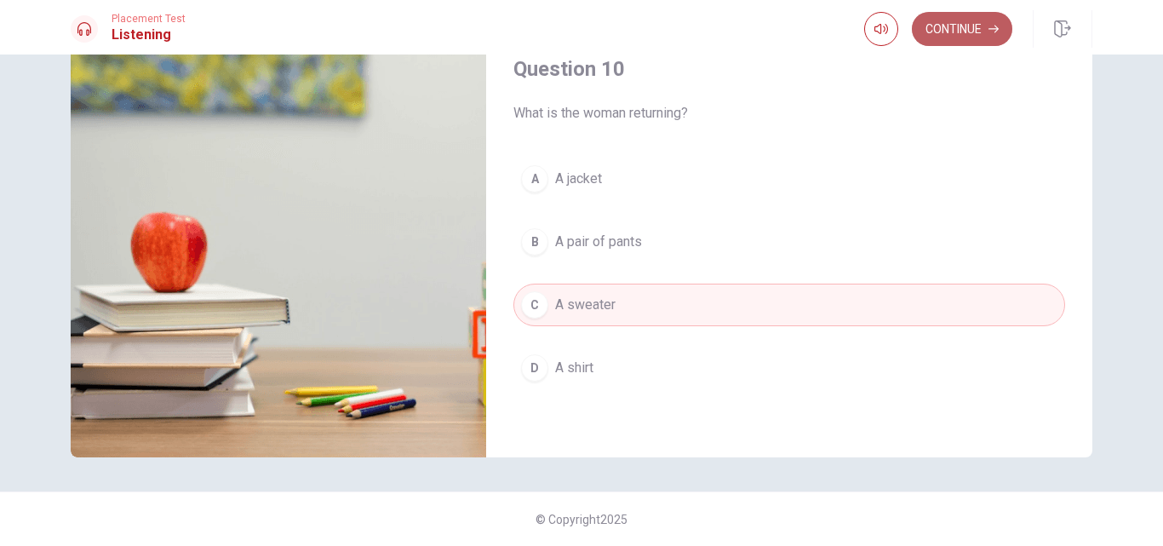
click at [988, 29] on button "Continue" at bounding box center [962, 29] width 100 height 34
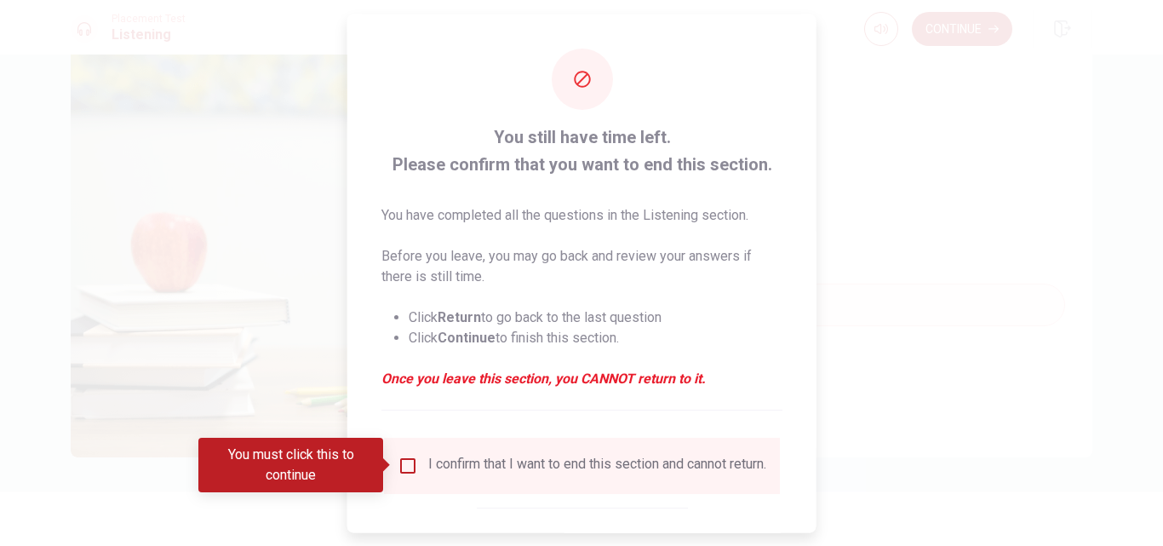
click at [401, 468] on input "You must click this to continue" at bounding box center [408, 465] width 20 height 20
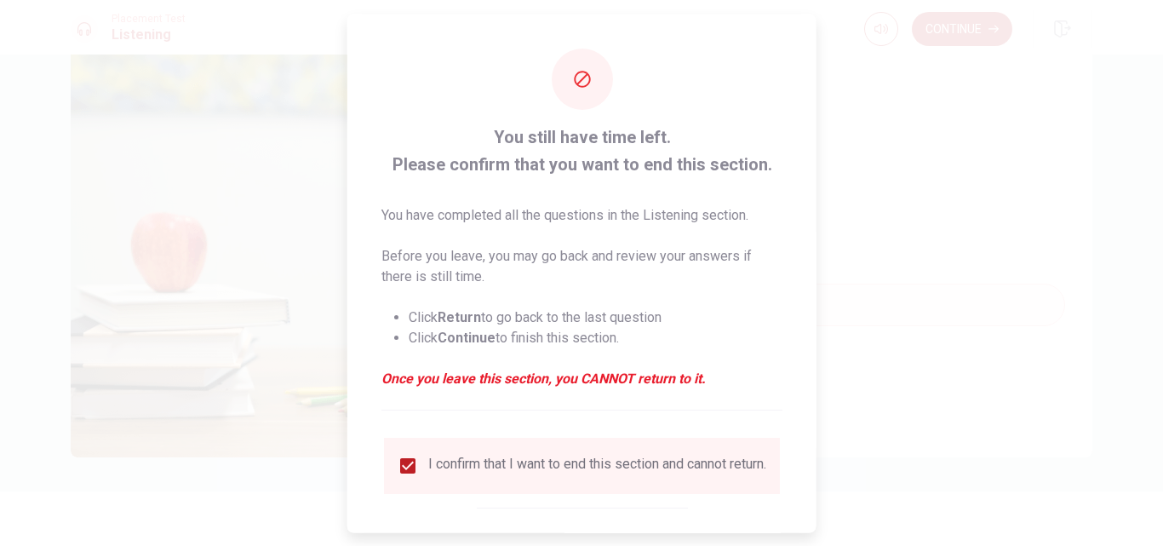
click at [708, 467] on div "I confirm that I want to end this section and cannot return." at bounding box center [597, 465] width 338 height 20
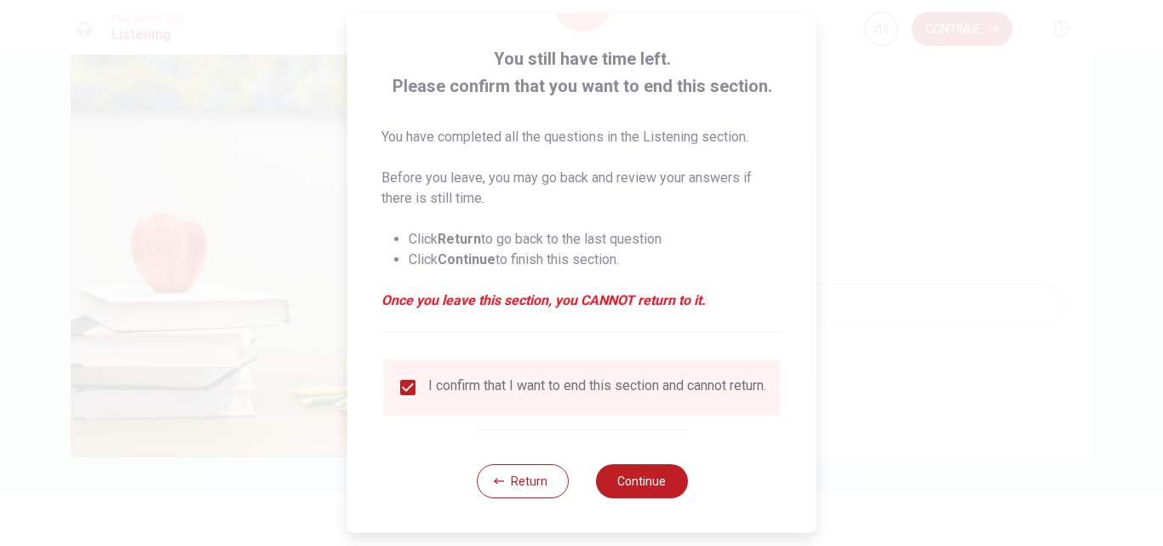
scroll to position [89, 0]
click at [641, 476] on button "Continue" at bounding box center [641, 481] width 92 height 34
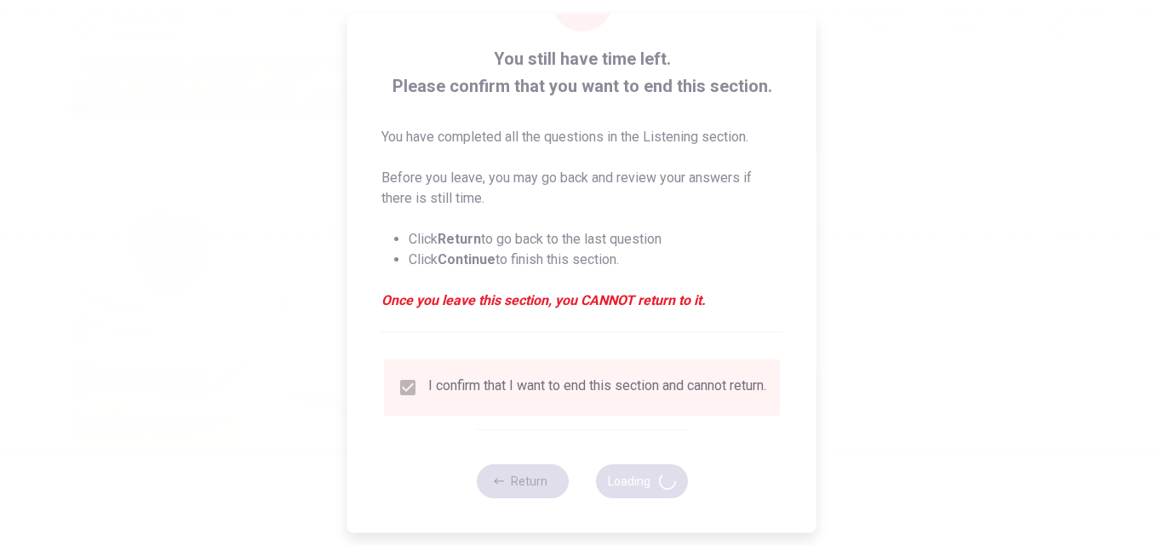
type input "85"
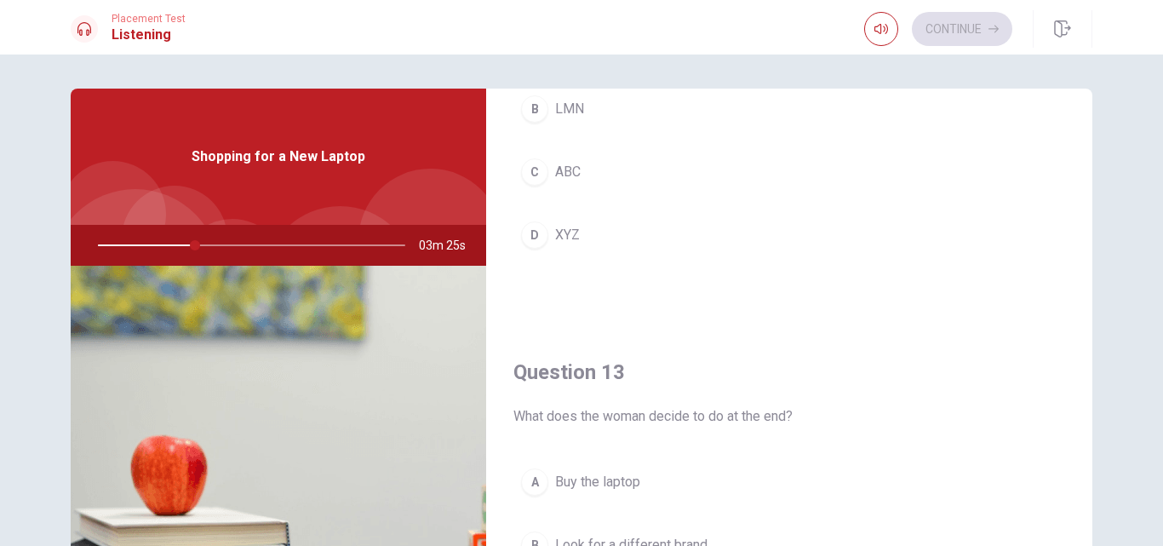
scroll to position [640, 0]
click at [672, 234] on button "D XYZ" at bounding box center [789, 230] width 552 height 43
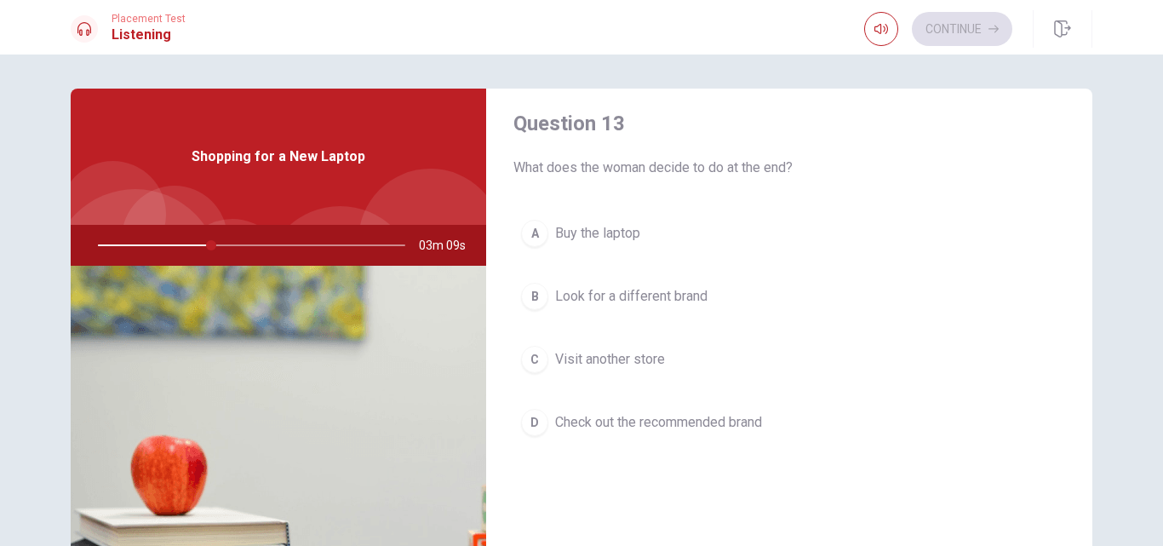
scroll to position [891, 0]
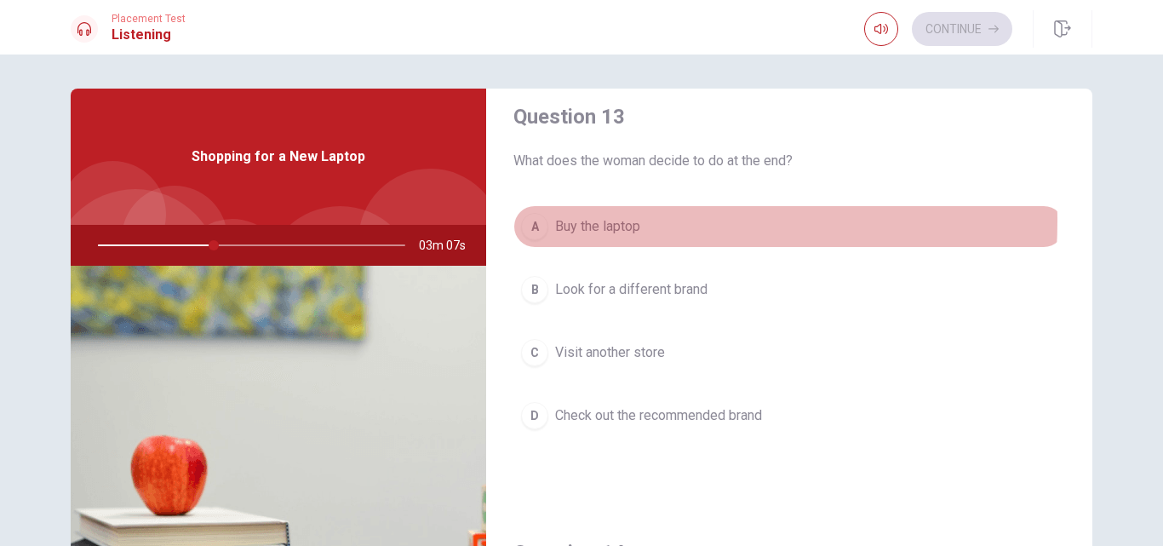
click at [621, 221] on span "Buy the laptop" at bounding box center [597, 226] width 85 height 20
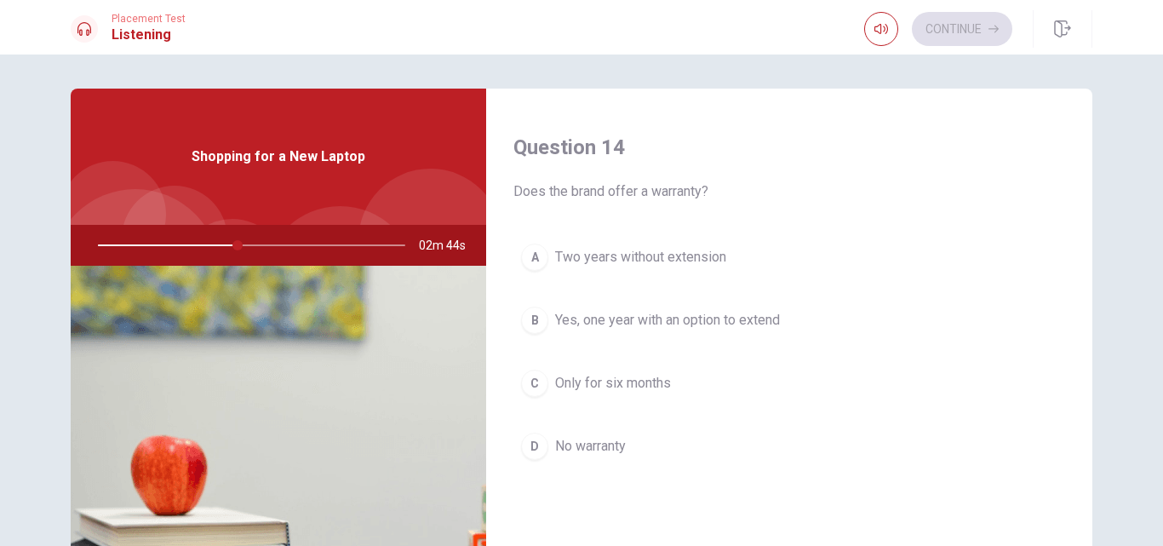
scroll to position [1310, 0]
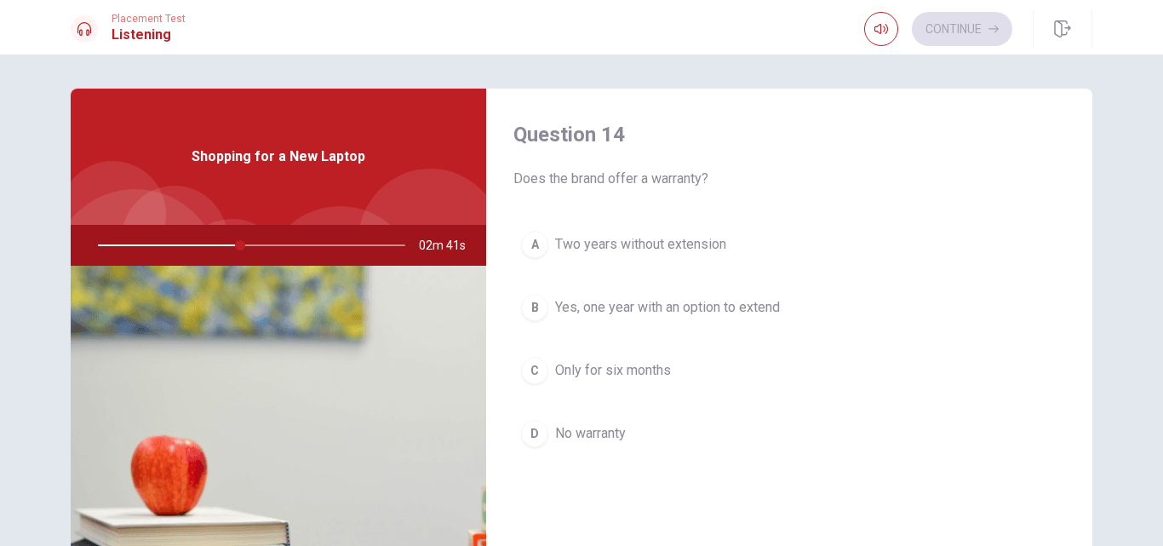
click at [719, 416] on button "D No warranty" at bounding box center [789, 433] width 552 height 43
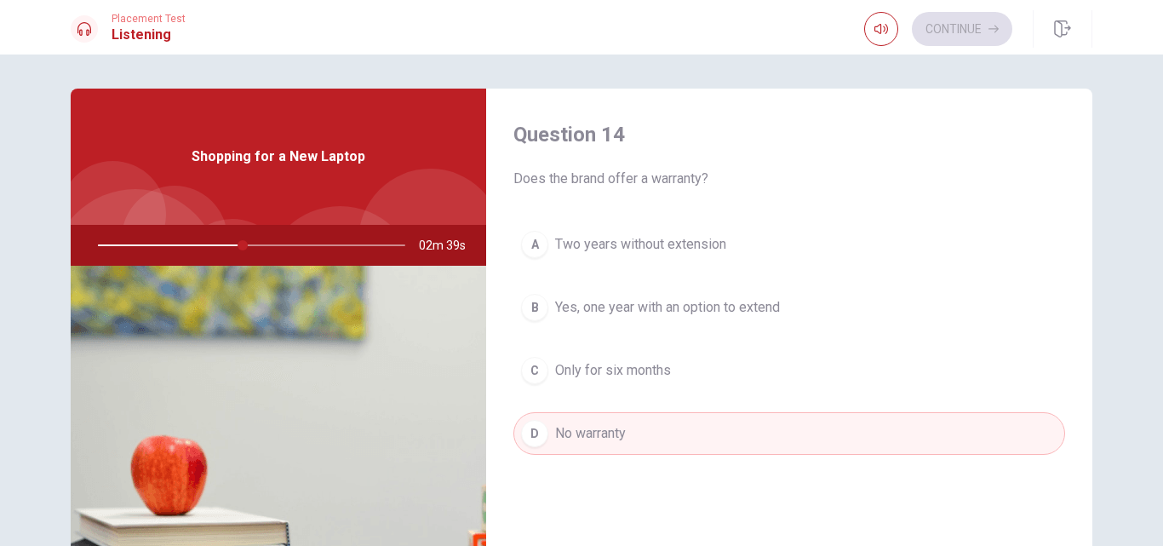
scroll to position [1327, 0]
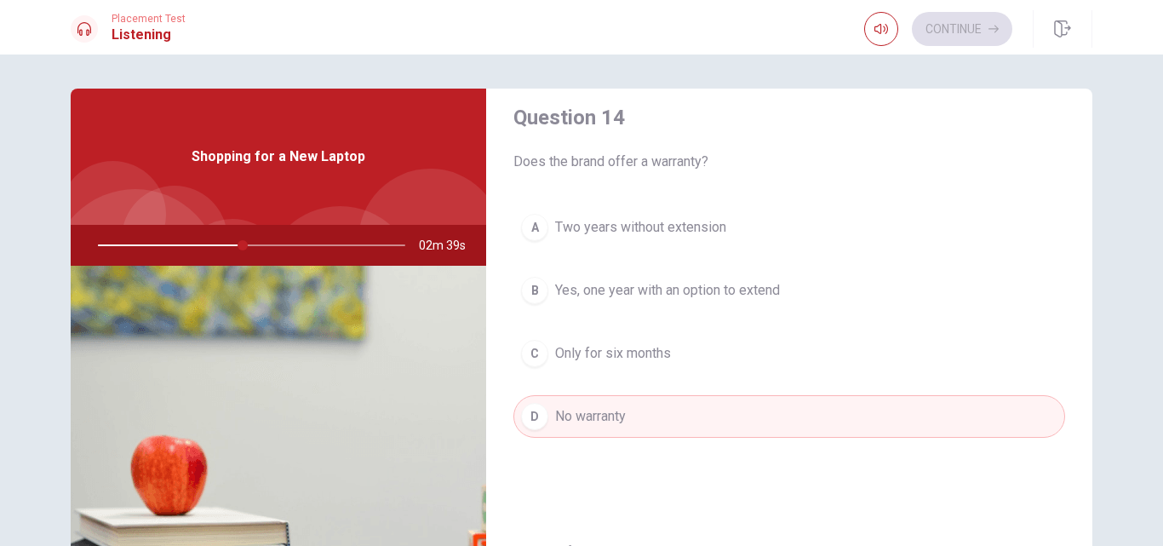
click at [702, 272] on button "B Yes, one year with an option to extend" at bounding box center [789, 290] width 552 height 43
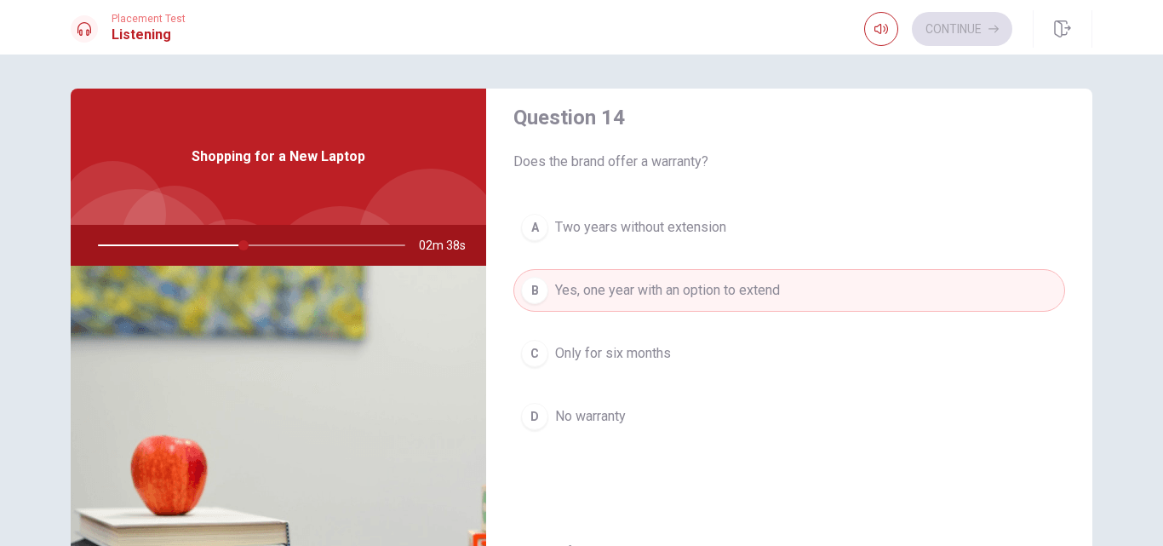
click at [712, 238] on button "A Two years without extension" at bounding box center [789, 227] width 552 height 43
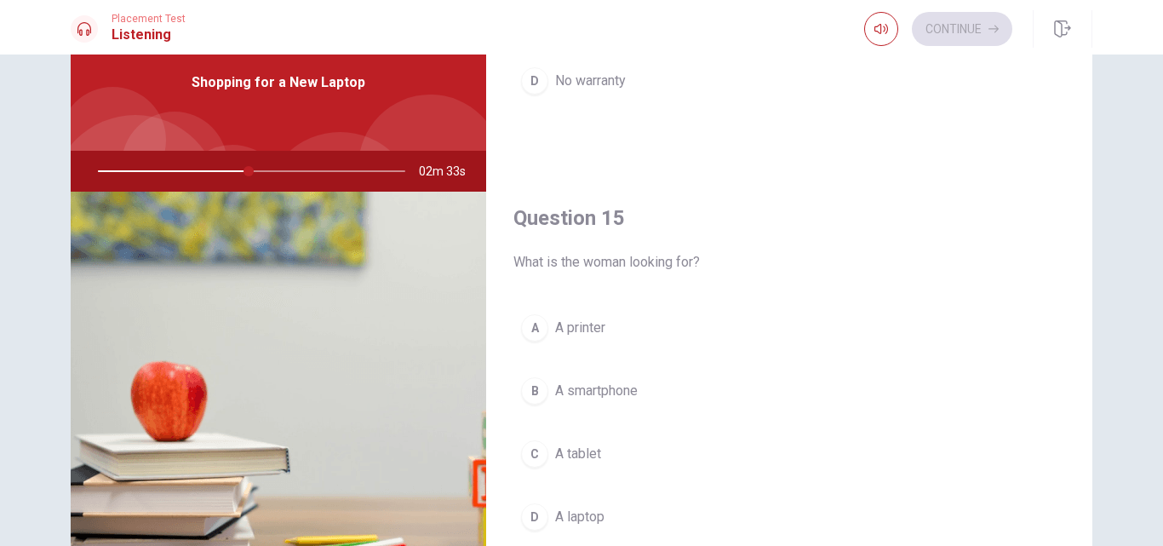
scroll to position [111, 0]
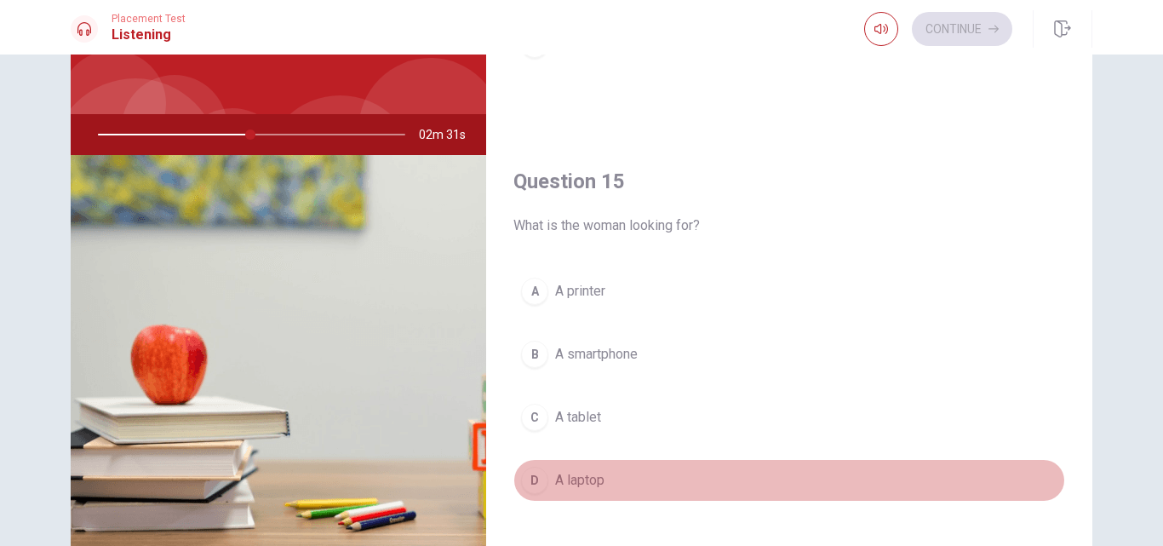
click at [817, 481] on button "D A laptop" at bounding box center [789, 480] width 552 height 43
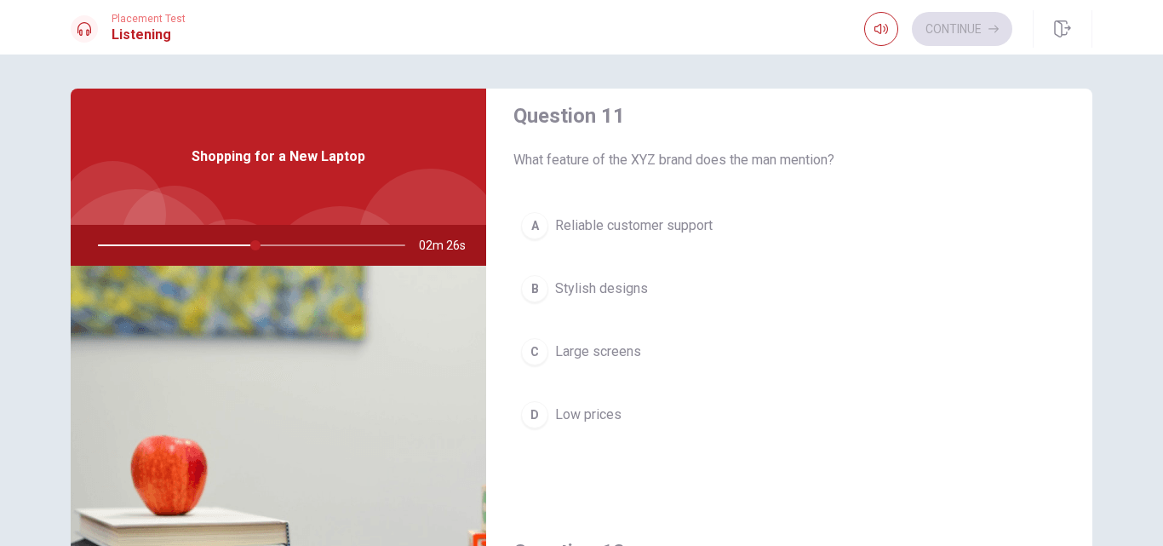
scroll to position [3, 0]
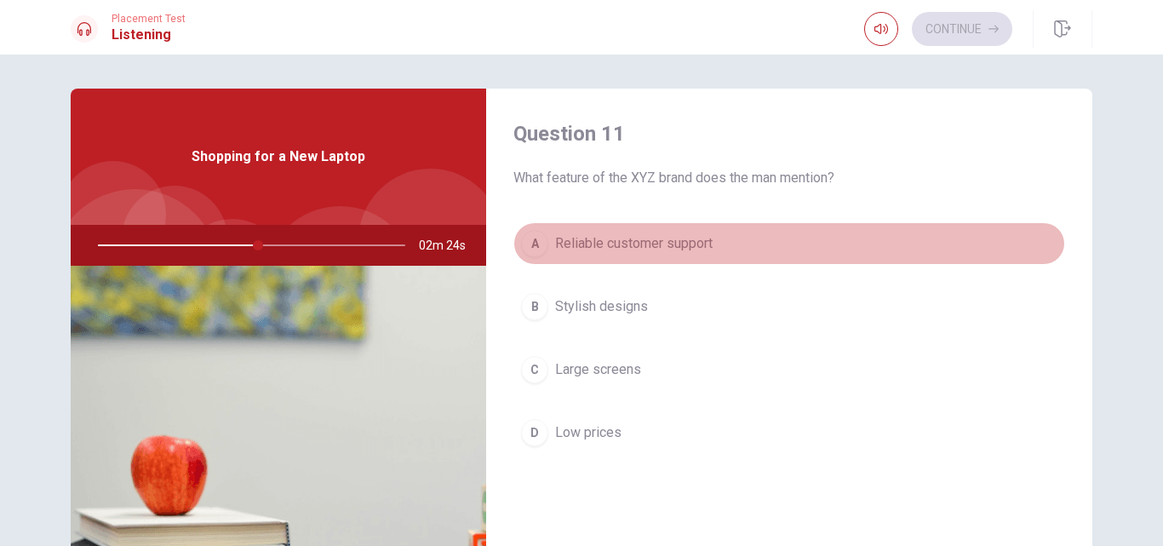
click at [837, 246] on button "A Reliable customer support" at bounding box center [789, 243] width 552 height 43
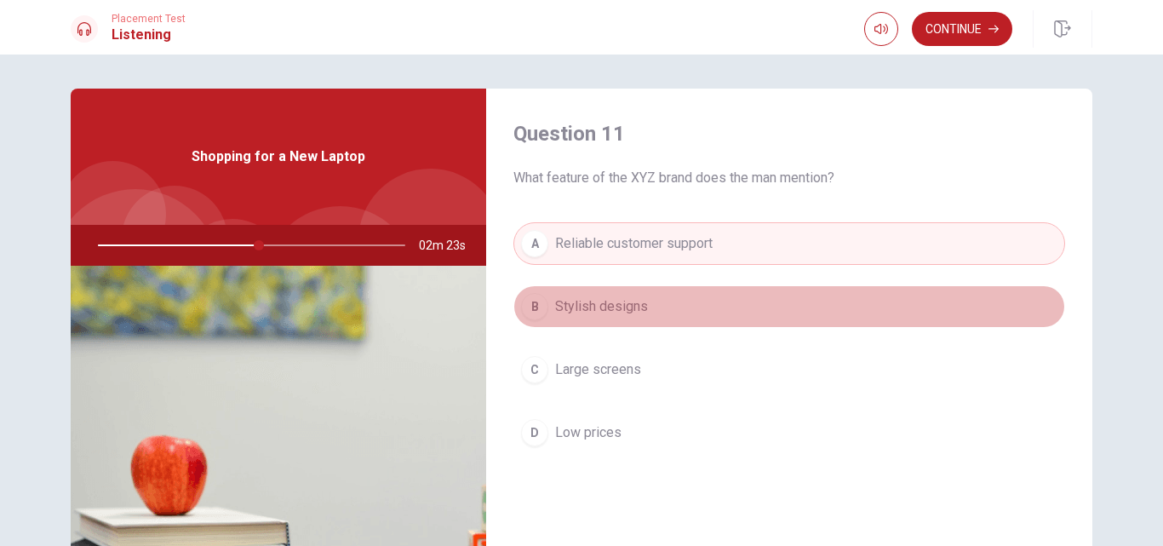
click at [835, 300] on button "B Stylish designs" at bounding box center [789, 306] width 552 height 43
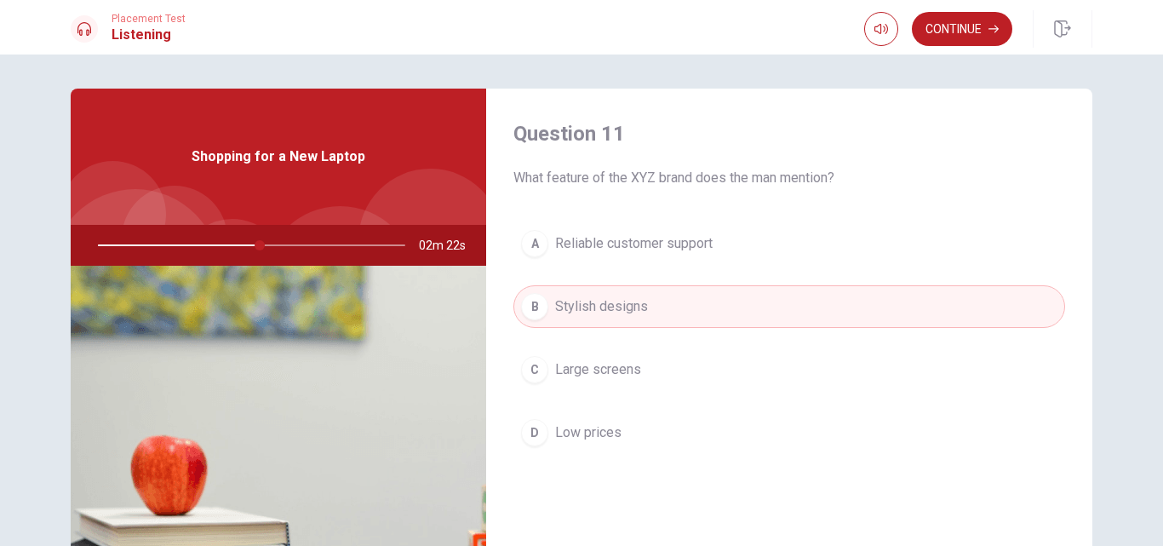
click at [814, 357] on button "C Large screens" at bounding box center [789, 369] width 552 height 43
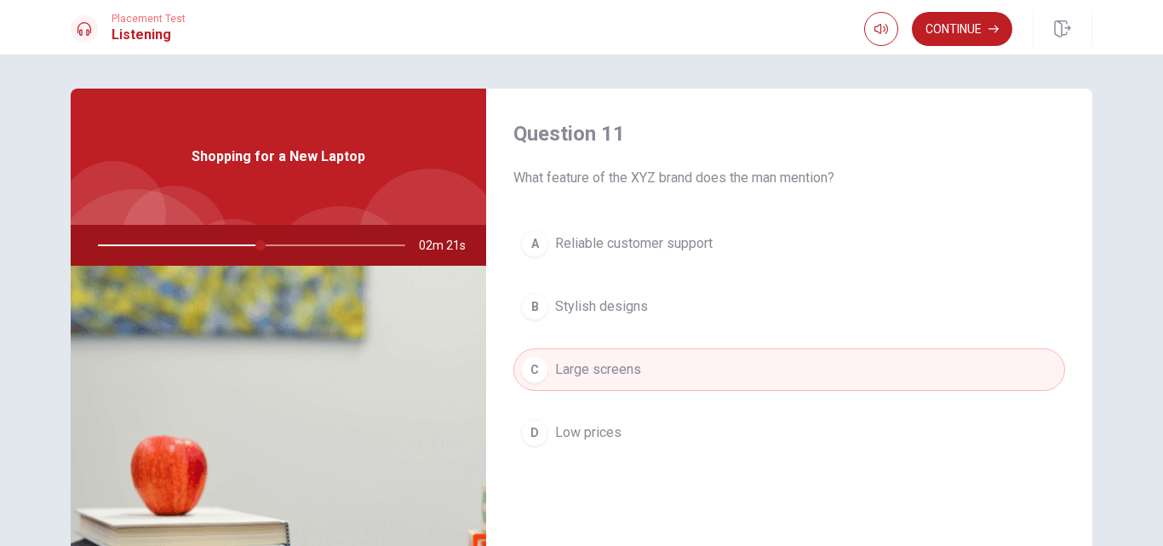
click at [828, 428] on button "D Low prices" at bounding box center [789, 432] width 552 height 43
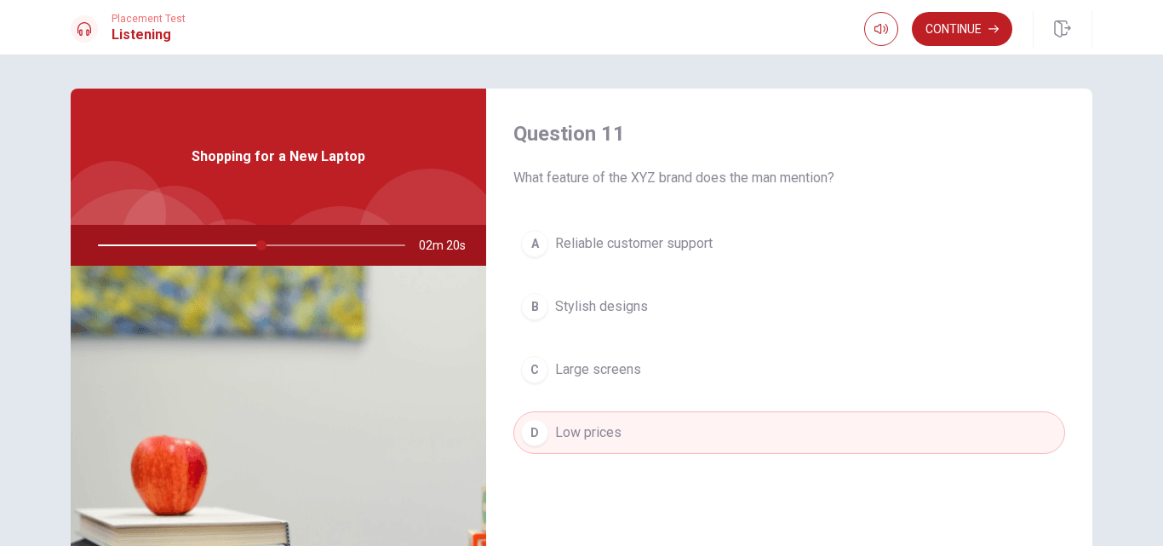
click at [834, 255] on button "A Reliable customer support" at bounding box center [789, 243] width 552 height 43
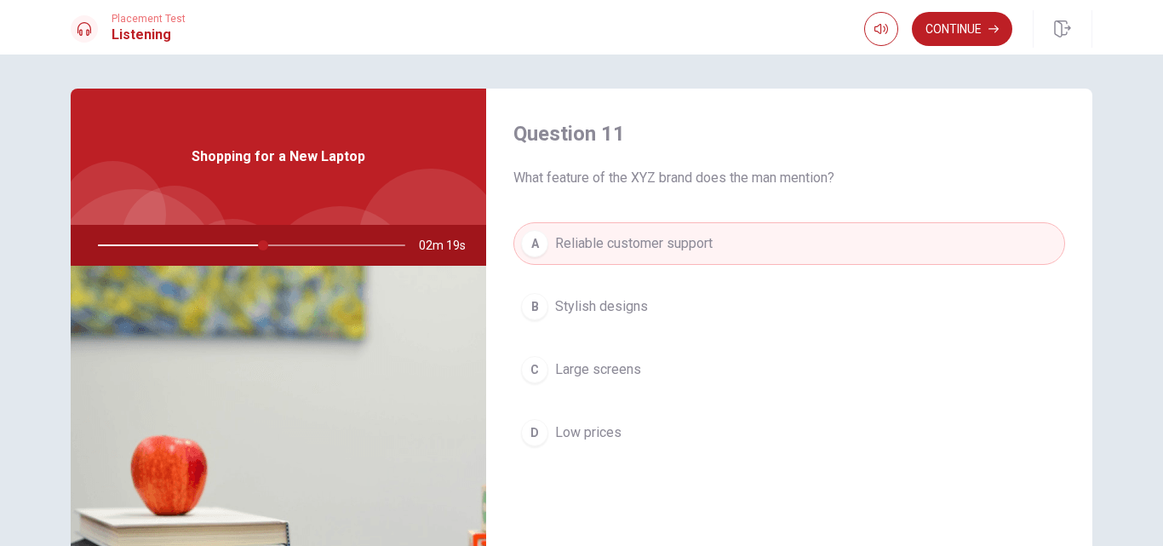
click at [801, 425] on button "D Low prices" at bounding box center [789, 432] width 552 height 43
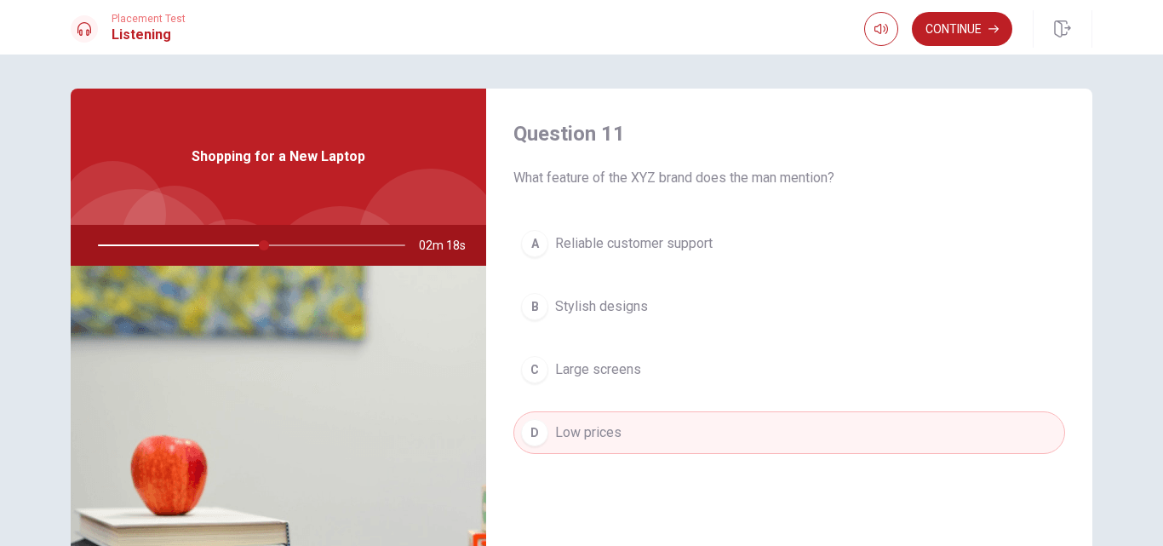
click at [905, 31] on div "Continue" at bounding box center [938, 29] width 148 height 34
click at [914, 32] on button "Continue" at bounding box center [962, 29] width 100 height 34
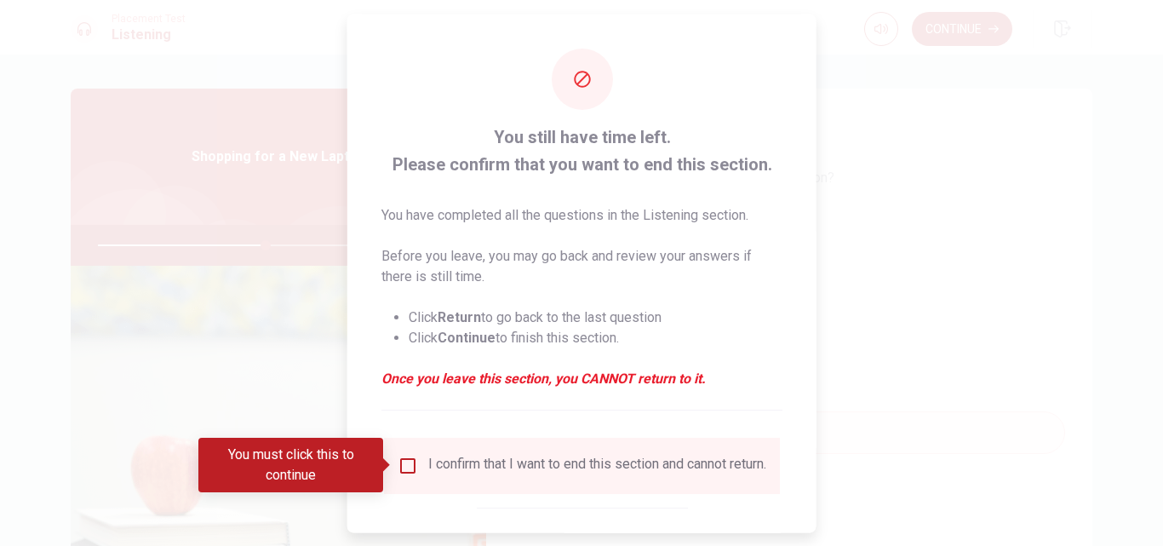
click at [415, 462] on div "I confirm that I want to end this section and cannot return." at bounding box center [582, 465] width 369 height 20
click at [415, 462] on input "You must click this to continue" at bounding box center [408, 465] width 20 height 20
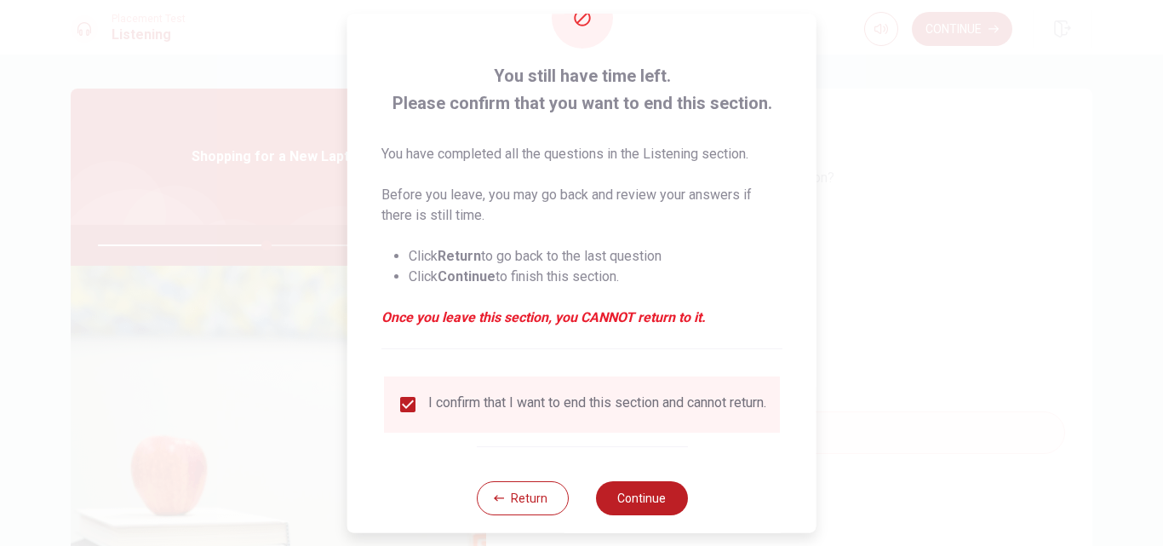
scroll to position [89, 0]
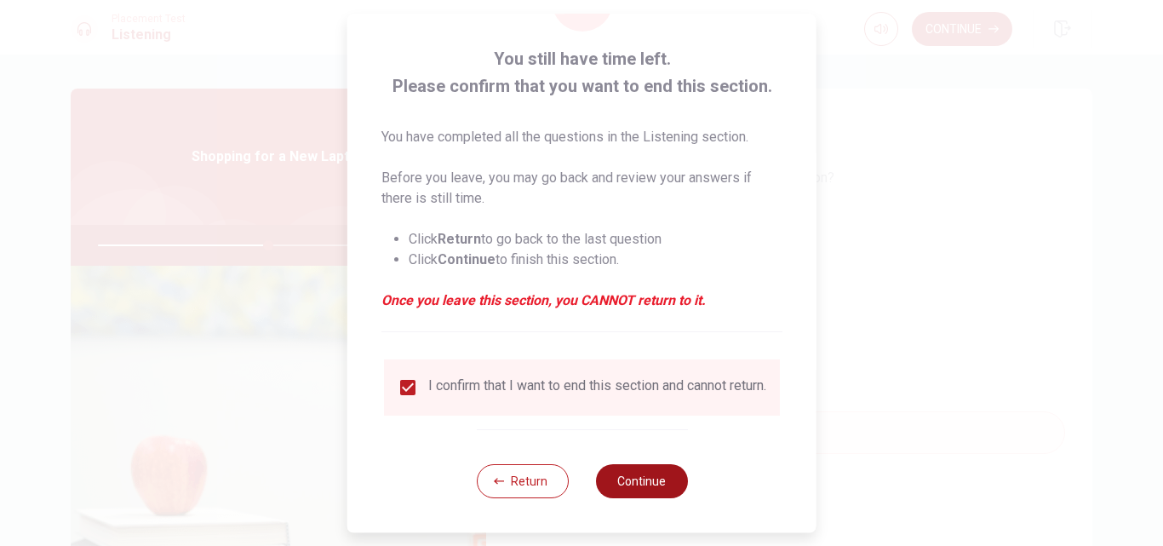
click at [671, 473] on button "Continue" at bounding box center [641, 481] width 92 height 34
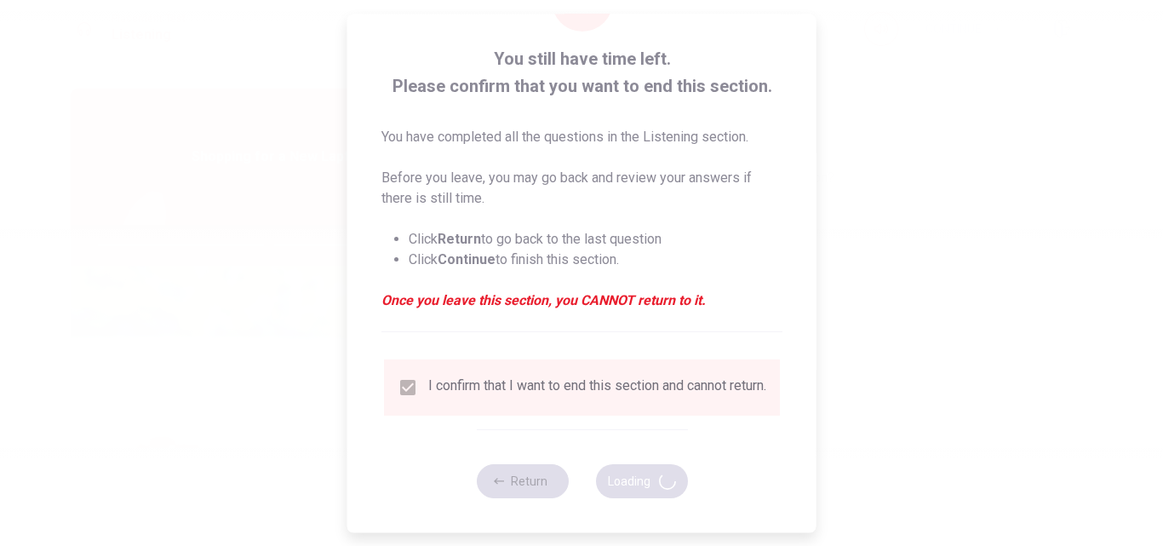
type input "56"
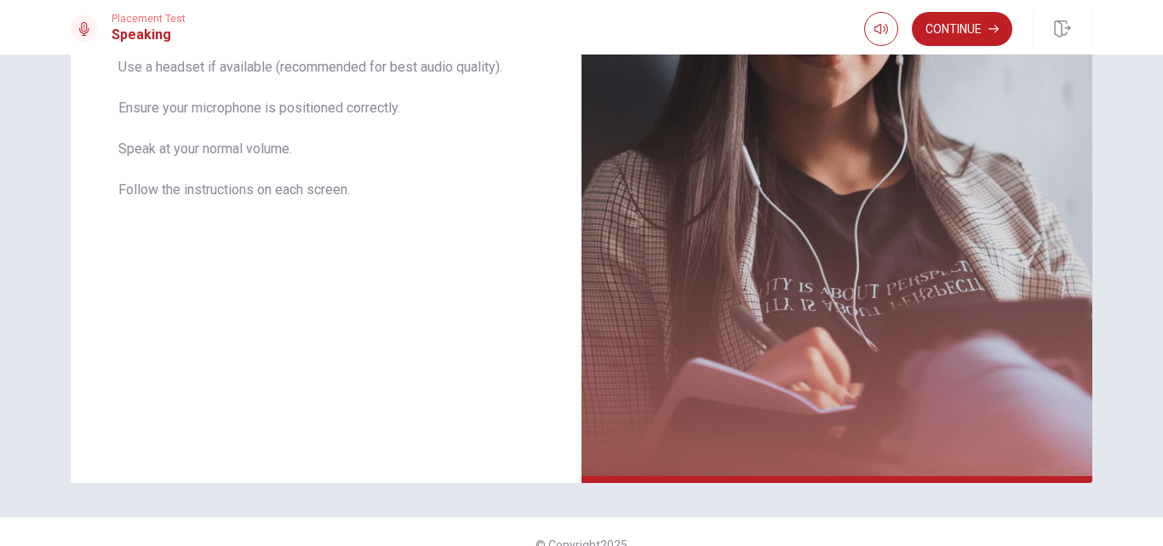
scroll to position [374, 0]
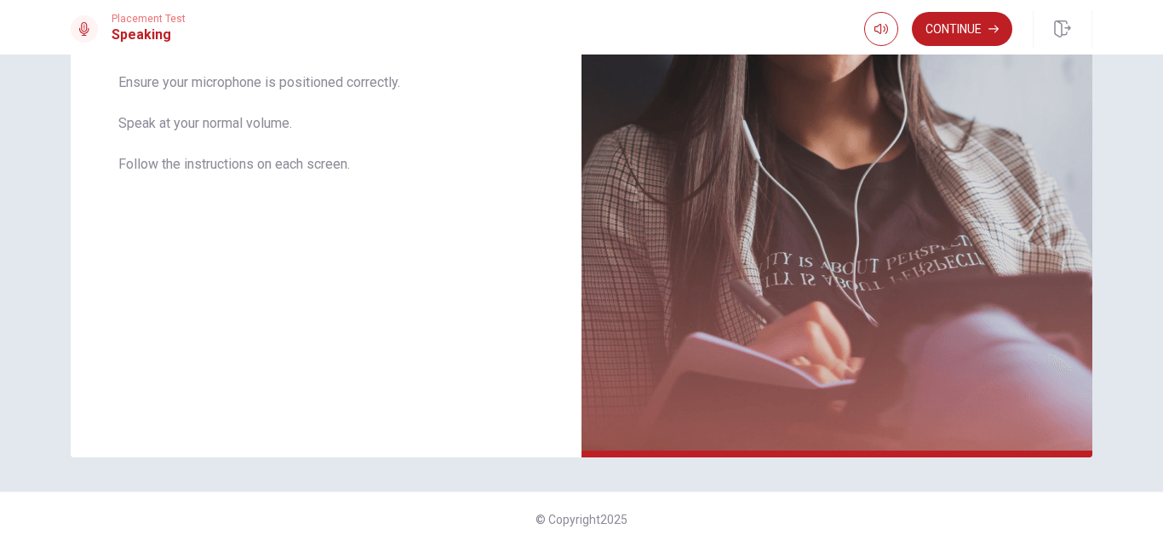
click at [971, 27] on button "Continue" at bounding box center [962, 29] width 100 height 34
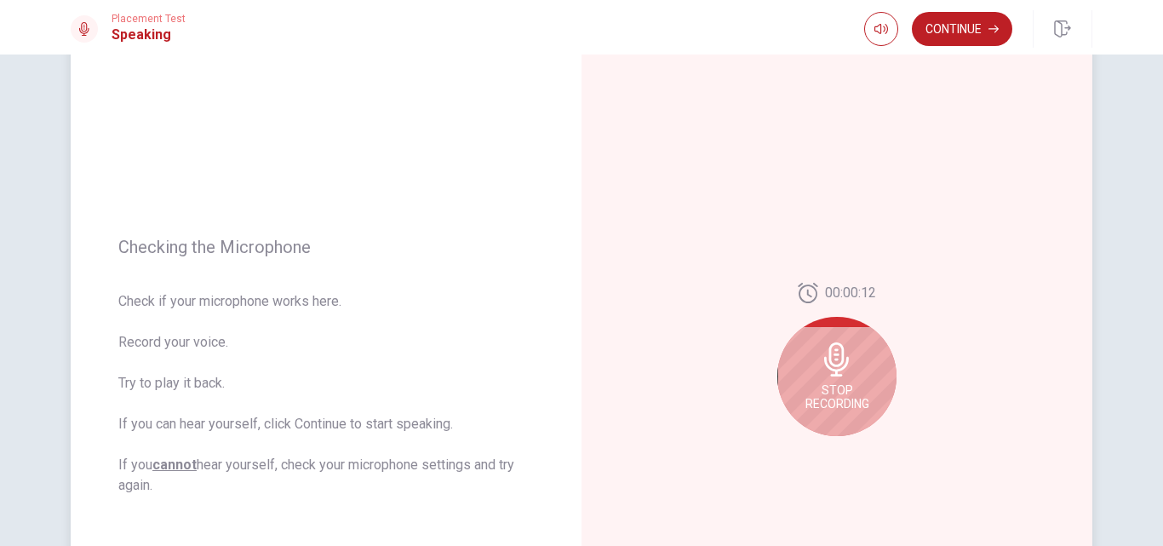
scroll to position [165, 0]
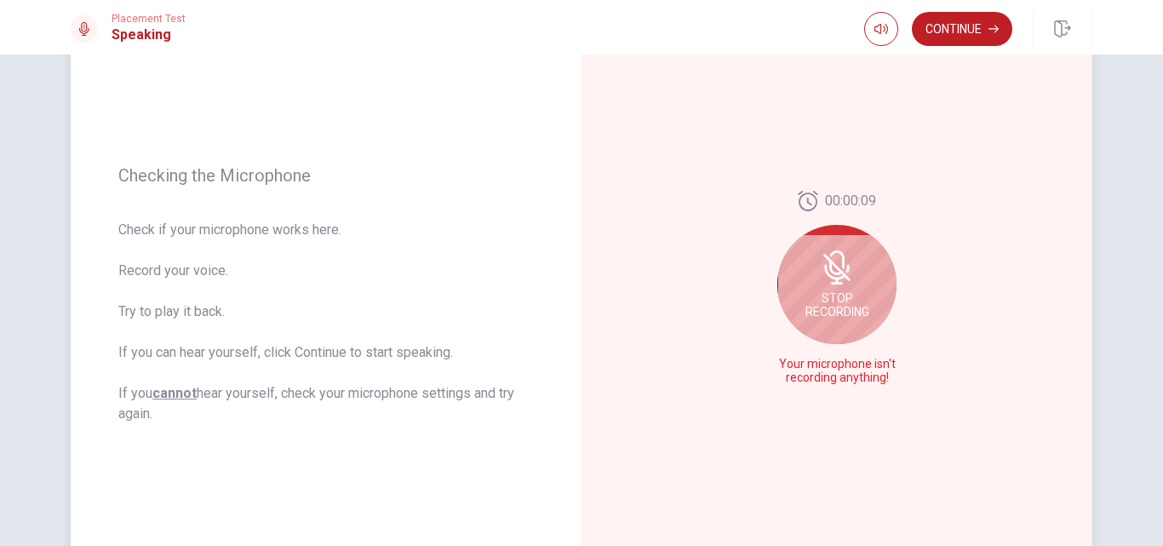
click at [807, 282] on div "Stop Recording" at bounding box center [836, 284] width 119 height 119
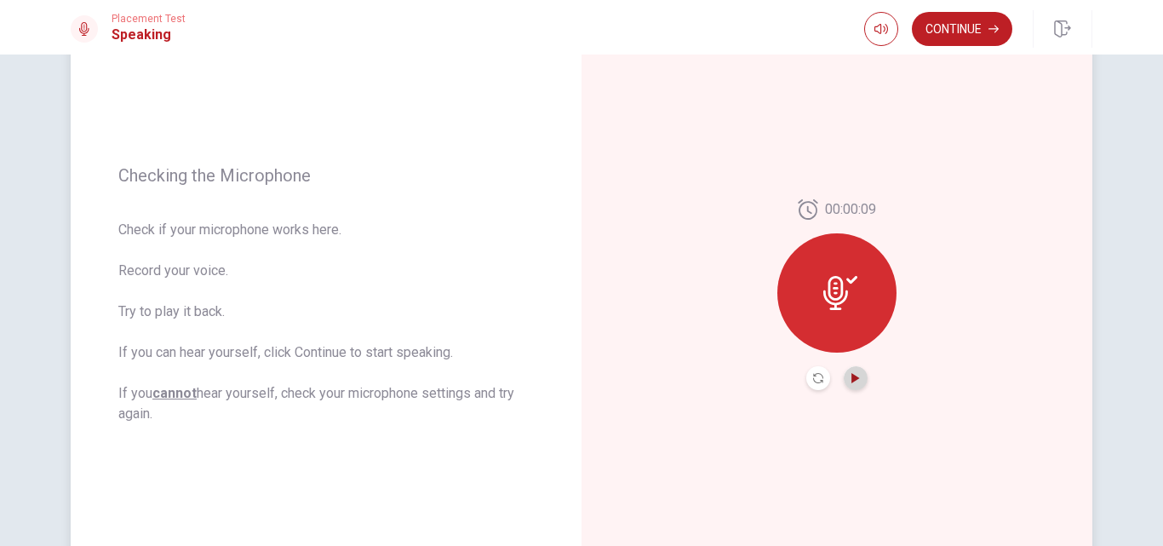
click at [851, 375] on icon "Play Audio" at bounding box center [855, 378] width 8 height 10
click at [852, 378] on icon "Pause Audio" at bounding box center [856, 378] width 10 height 10
click at [962, 25] on button "Continue" at bounding box center [962, 29] width 100 height 34
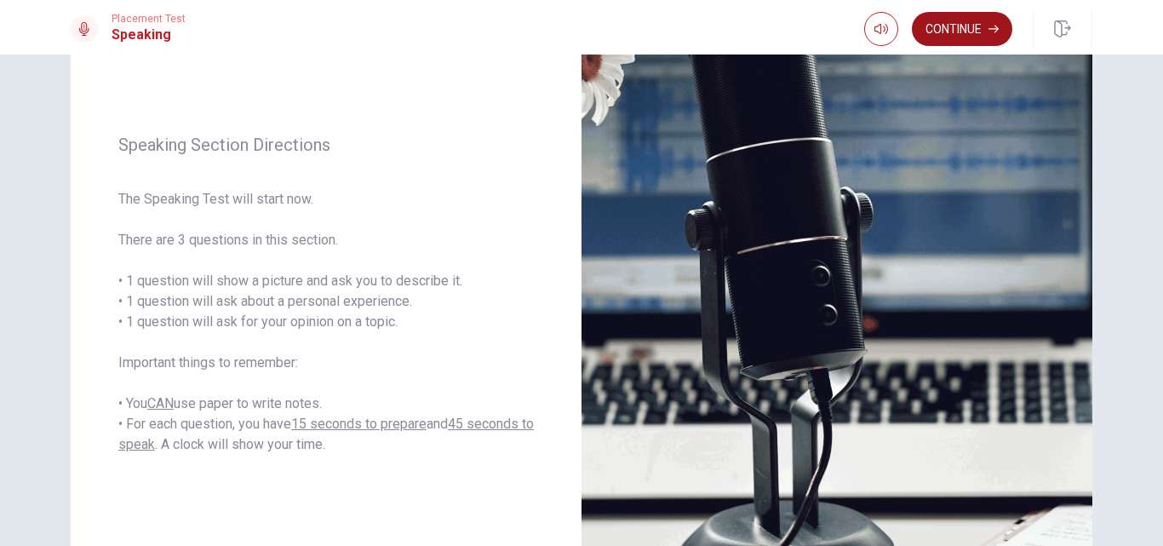
click at [979, 24] on button "Continue" at bounding box center [962, 29] width 100 height 34
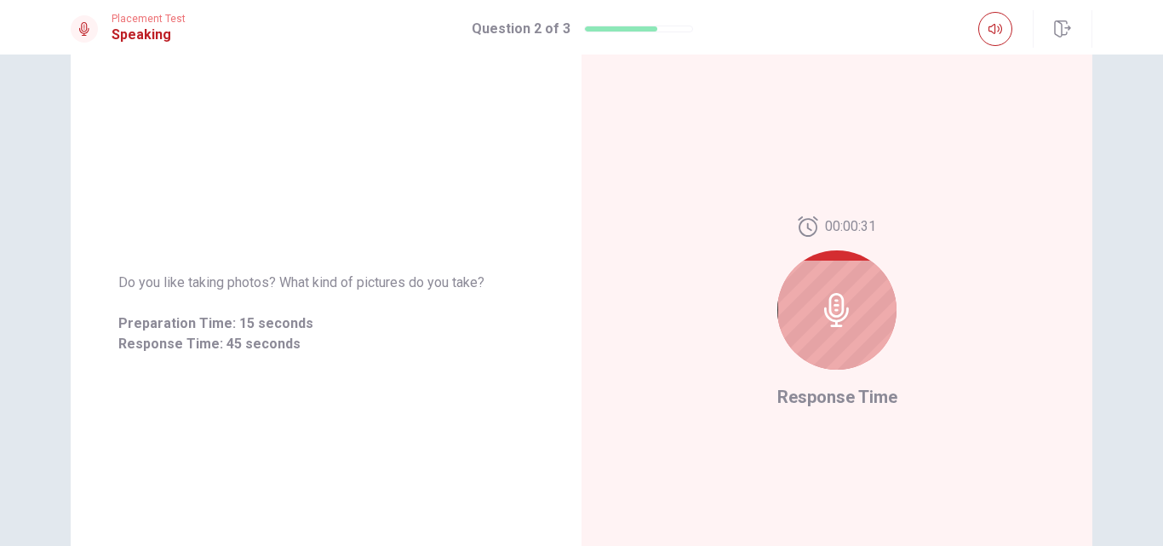
scroll to position [162, 0]
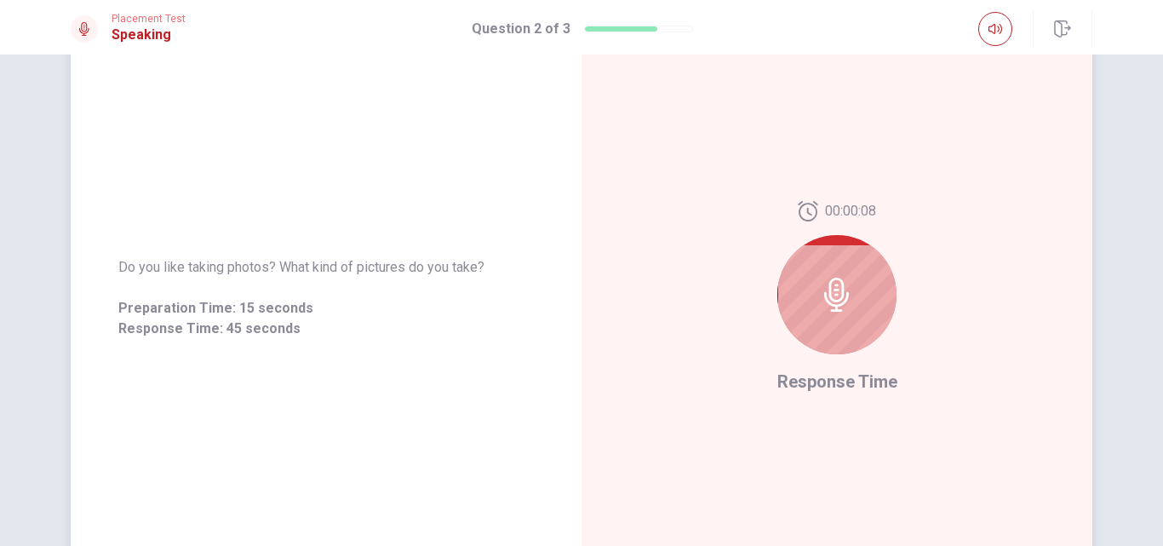
click at [834, 278] on icon at bounding box center [837, 295] width 34 height 34
click at [834, 278] on icon at bounding box center [836, 295] width 25 height 34
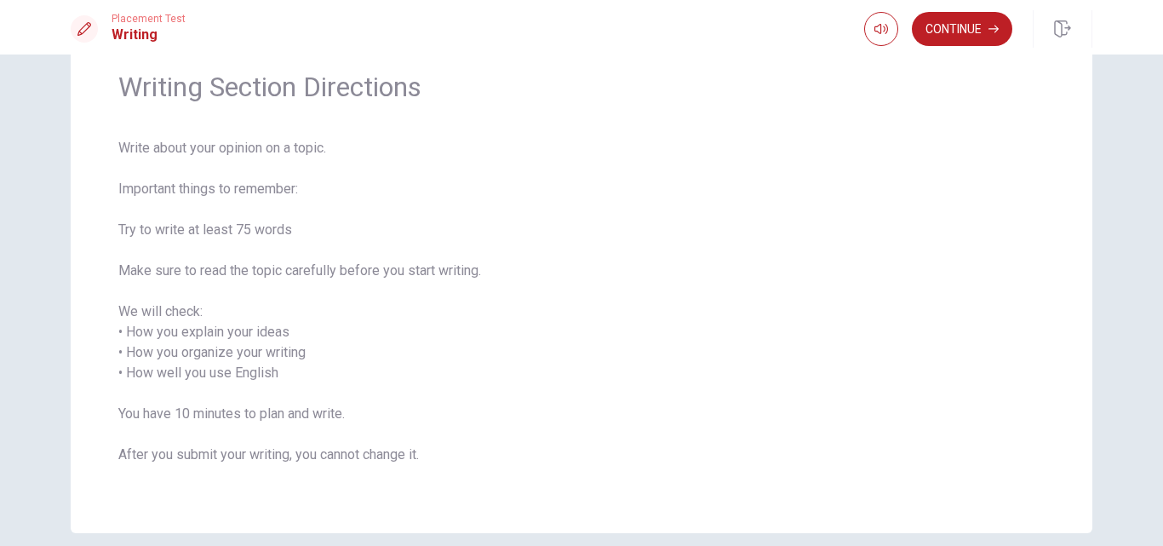
scroll to position [66, 0]
click at [948, 22] on button "Continue" at bounding box center [962, 29] width 100 height 34
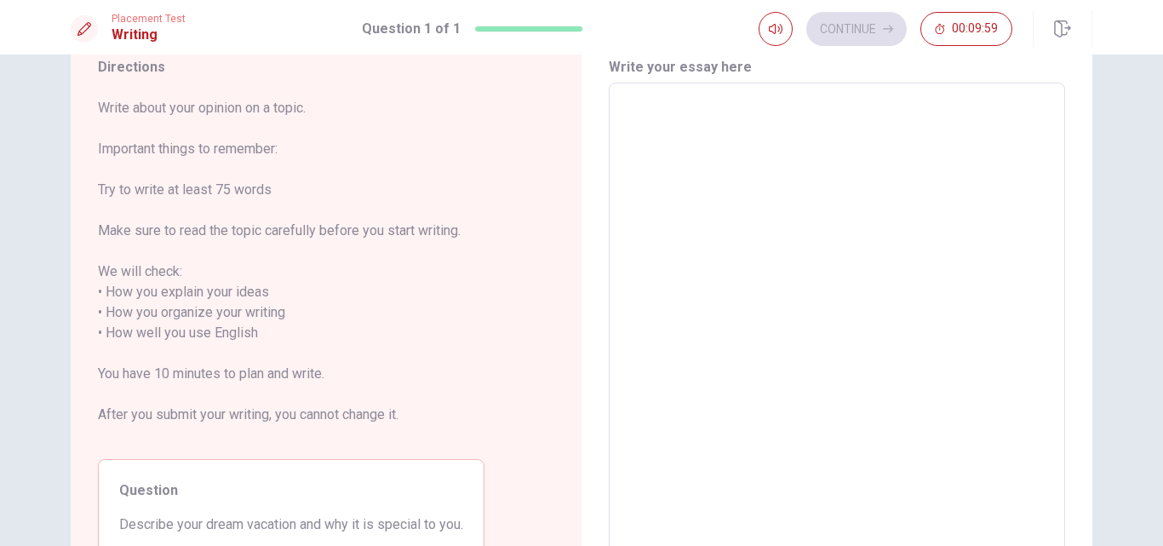
click at [725, 152] on textarea at bounding box center [837, 323] width 433 height 452
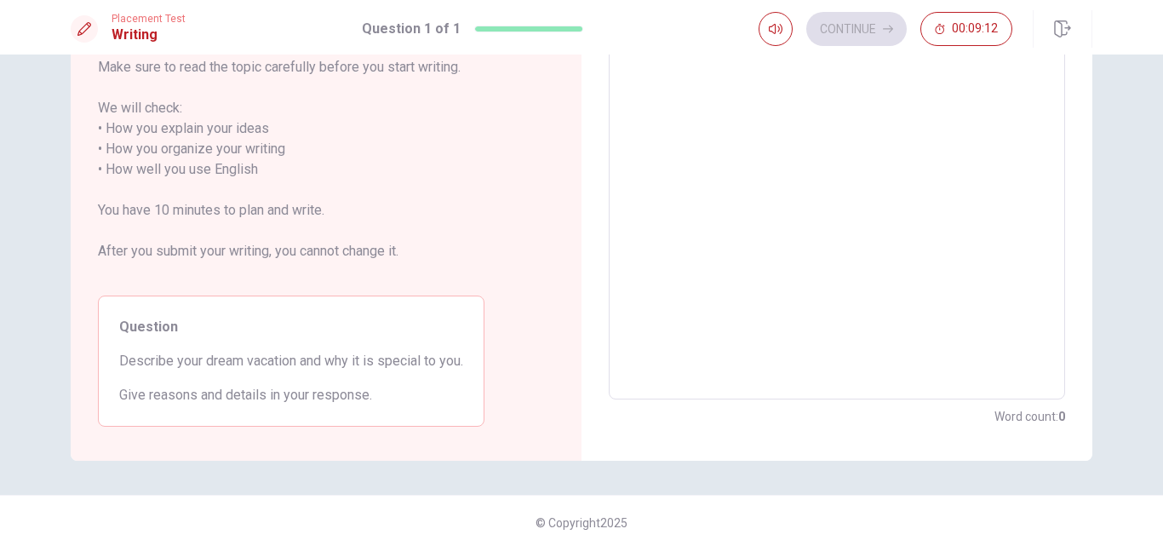
scroll to position [232, 0]
drag, startPoint x: 379, startPoint y: 396, endPoint x: 208, endPoint y: 341, distance: 179.6
click at [209, 341] on div "Question Describe your dream vacation and why it is special to you. Give reason…" at bounding box center [291, 357] width 387 height 131
drag, startPoint x: 116, startPoint y: 323, endPoint x: 190, endPoint y: 342, distance: 76.6
click at [190, 342] on div "Question Describe your dream vacation and why it is special to you. Give reason…" at bounding box center [291, 357] width 387 height 131
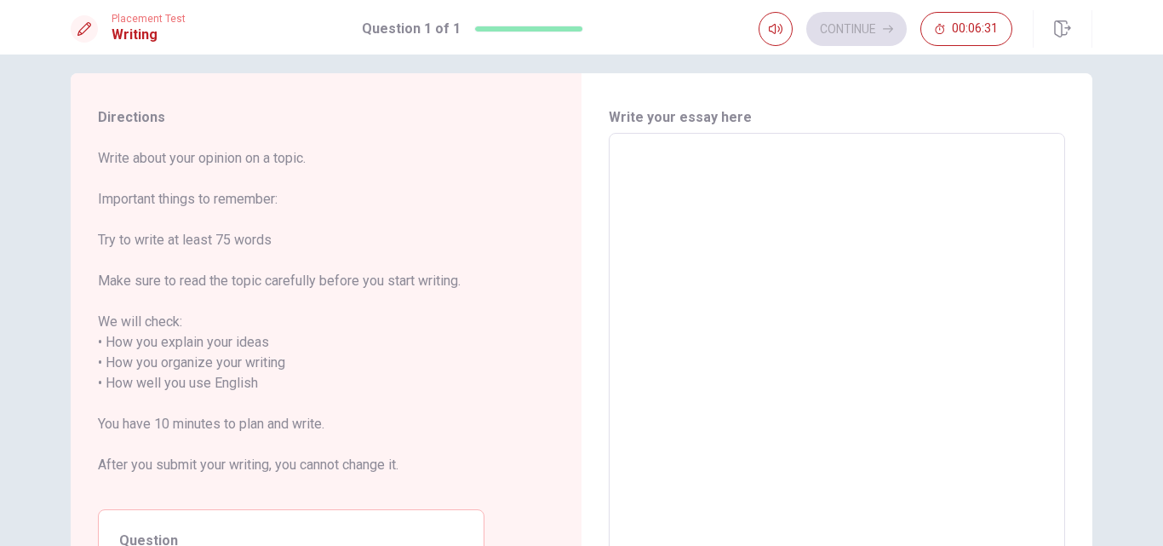
scroll to position [0, 0]
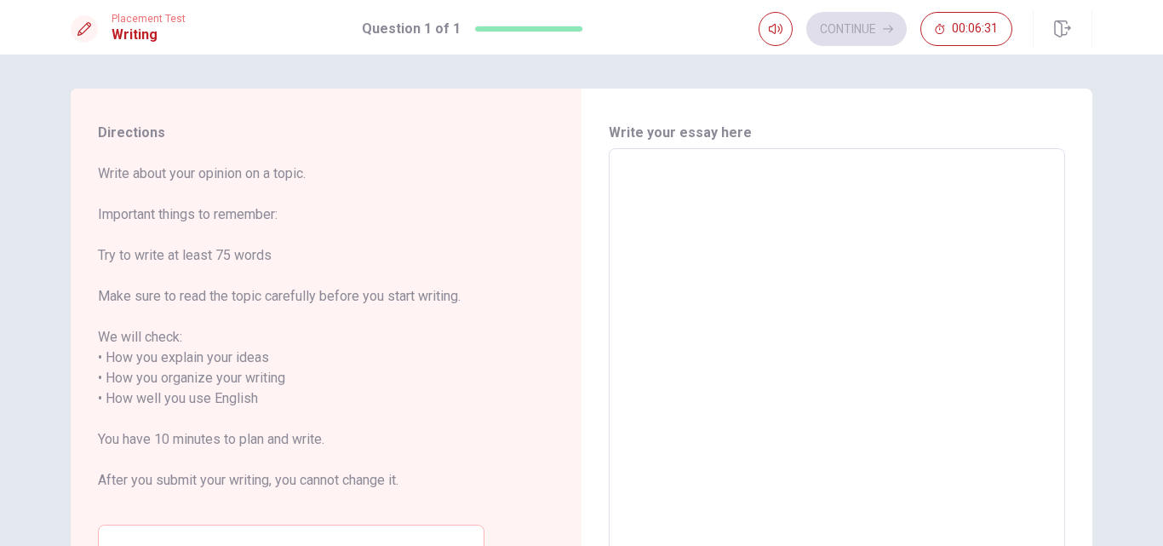
click at [697, 172] on textarea at bounding box center [837, 389] width 433 height 452
type textarea "M"
type textarea "x"
type textarea "My"
type textarea "x"
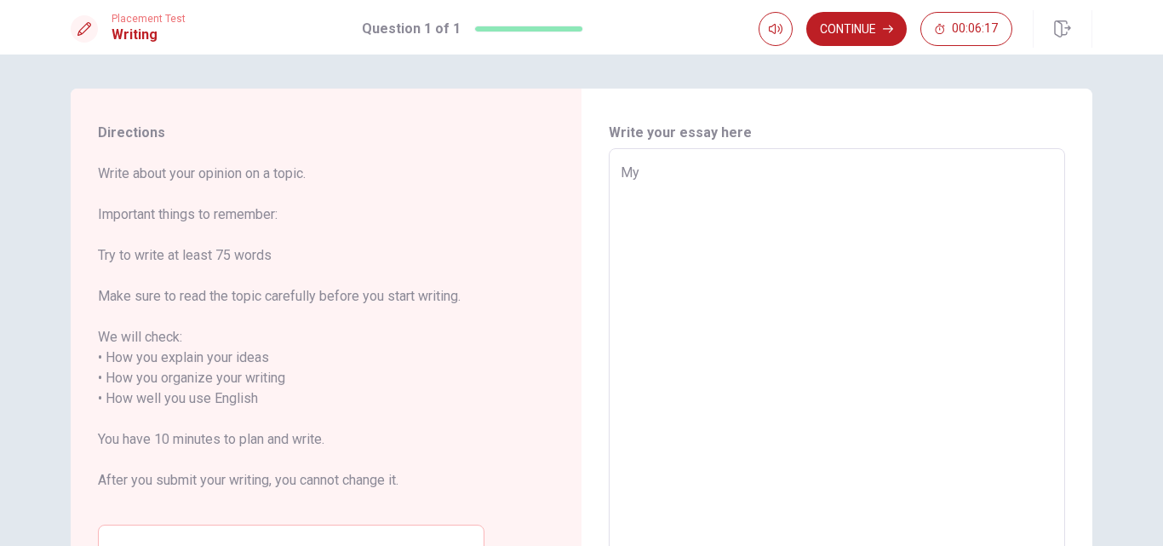
type textarea "My"
type textarea "x"
type textarea "My D"
type textarea "x"
type textarea "My Dr"
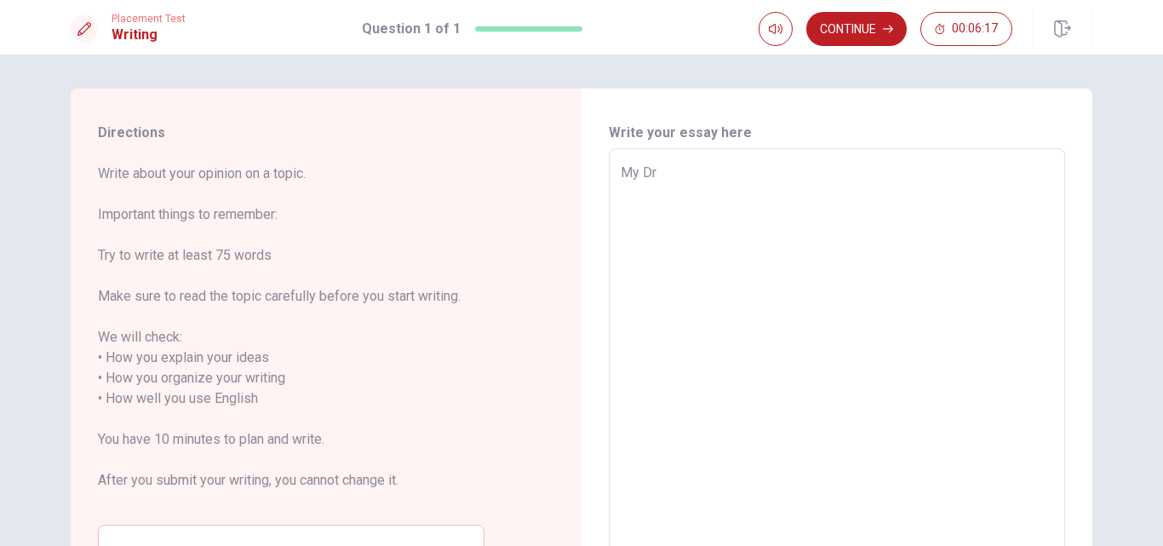
type textarea "x"
type textarea "My Dre"
type textarea "x"
type textarea "My Drea"
type textarea "x"
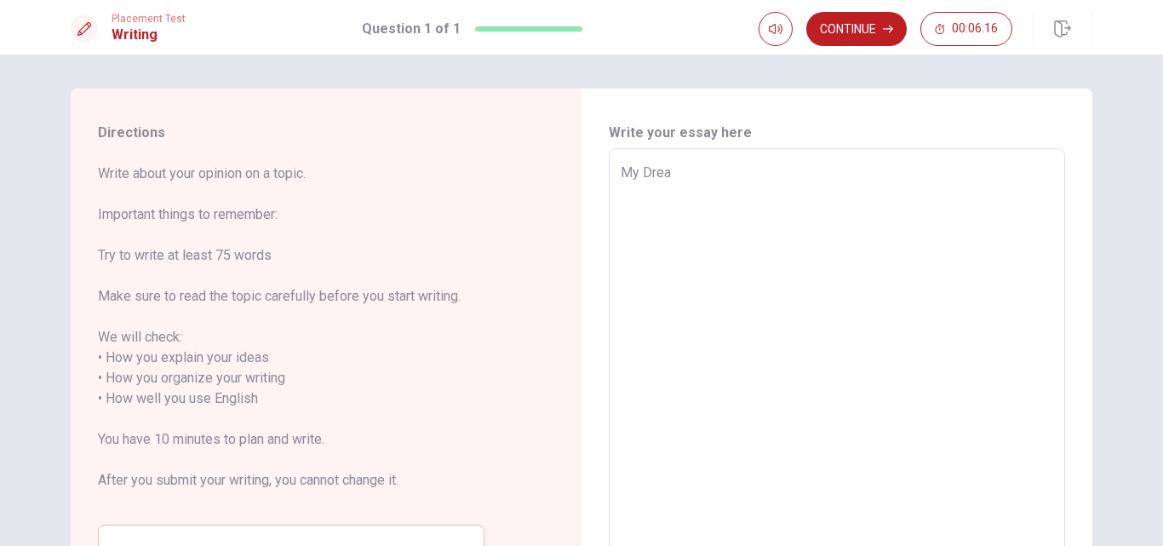
type textarea "My Dream"
type textarea "x"
type textarea "My Dream"
type textarea "x"
type textarea "My [PERSON_NAME]"
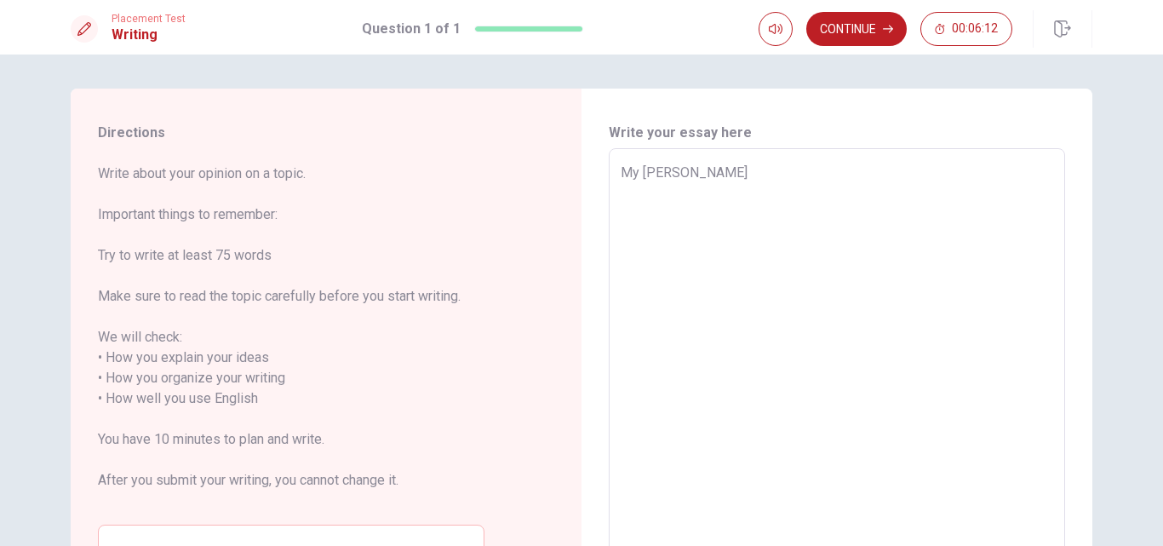
type textarea "x"
type textarea "My dream"
type textarea "x"
type textarea "My dream v"
type textarea "x"
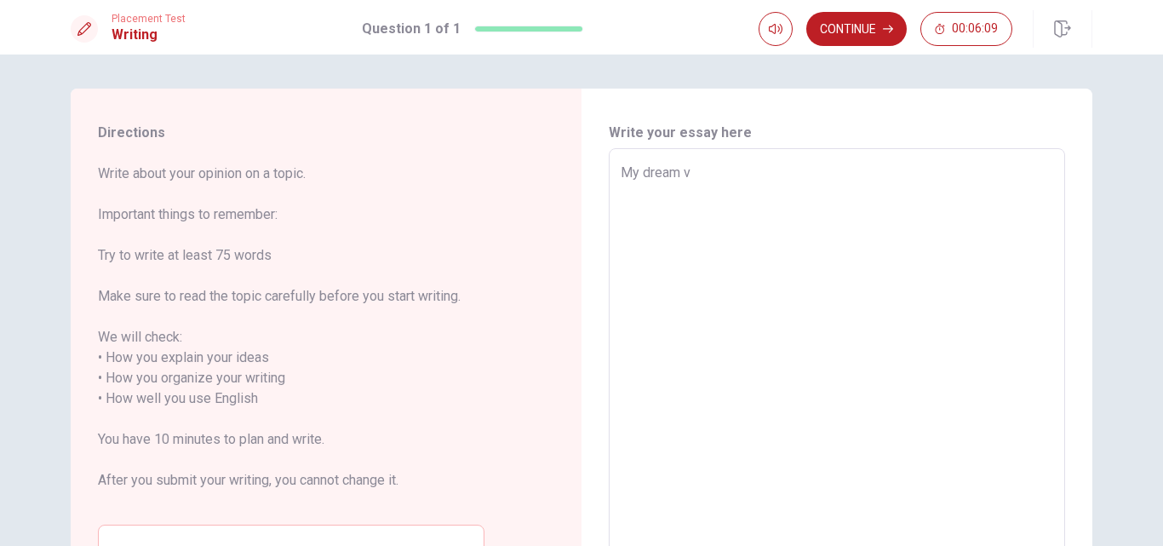
type textarea "My dream va"
type textarea "x"
type textarea "My dream [PERSON_NAME]"
type textarea "x"
type textarea "My dream vacat"
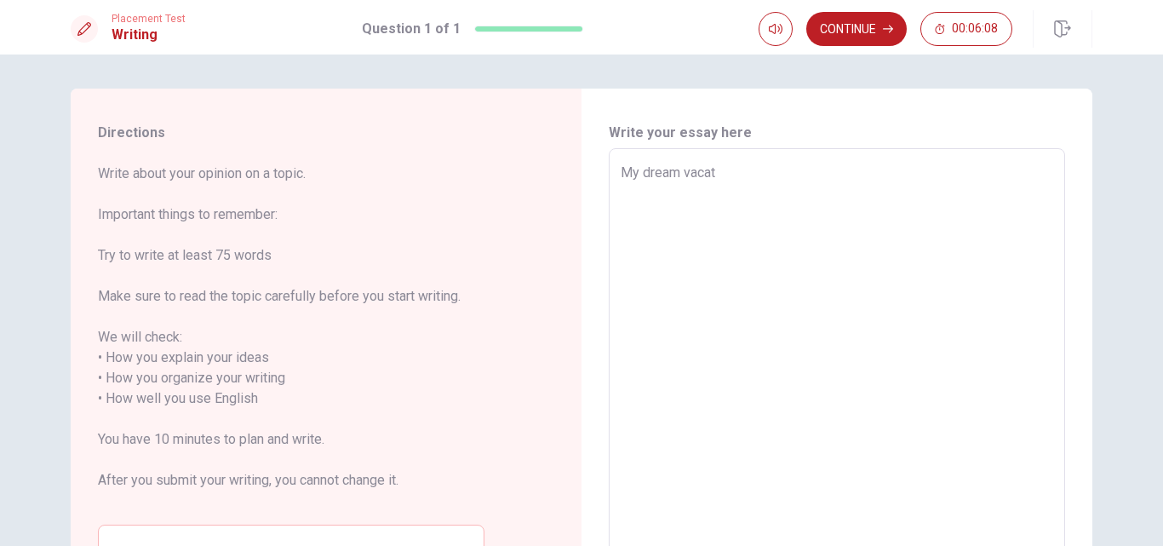
type textarea "x"
type textarea "My dream vacati"
type textarea "x"
type textarea "My dream vacatio"
type textarea "x"
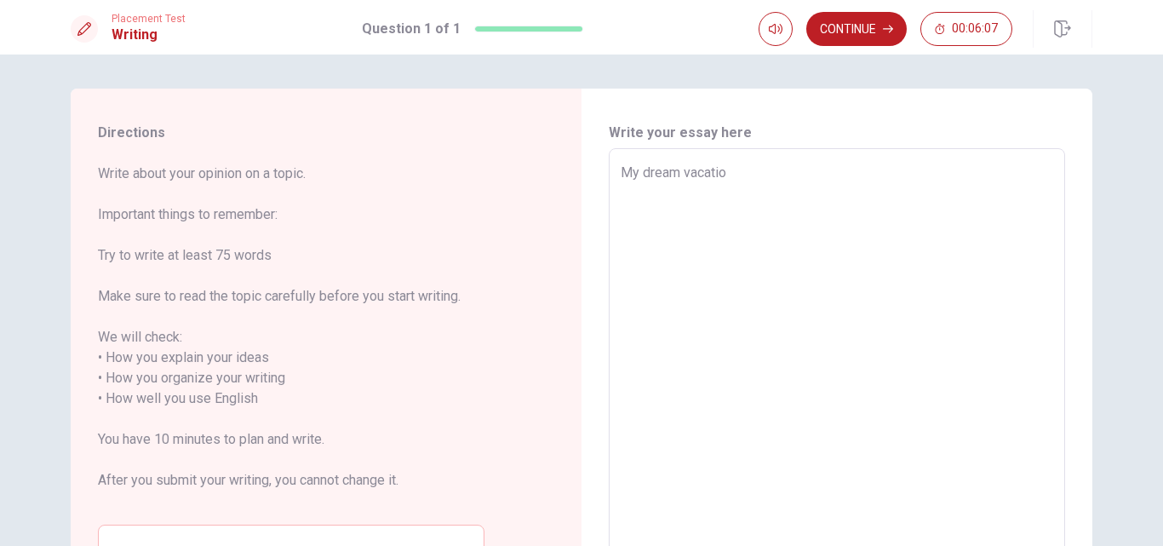
type textarea "My dream vacation"
type textarea "x"
type textarea "My dream vacations"
type textarea "x"
type textarea "My dream vacations"
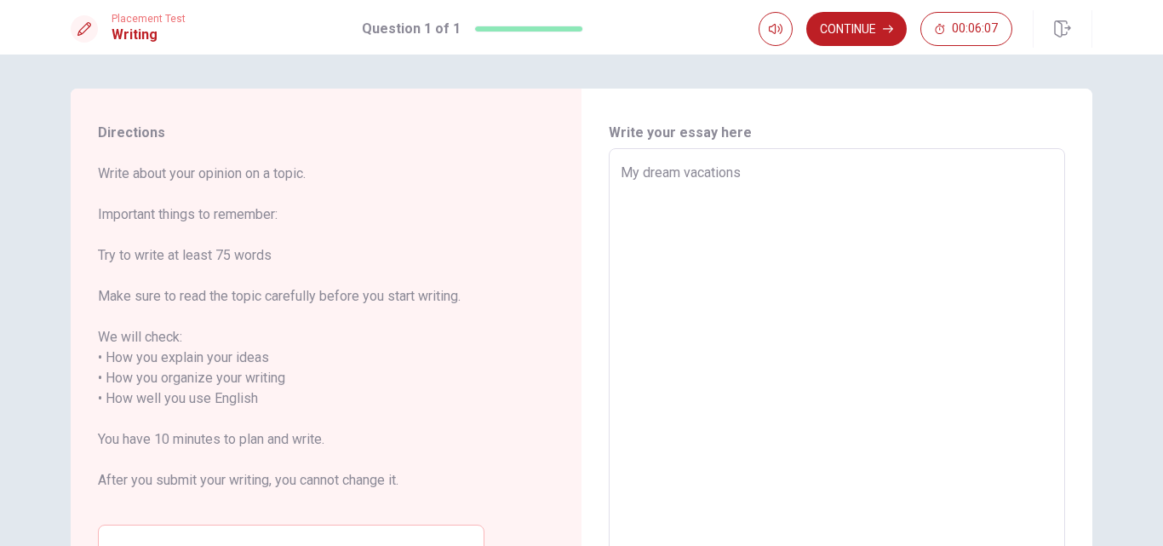
type textarea "x"
type textarea "My dream vacations }"
type textarea "x"
type textarea "My dream vacations }}"
type textarea "x"
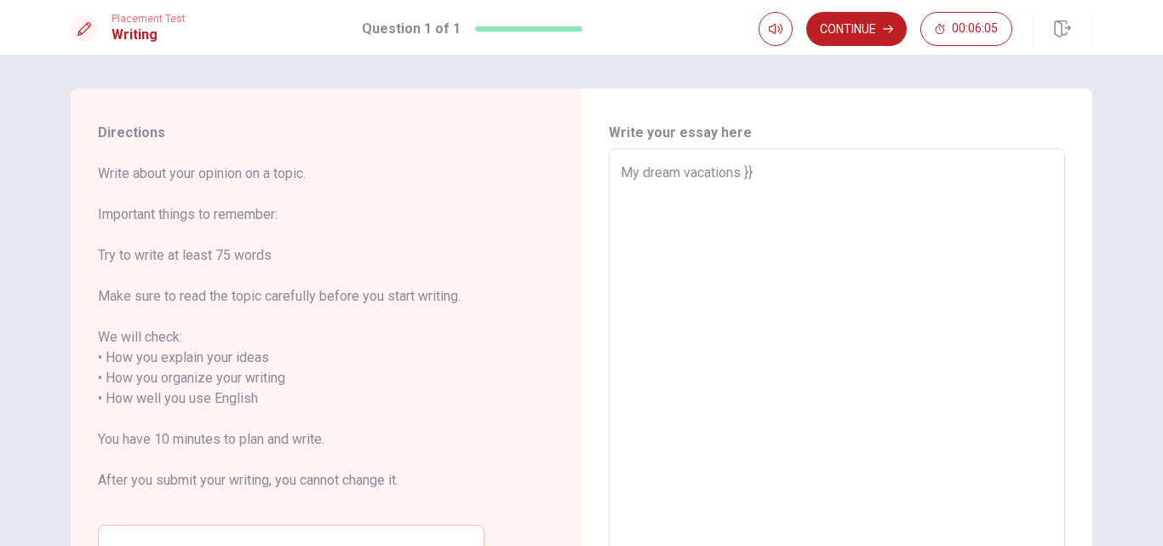
type textarea "My dream vacations }"
type textarea "x"
type textarea "My dream vacations"
type textarea "x"
type textarea "My dream vacations"
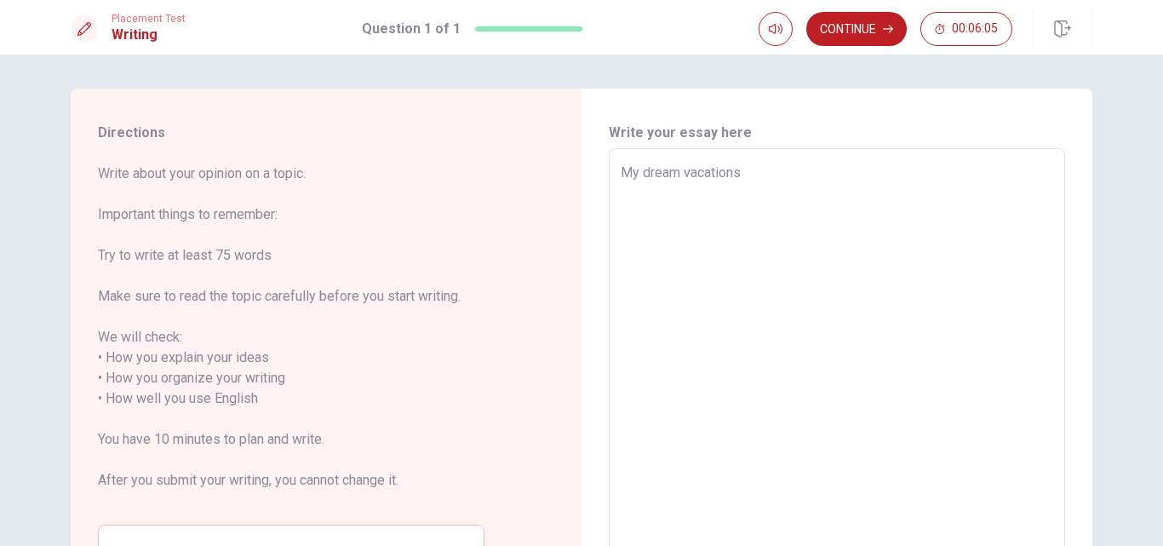
type textarea "x"
type textarea "My dream vacation"
type textarea "x"
type textarea "My dream vacation"
type textarea "x"
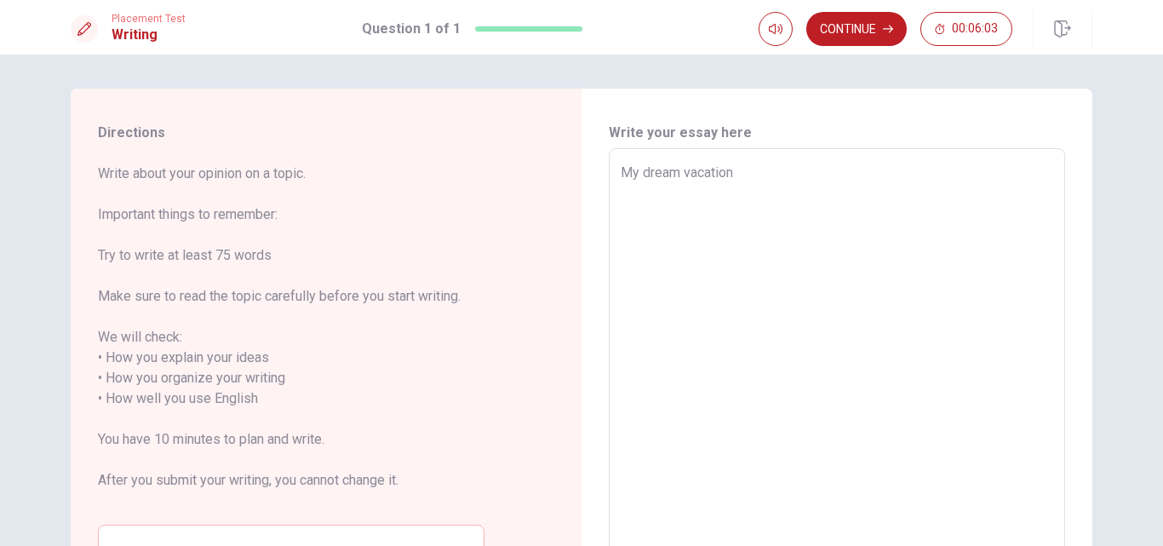
type textarea "My dream vacation w"
type textarea "x"
type textarea "My dream vacation wo"
type textarea "x"
type textarea "My dream vacation wou"
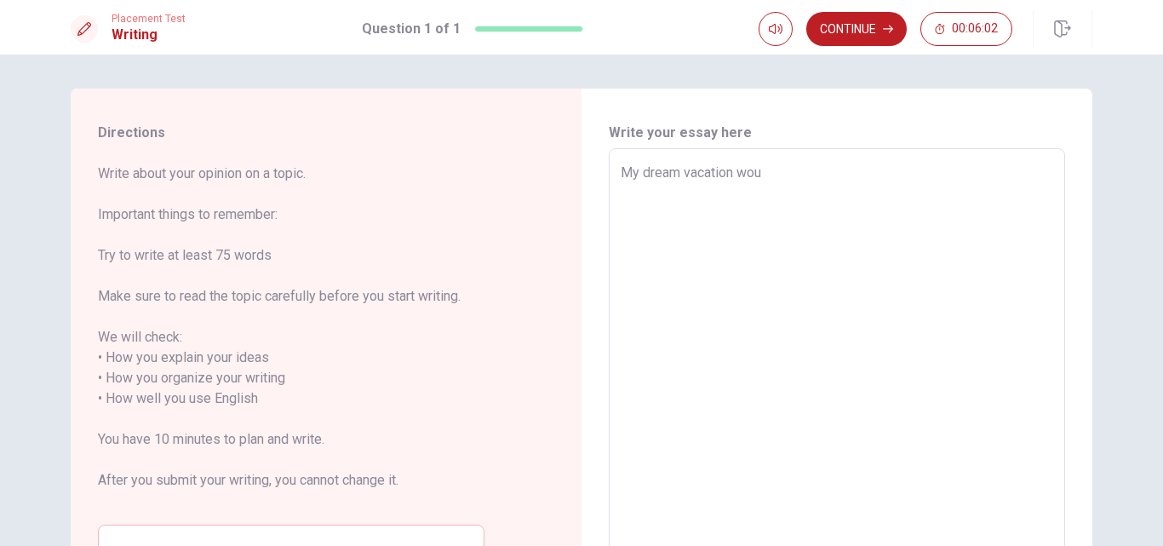
type textarea "x"
type textarea "My dream vacation woul"
type textarea "x"
type textarea "My dream vacation would"
type textarea "x"
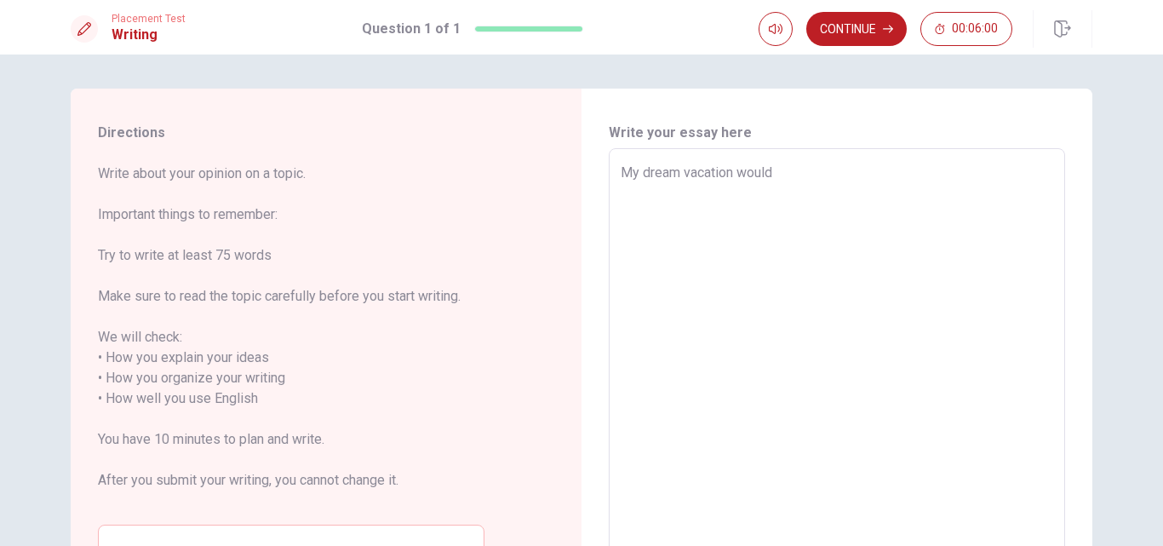
type textarea "My dream vacation would b"
type textarea "x"
type textarea "My dream vacation would be"
type textarea "x"
type textarea "My dream vacation would be"
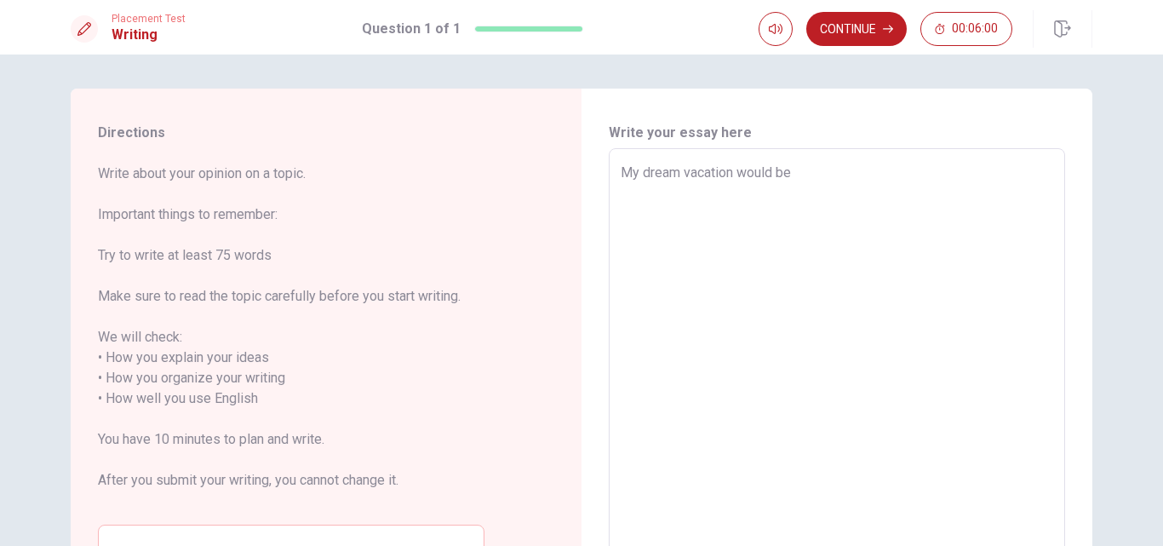
type textarea "x"
type textarea "My dream vacation would be"
type textarea "x"
type textarea "My dream vacation would be a"
type textarea "x"
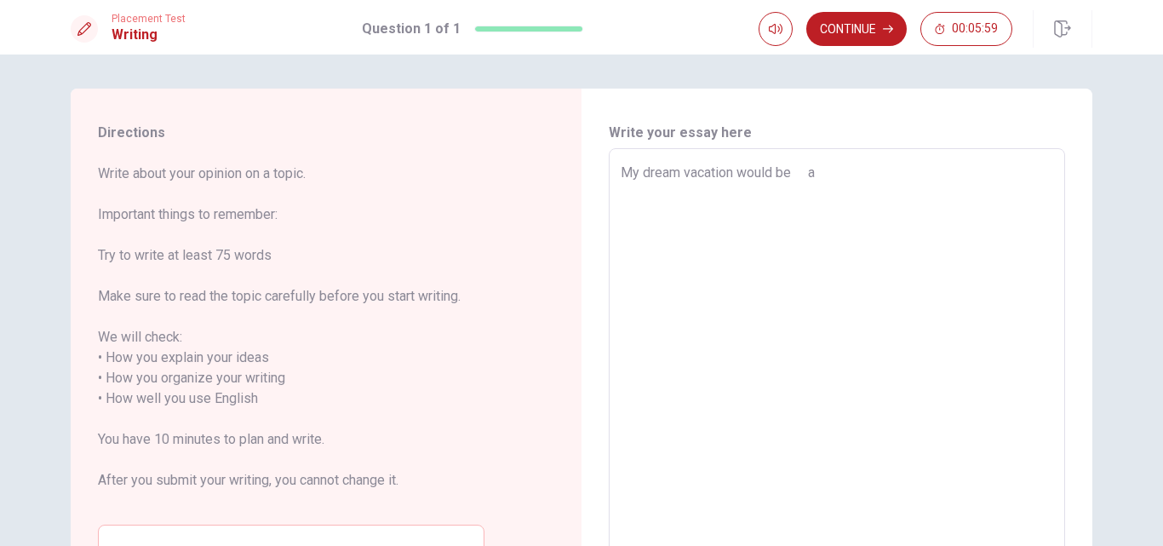
type textarea "My dream vacation would be"
type textarea "x"
type textarea "My dream vacation would be"
type textarea "x"
type textarea "My dream vacation would be"
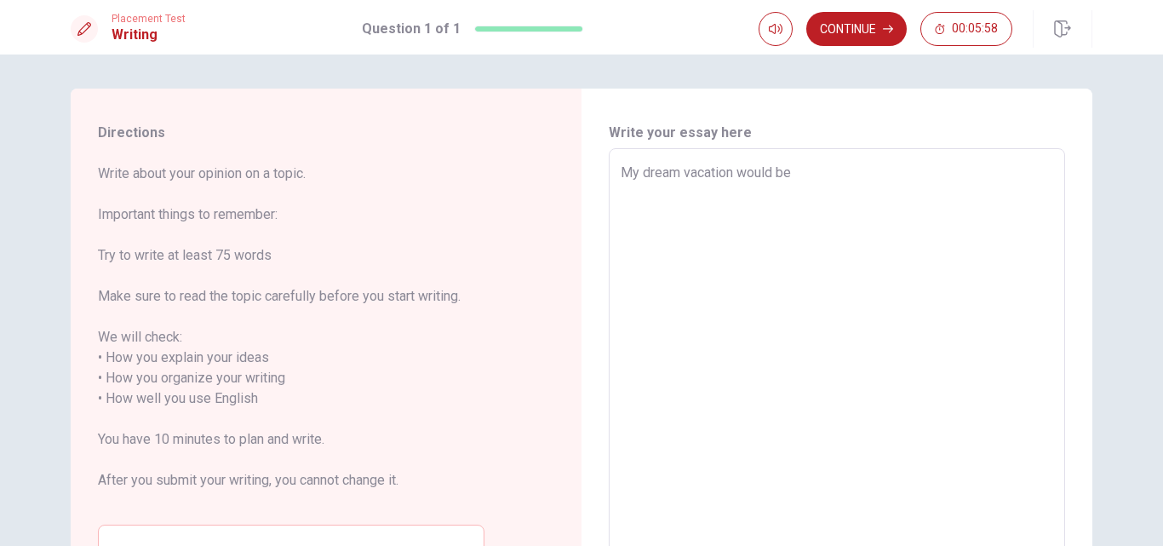
type textarea "x"
type textarea "My dream vacation would be"
type textarea "x"
type textarea "My dream vacation would be a"
type textarea "x"
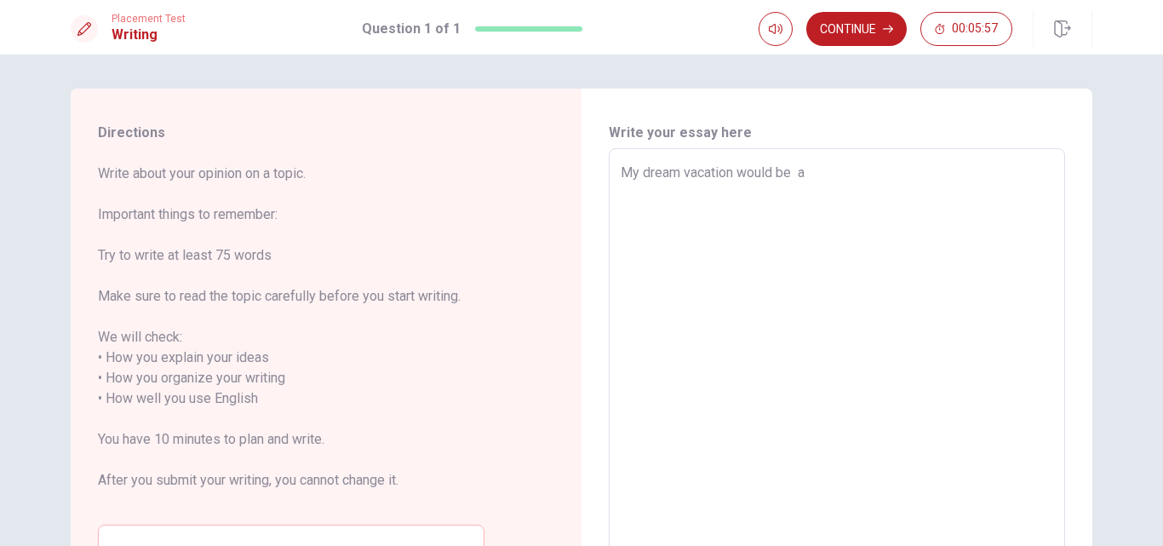
type textarea "My dream vacation would be"
type textarea "x"
type textarea "My dream vacation would be"
type textarea "x"
type textarea "My dream vacation would be a"
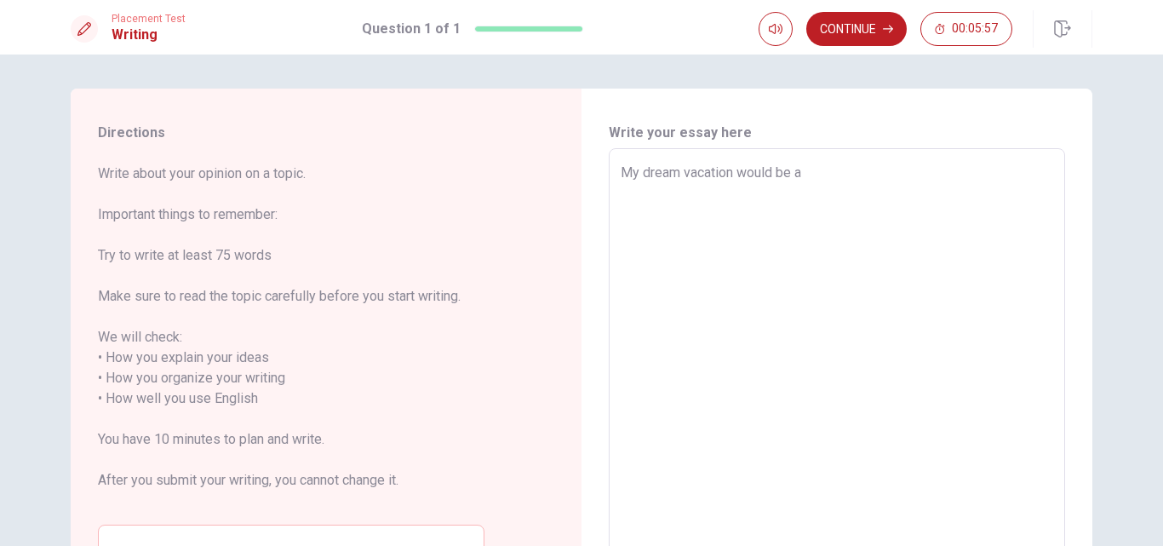
type textarea "x"
type textarea "My dream vacation would be a"
type textarea "x"
type textarea "My dream vacation would be a t"
type textarea "x"
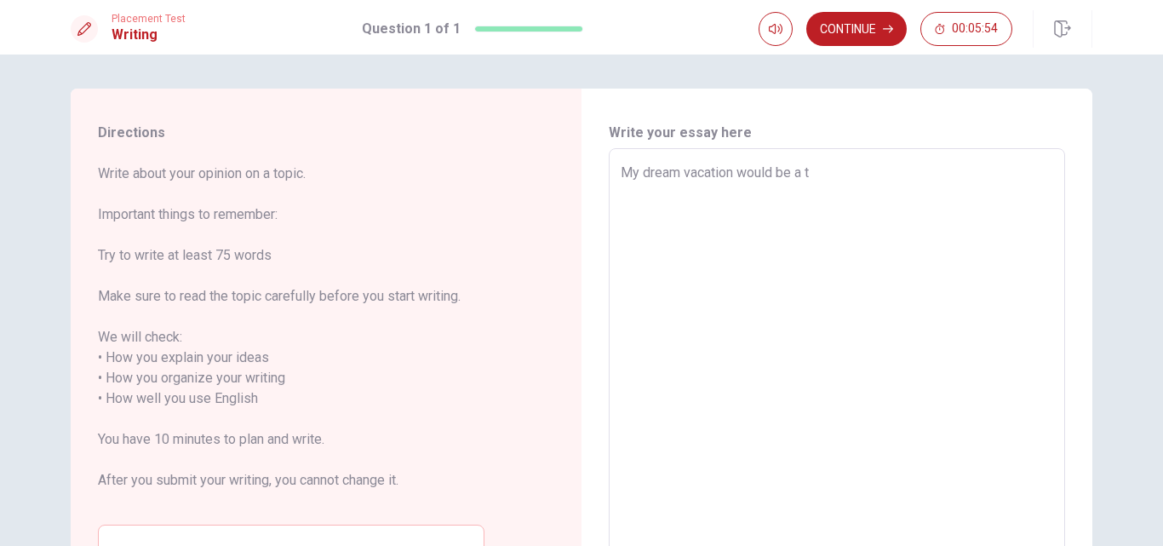
type textarea "My dream vacation would be a tr"
type textarea "x"
type textarea "My dream vacation would be a tri"
type textarea "x"
type textarea "My dream vacation would be a trip"
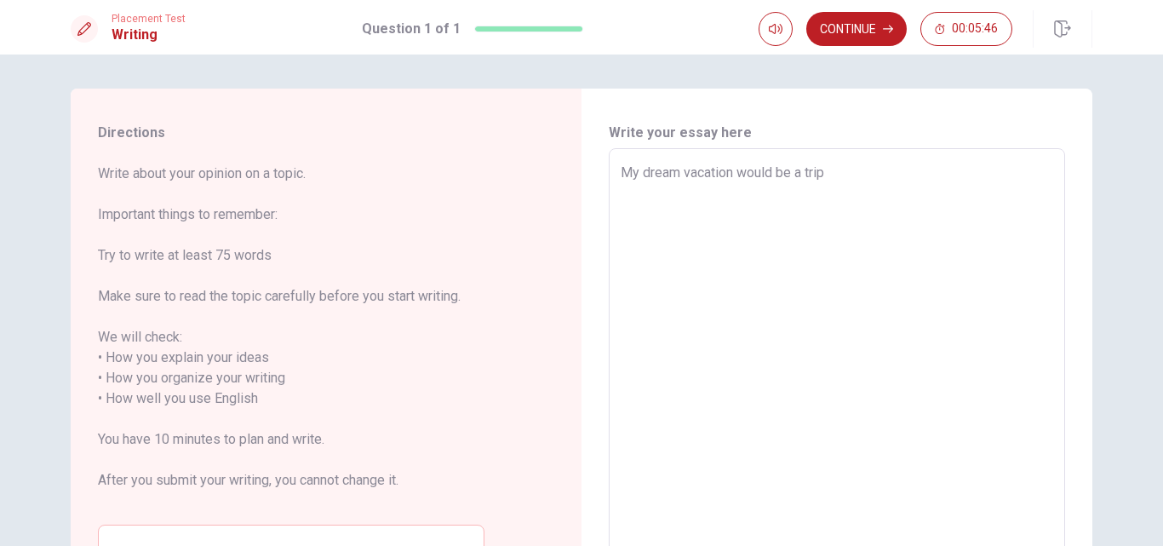
type textarea "x"
type textarea "My dream vacation would be a tript"
type textarea "x"
type textarea "My dream vacation would be a tripto"
type textarea "x"
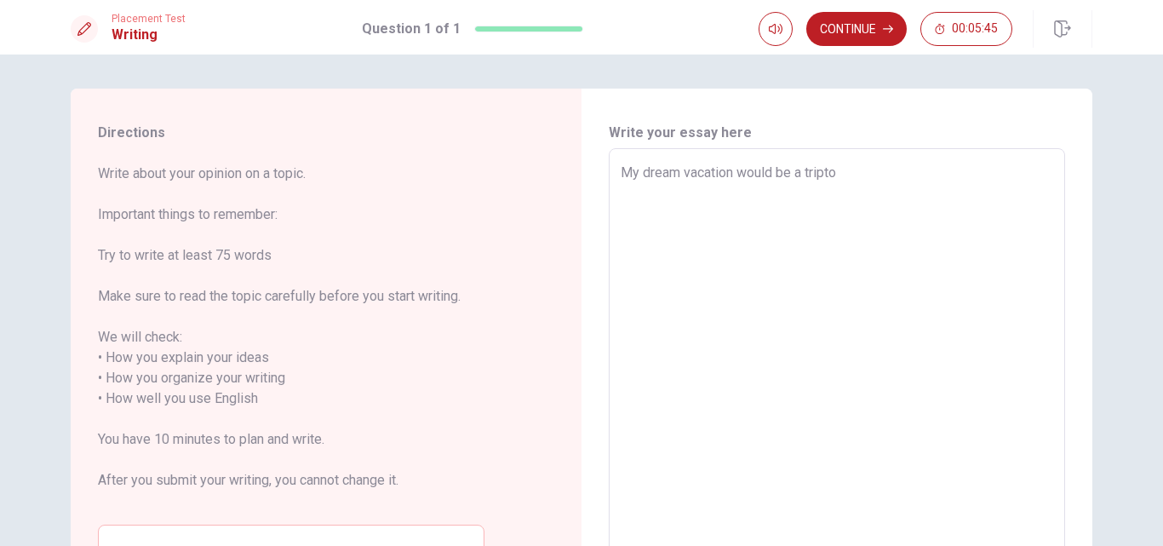
type textarea "My dream vacation would be a tripto"
type textarea "x"
type textarea "My dream vacation would be a tripto"
type textarea "x"
type textarea "My dream vacation would be a tript"
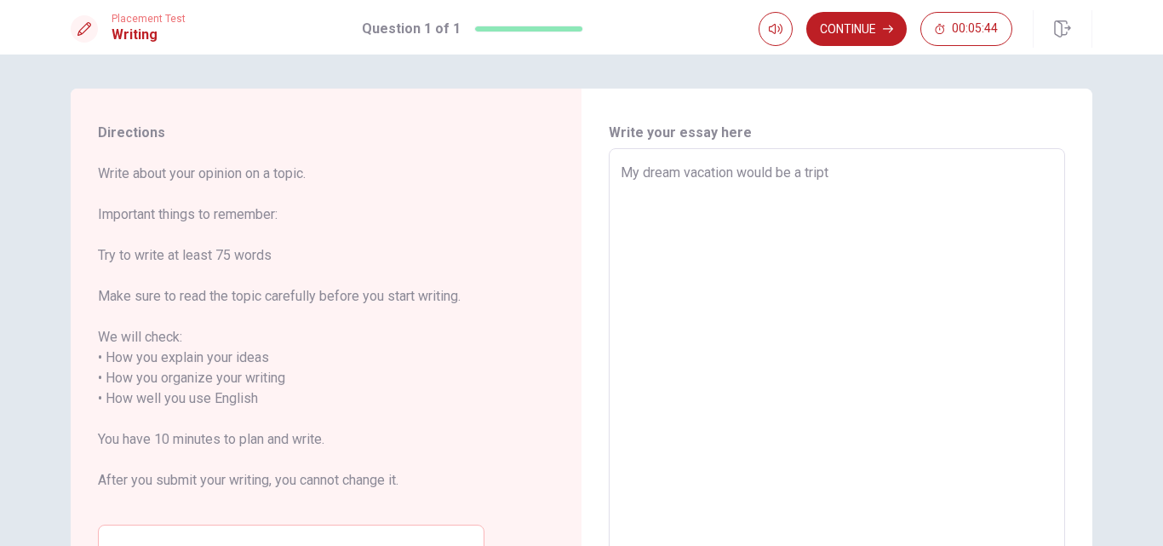
type textarea "x"
type textarea "My dream vacation would be a trip"
type textarea "x"
type textarea "My dream vacation would be a trip"
type textarea "x"
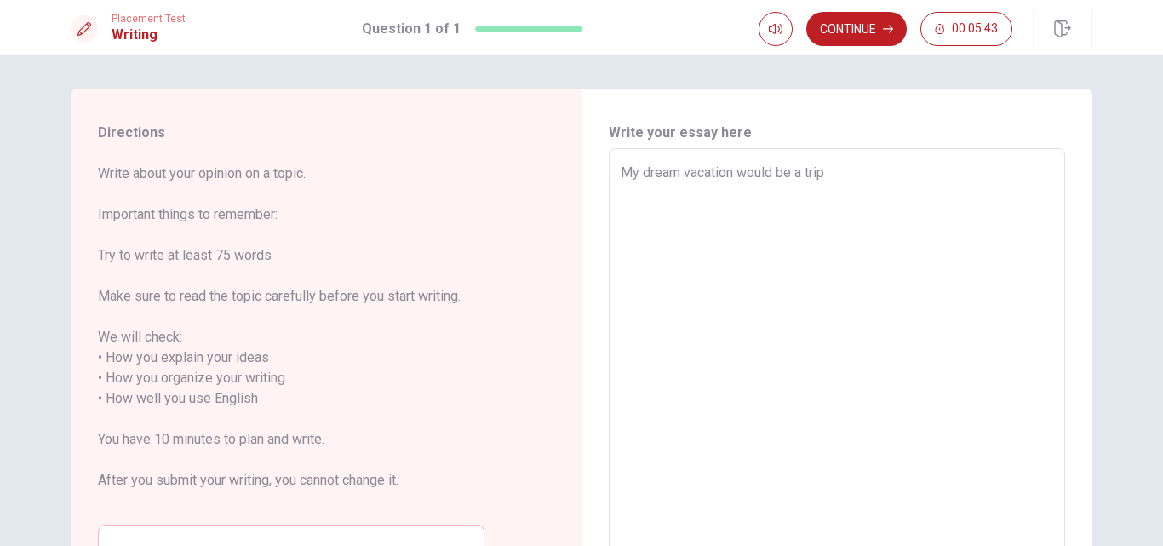
type textarea "My dream vacation would be a trip t"
type textarea "x"
type textarea "My dream vacation would be a trip to"
type textarea "x"
type textarea "My dream vacation would be a trip to"
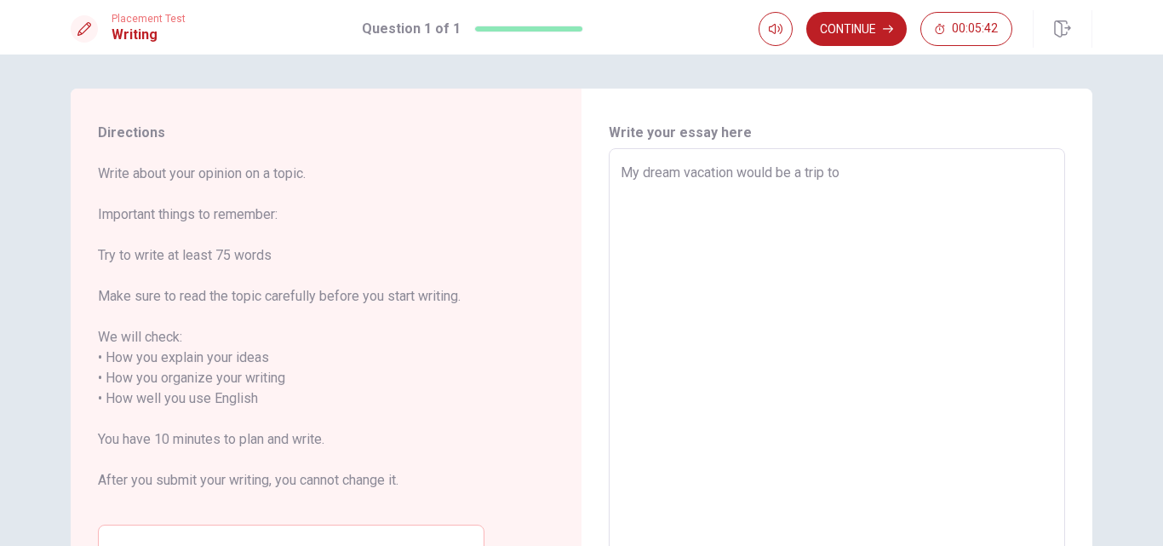
type textarea "x"
type textarea "My dream vacation would be a trip to J"
type textarea "x"
type textarea "My dream vacation would be a trip to [PERSON_NAME]"
type textarea "x"
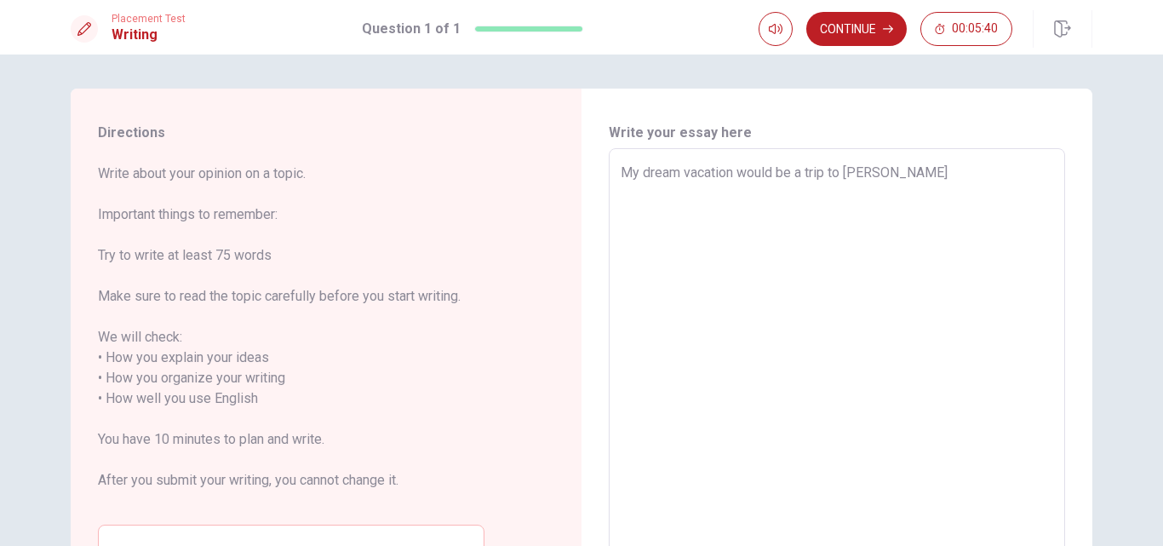
type textarea "My dream vacation would be a trip to [GEOGRAPHIC_DATA]"
type textarea "x"
type textarea "My dream vacation would be a trip to [GEOGRAPHIC_DATA]"
type textarea "x"
type textarea "My dream vacation would be a trip to [GEOGRAPHIC_DATA]"
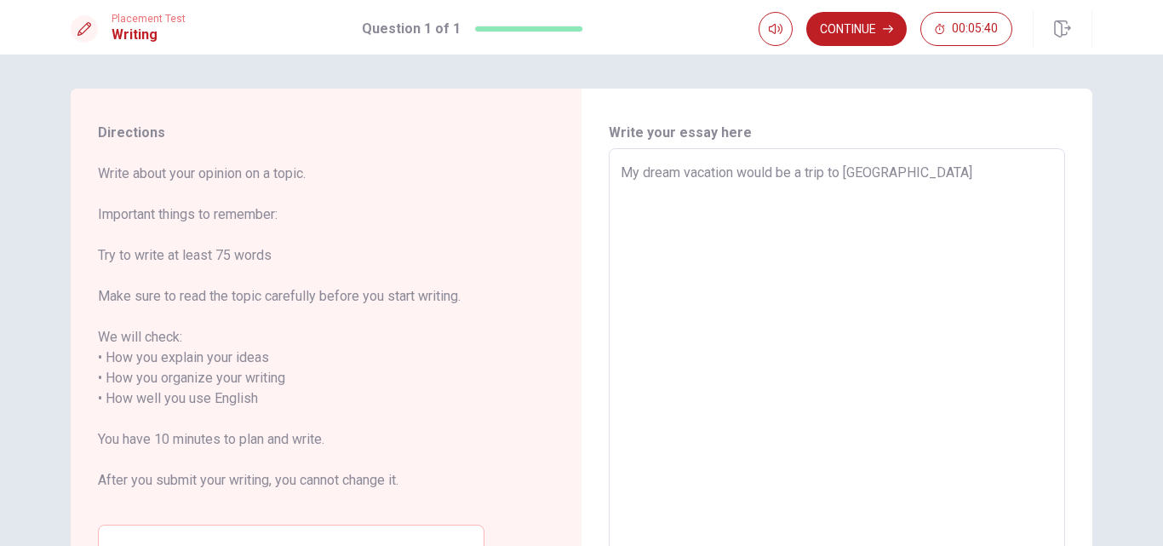
type textarea "x"
type textarea "My dream vacation would be a trip to [GEOGRAPHIC_DATA]"
type textarea "x"
type textarea "My dream vacation would be a trip to [GEOGRAPHIC_DATA] d"
type textarea "x"
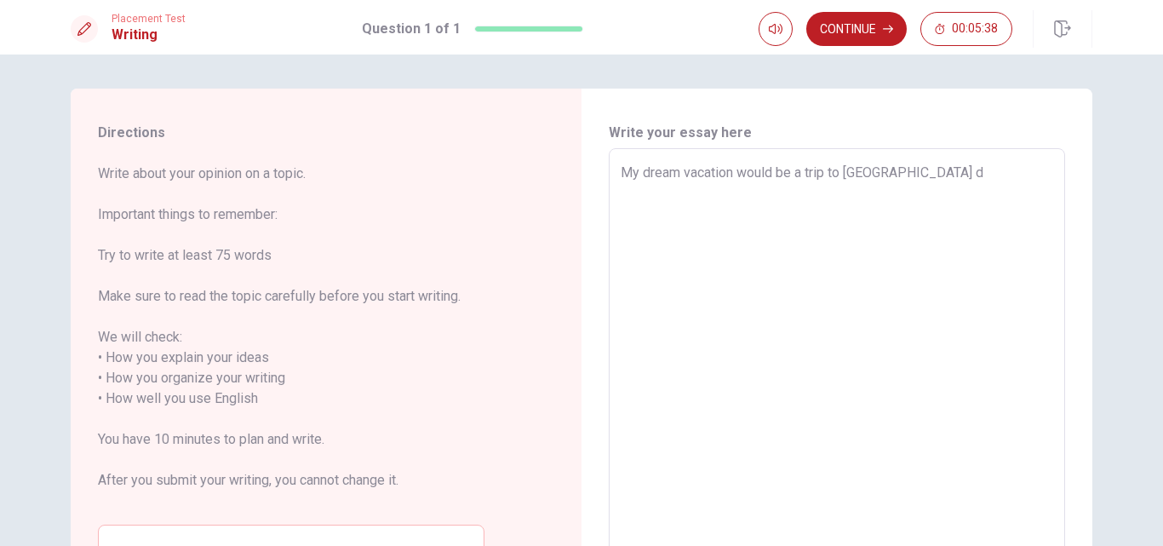
type textarea "My dream vacation would be a trip to [GEOGRAPHIC_DATA] du"
type textarea "x"
type textarea "My dream vacation would be a trip to [GEOGRAPHIC_DATA] dur"
type textarea "x"
type textarea "My dream vacation would be a trip to [GEOGRAPHIC_DATA] duri"
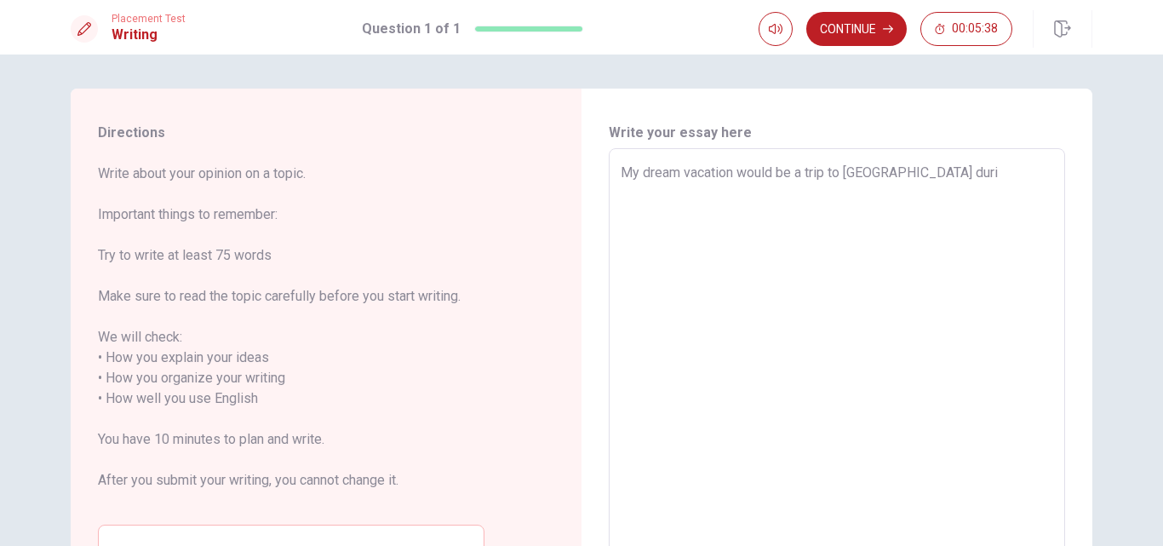
type textarea "x"
type textarea "My dream vacation would be a trip to [GEOGRAPHIC_DATA] durin"
type textarea "x"
type textarea "My dream vacation would be a trip to [GEOGRAPHIC_DATA] during"
type textarea "x"
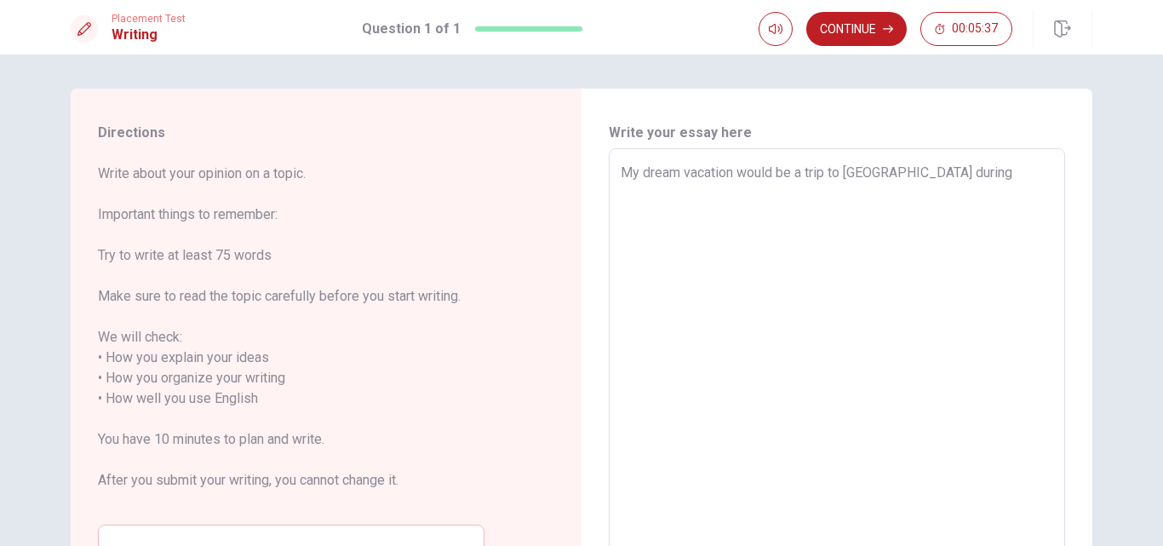
type textarea "My dream vacation would be a trip to [GEOGRAPHIC_DATA] during"
type textarea "x"
type textarea "My dream vacation would be a trip to [GEOGRAPHIC_DATA] during t"
type textarea "x"
type textarea "My dream vacation would be a trip to [GEOGRAPHIC_DATA] during th"
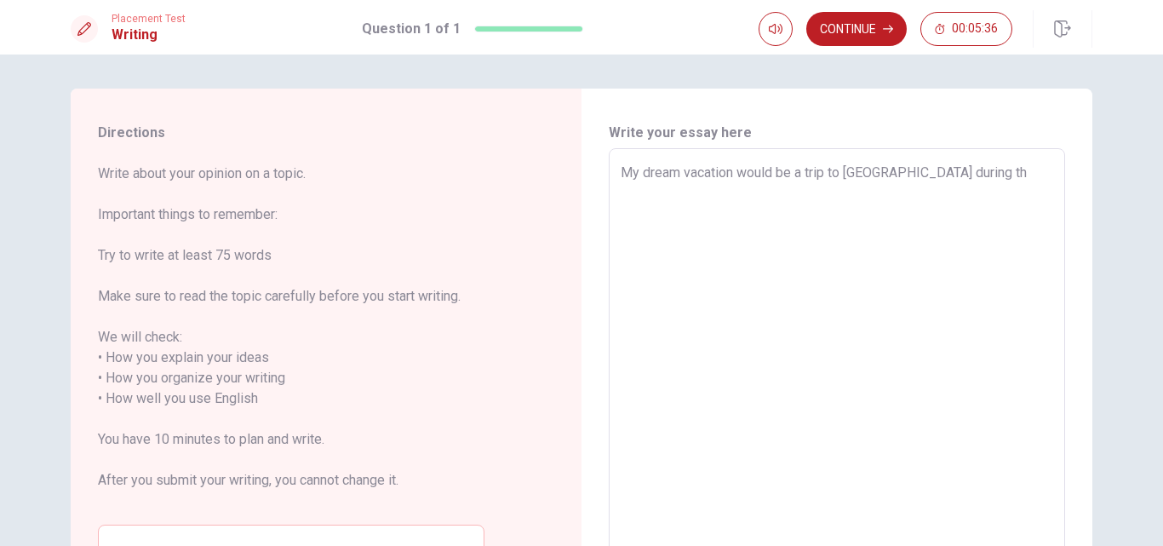
type textarea "x"
type textarea "My dream vacation would be a trip to [GEOGRAPHIC_DATA] during the"
type textarea "x"
type textarea "My dream vacation would be a trip to [GEOGRAPHIC_DATA] during the"
type textarea "x"
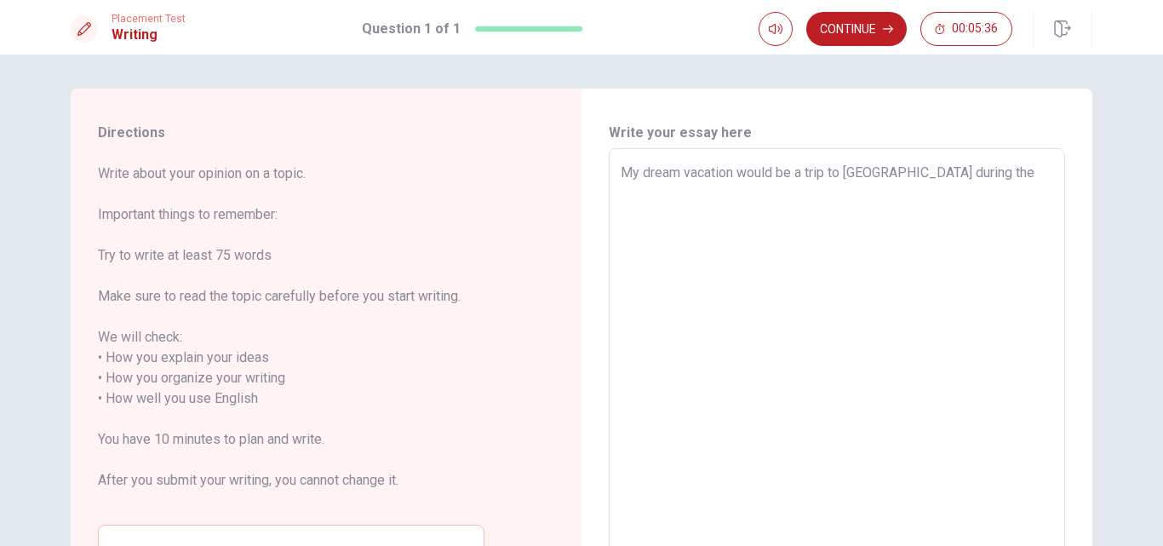
type textarea "My dream vacation would be a trip to [GEOGRAPHIC_DATA] during the c"
type textarea "x"
type textarea "My dream vacation would be a trip to [GEOGRAPHIC_DATA] during the ch"
type textarea "x"
type textarea "My dream vacation would be a trip to [GEOGRAPHIC_DATA] during the che"
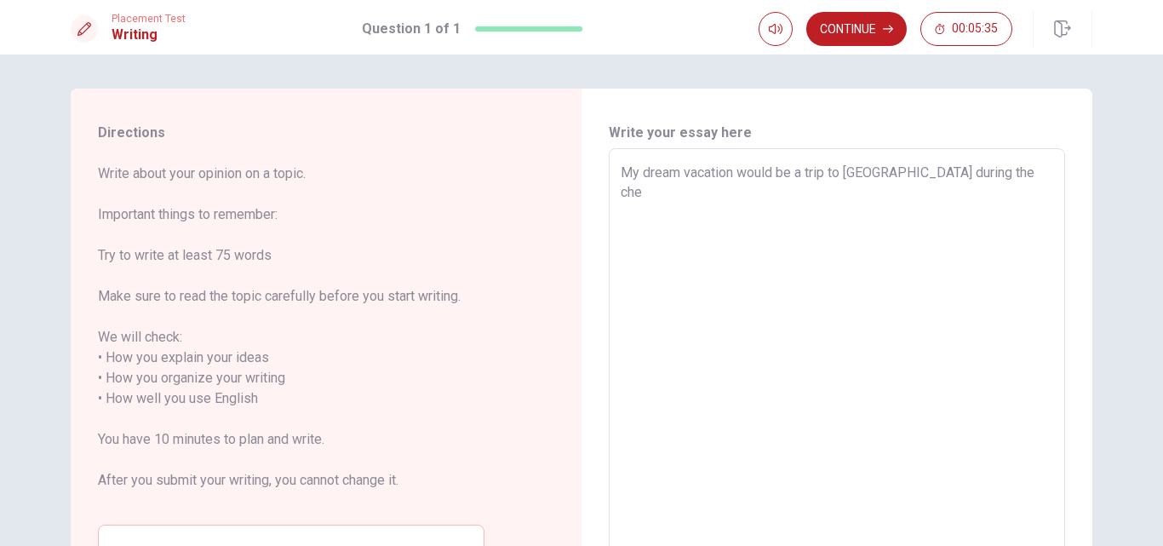
type textarea "x"
type textarea "My dream vacation would be a trip to [GEOGRAPHIC_DATA] during the [PERSON_NAME]"
type textarea "x"
type textarea "My dream vacation would be a trip to [GEOGRAPHIC_DATA] during the cherr"
type textarea "x"
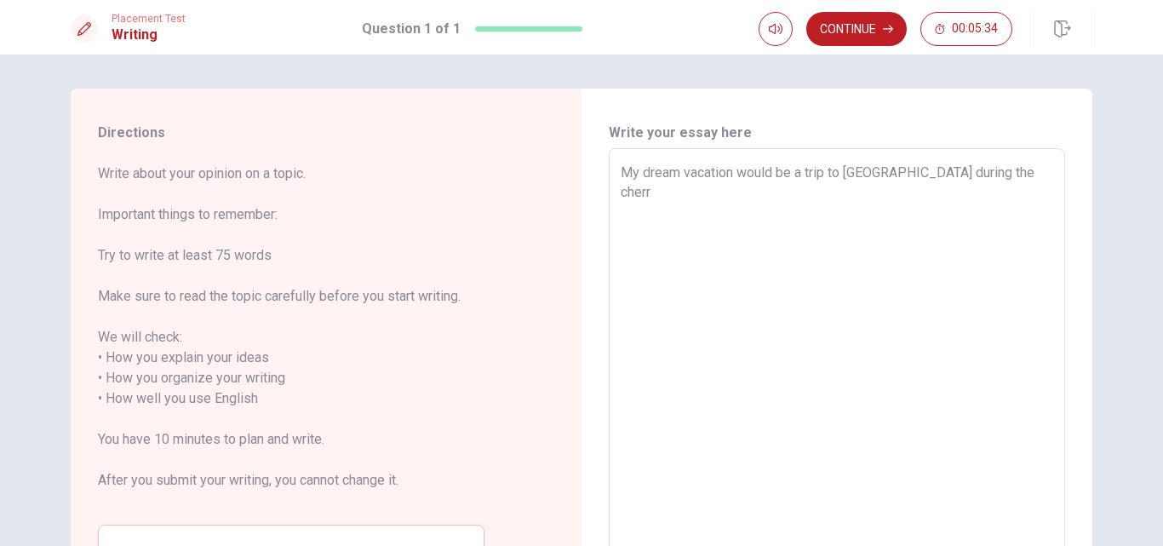
type textarea "My dream vacation would be a trip to [GEOGRAPHIC_DATA] during the cherry"
type textarea "x"
type textarea "My dream vacation would be a trip to [GEOGRAPHIC_DATA] during the cherry"
type textarea "x"
type textarea "My dream vacation would be a trip to [GEOGRAPHIC_DATA] during the [PERSON_NAME]"
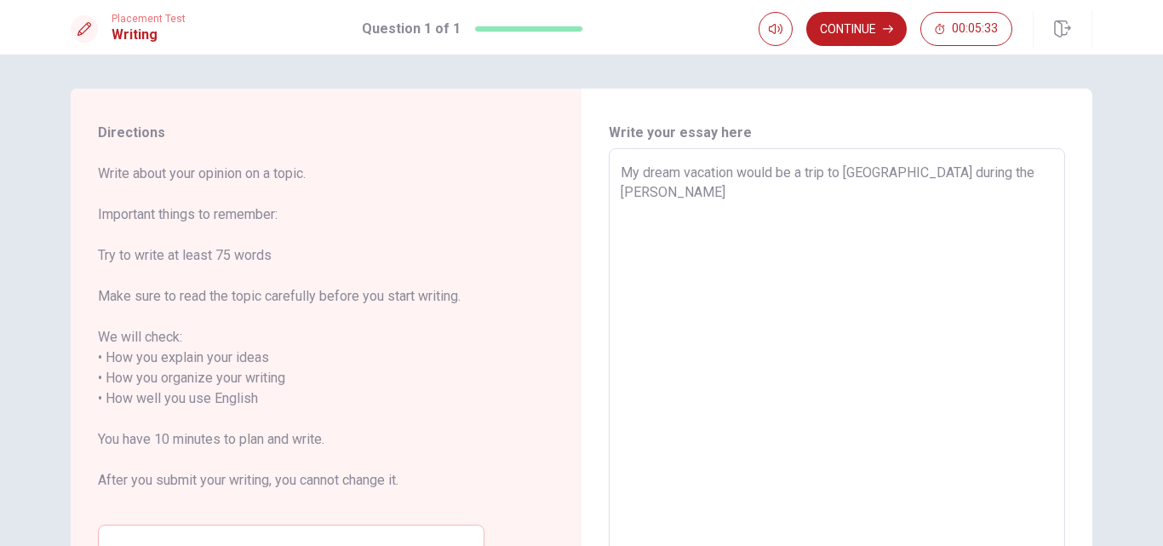
type textarea "x"
type textarea "My dream vacation would be a trip to [GEOGRAPHIC_DATA] during the [PERSON_NAME]"
type textarea "x"
type textarea "My dream vacation would be a trip to [GEOGRAPHIC_DATA] during the cherry blo"
type textarea "x"
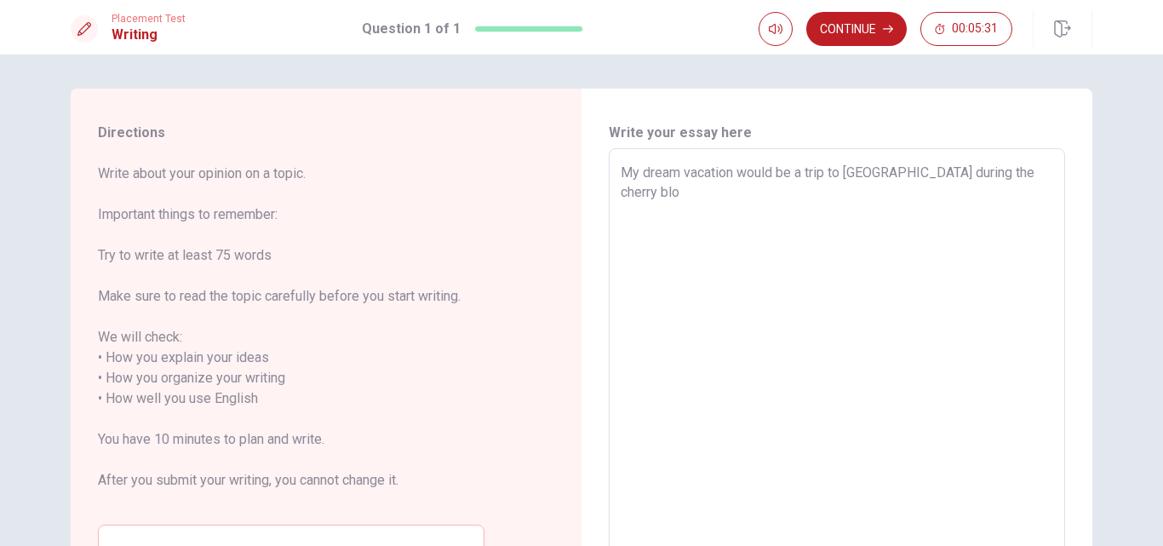
type textarea "My dream vacation would be a trip to [GEOGRAPHIC_DATA] during the cherry blos"
type textarea "x"
type textarea "My dream vacation would be a trip to [GEOGRAPHIC_DATA] during the [PERSON_NAME]"
type textarea "x"
type textarea "My dream vacation would be a trip to [GEOGRAPHIC_DATA] during the cherry blosso"
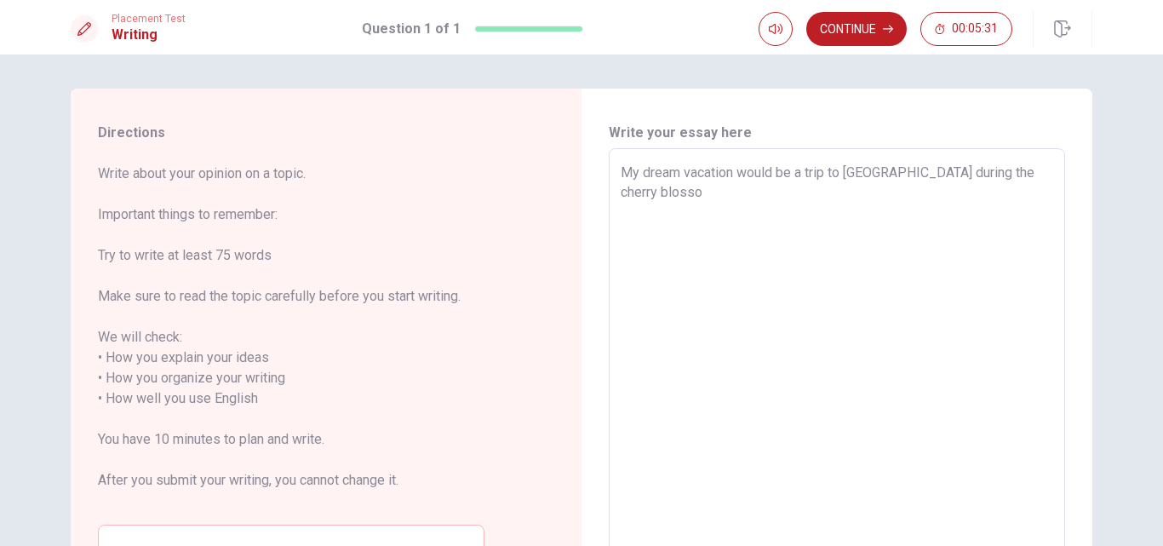
type textarea "x"
type textarea "My dream vacation would be a trip to [GEOGRAPHIC_DATA] during the cherry blossom"
type textarea "x"
type textarea "My dream vacation would be a trip to [GEOGRAPHIC_DATA] during the cherry blossom"
type textarea "x"
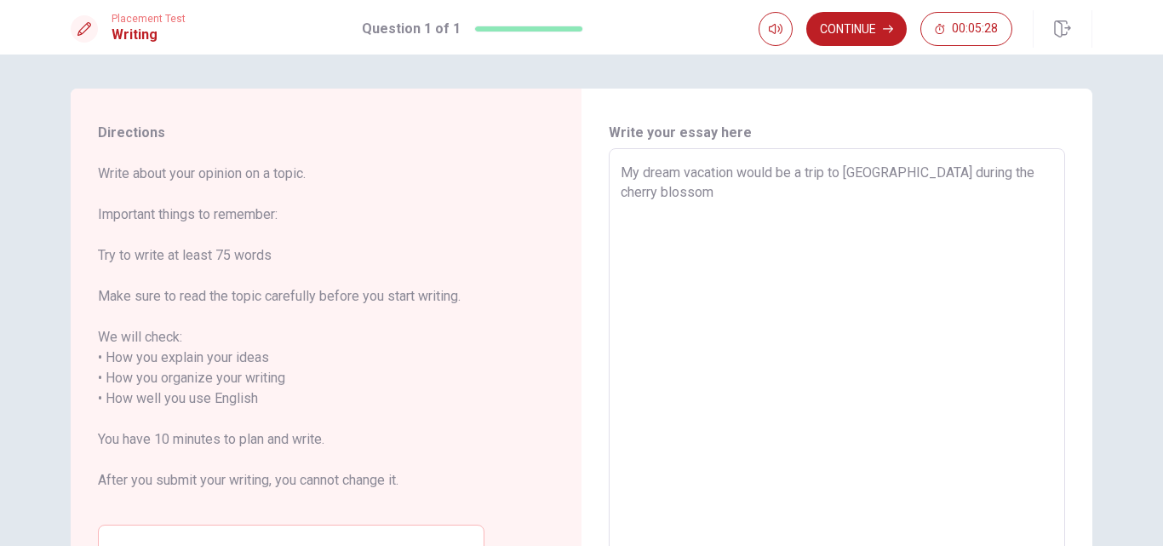
type textarea "My dream vacation would be a trip to [GEOGRAPHIC_DATA] during the cherry blosso…"
type textarea "x"
type textarea "My dream vacation would be a trip to [GEOGRAPHIC_DATA] during the cherry blosso…"
type textarea "x"
type textarea "My dream vacation would be a trip to [GEOGRAPHIC_DATA] during the cherry blosso…"
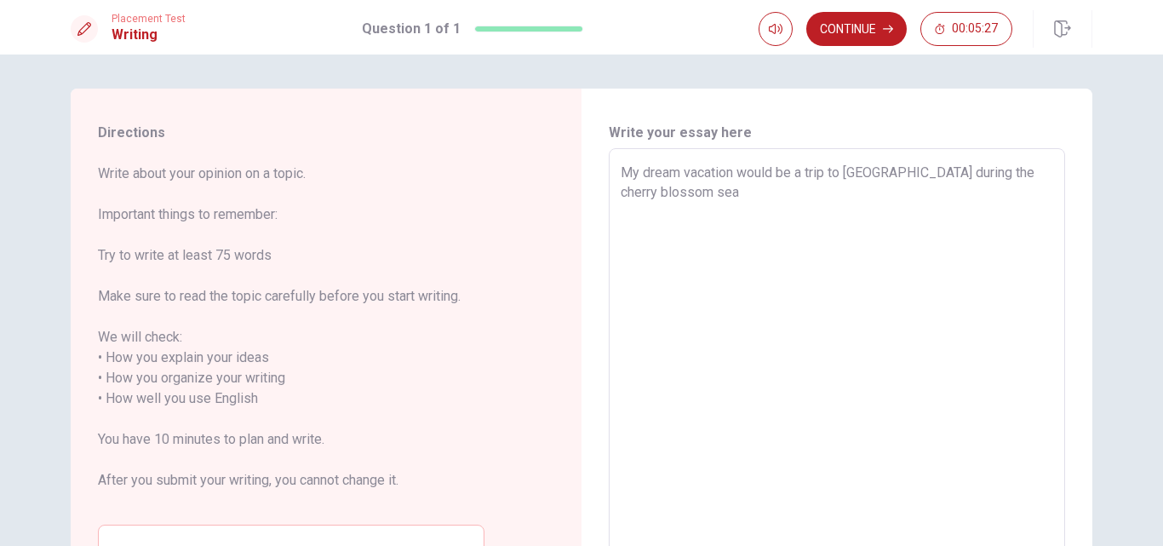
type textarea "x"
type textarea "My dream vacation would be a trip to [GEOGRAPHIC_DATA] during the cherry blosso…"
type textarea "x"
type textarea "My dream vacation would be a trip to [GEOGRAPHIC_DATA] during the cherry blosso…"
type textarea "x"
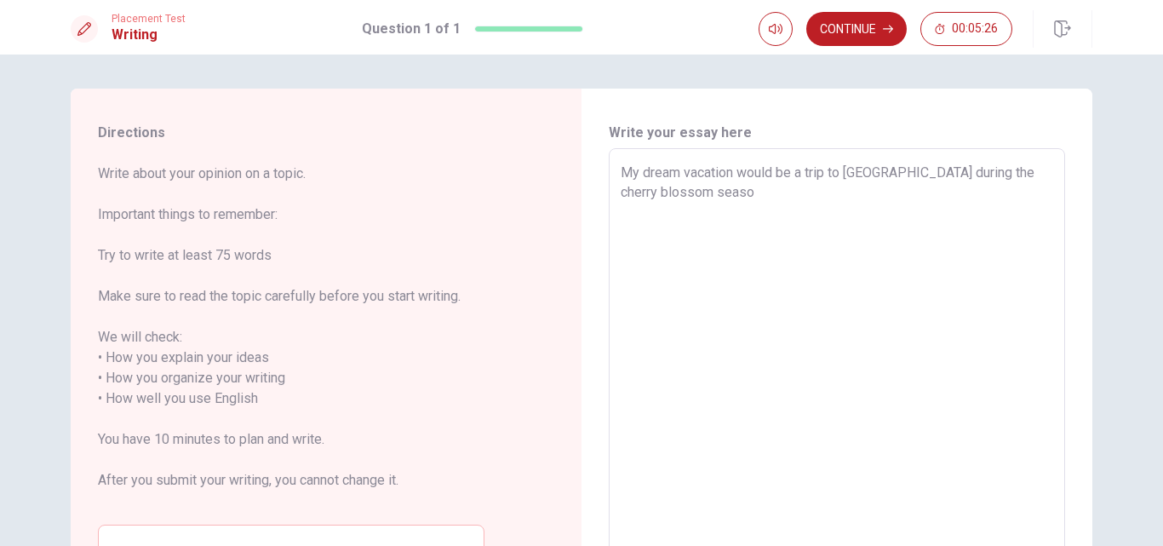
type textarea "My dream vacation would be a trip to [GEOGRAPHIC_DATA] during the cherry blosso…"
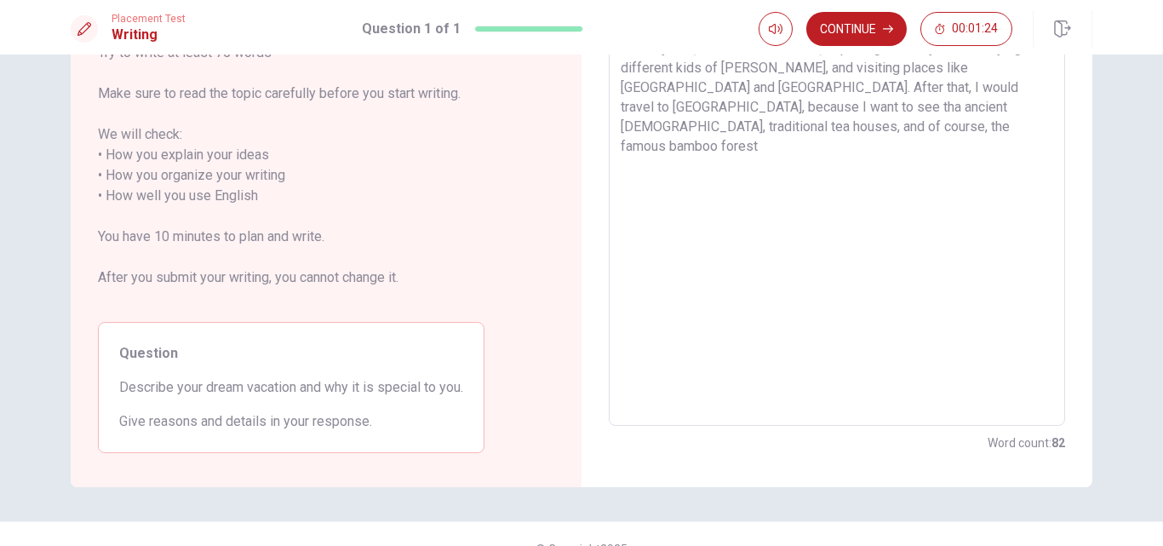
scroll to position [232, 0]
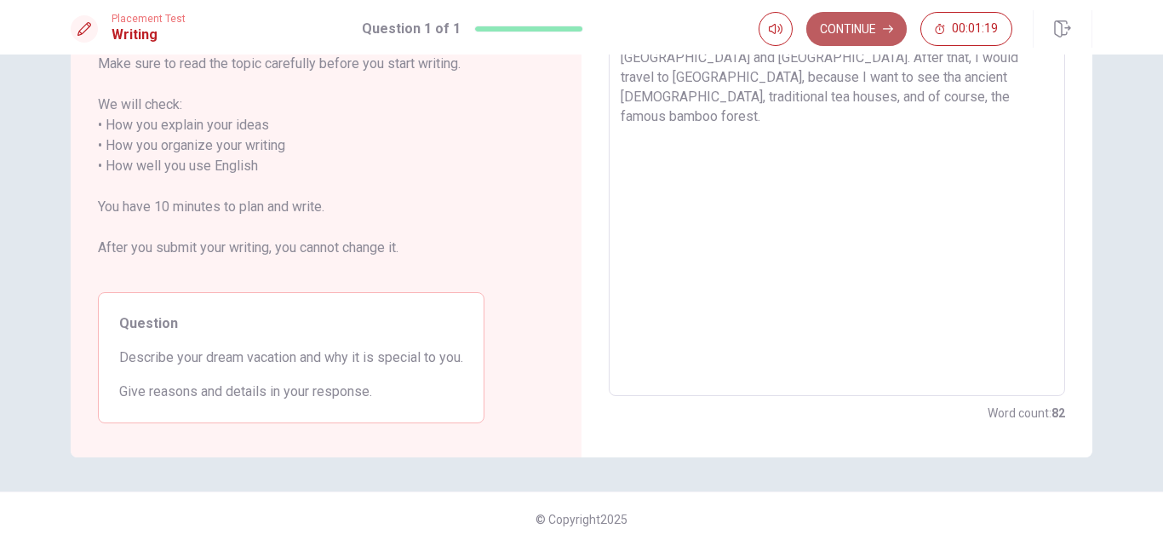
click at [871, 38] on button "Continue" at bounding box center [856, 29] width 100 height 34
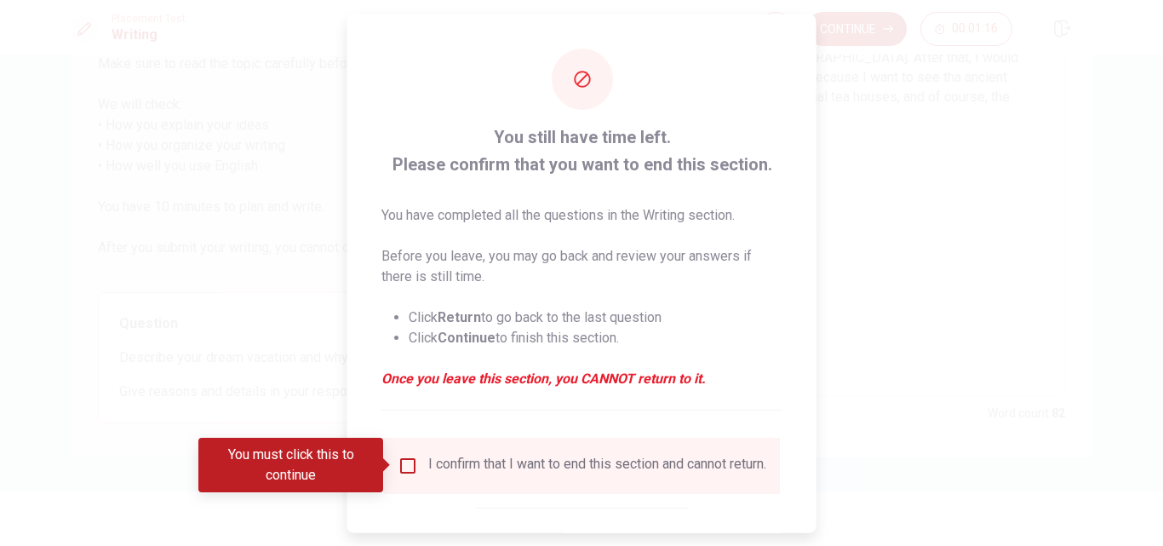
click at [404, 467] on input "You must click this to continue" at bounding box center [408, 465] width 20 height 20
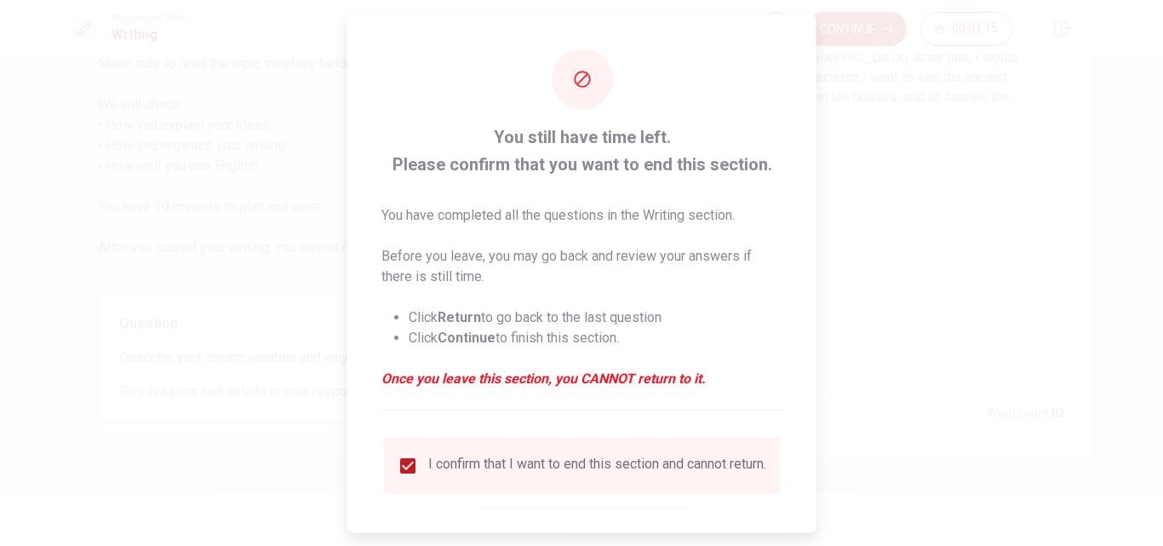
scroll to position [89, 0]
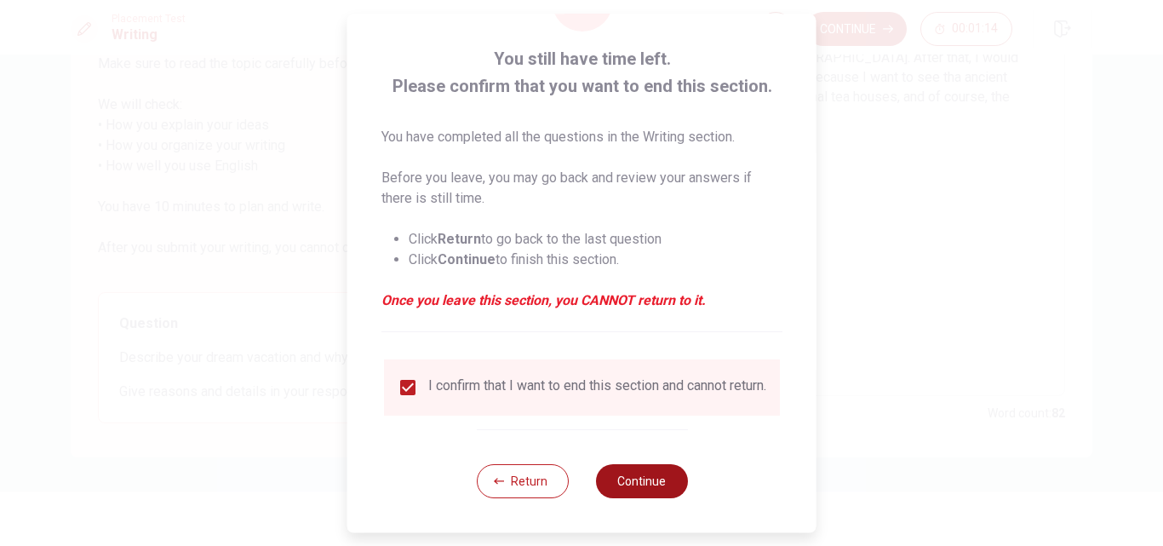
click at [613, 479] on button "Continue" at bounding box center [641, 481] width 92 height 34
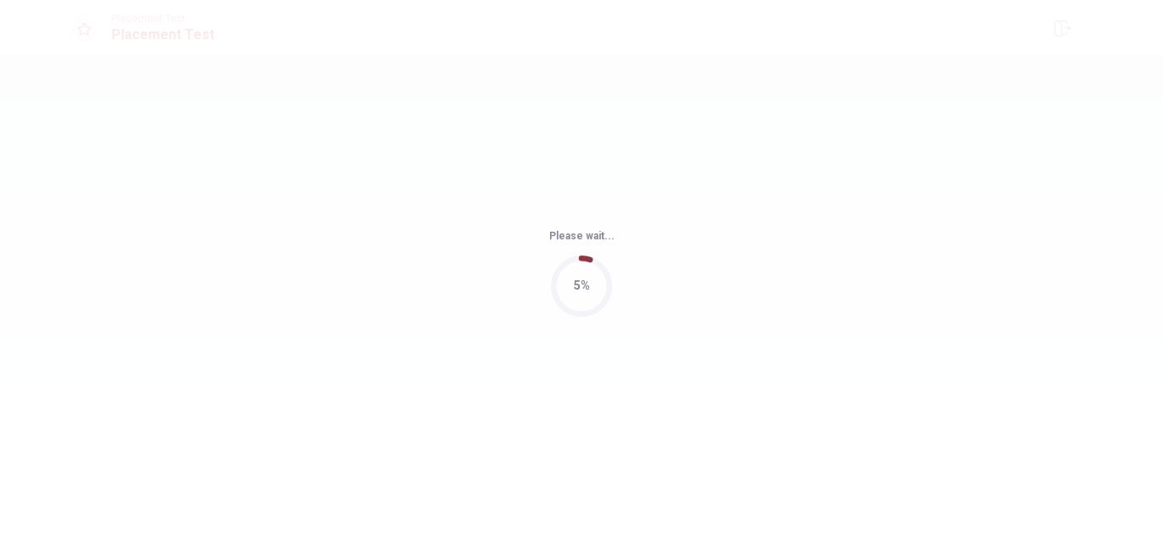
scroll to position [0, 0]
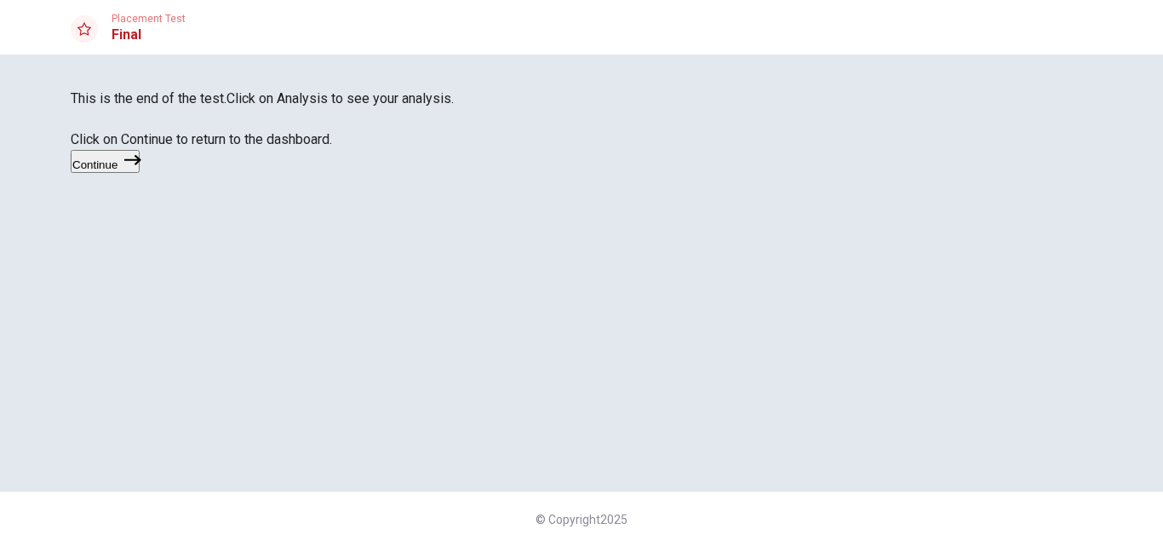
click at [140, 173] on button "Continue" at bounding box center [105, 161] width 69 height 23
